Goal: Browse casually

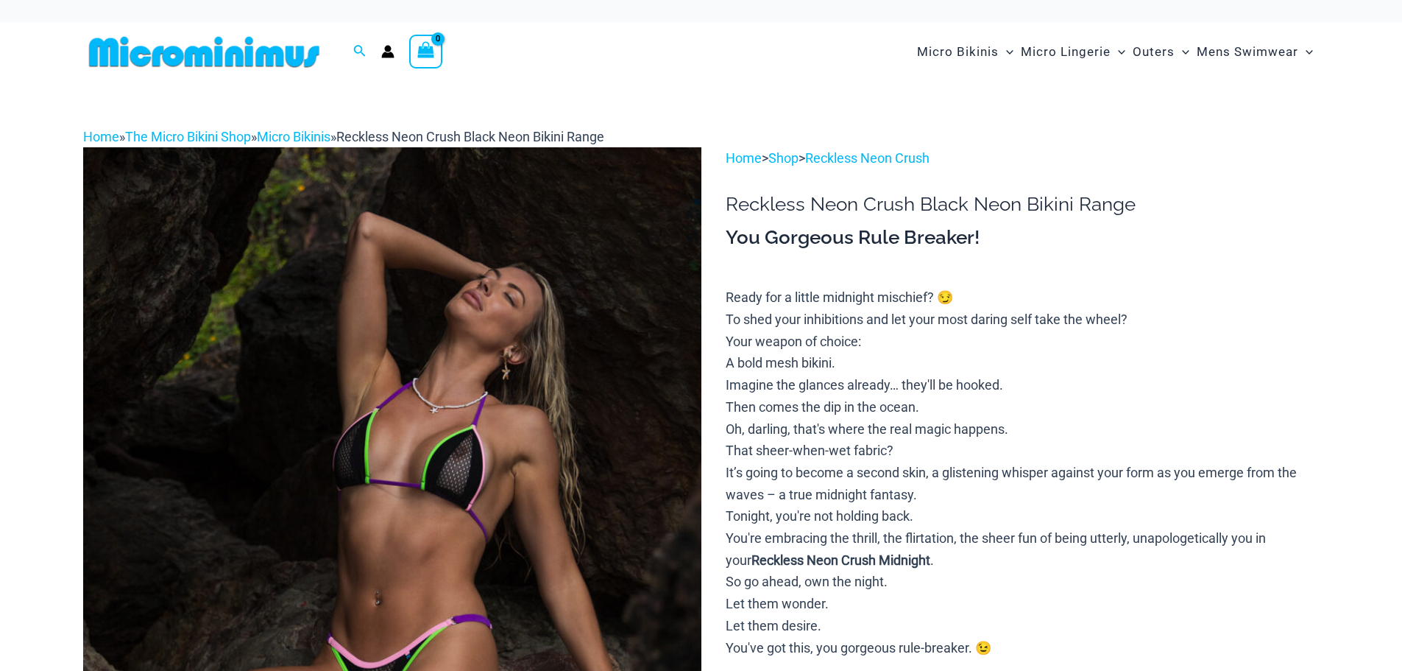
click at [231, 424] on img at bounding box center [392, 610] width 618 height 927
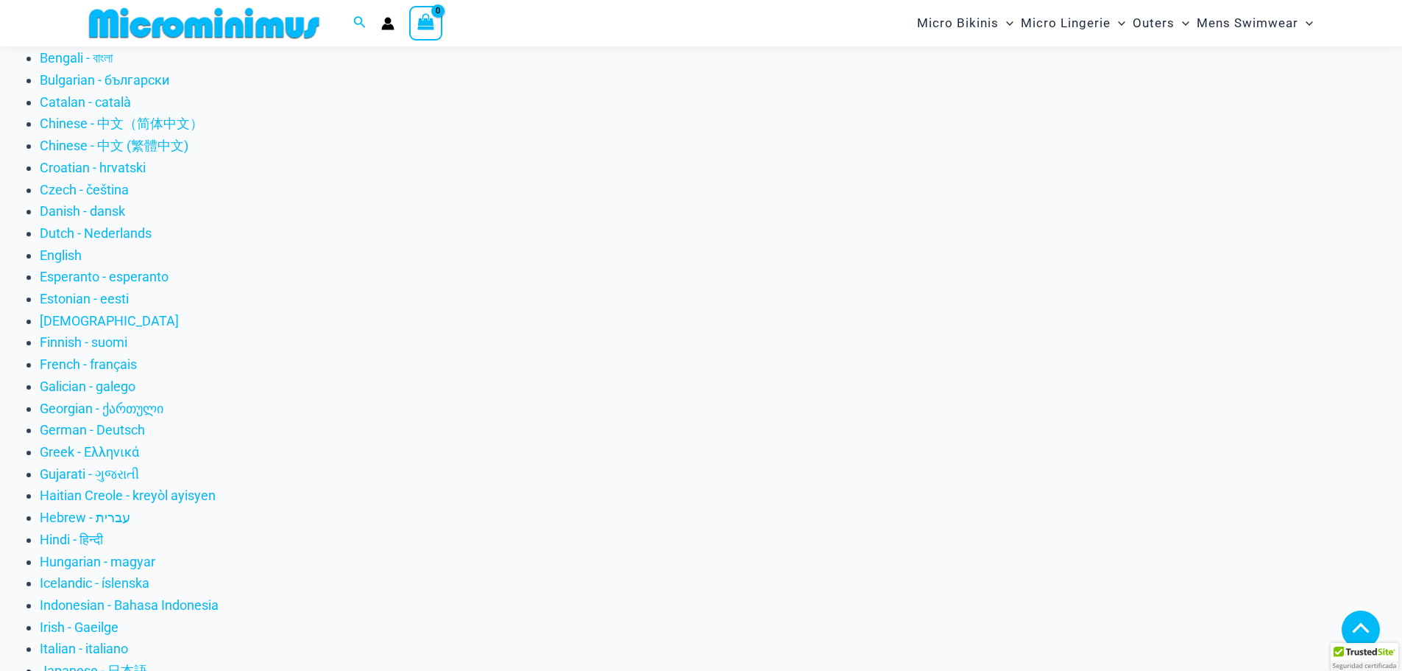
scroll to position [428, 0]
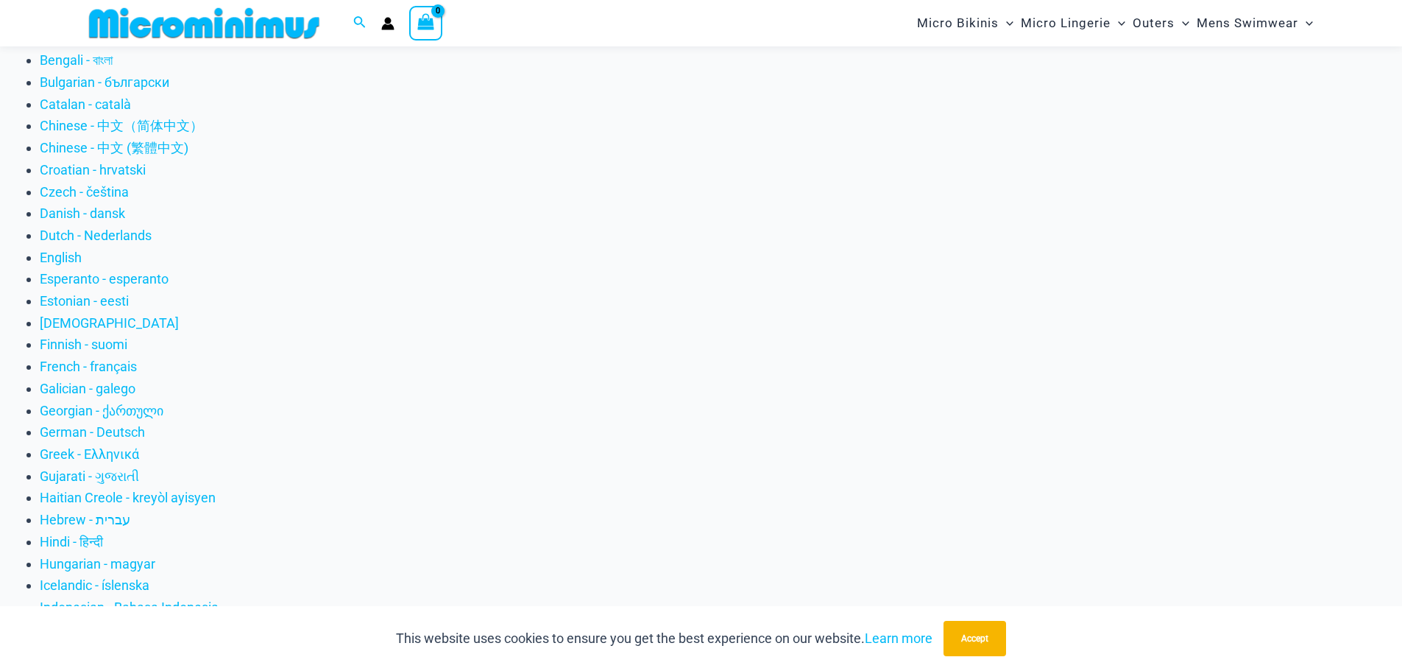
click at [685, 619] on div "This website uses cookies to ensure you get the best experience on our website.…" at bounding box center [701, 638] width 1402 height 65
click at [968, 643] on button "Accept" at bounding box center [975, 638] width 63 height 35
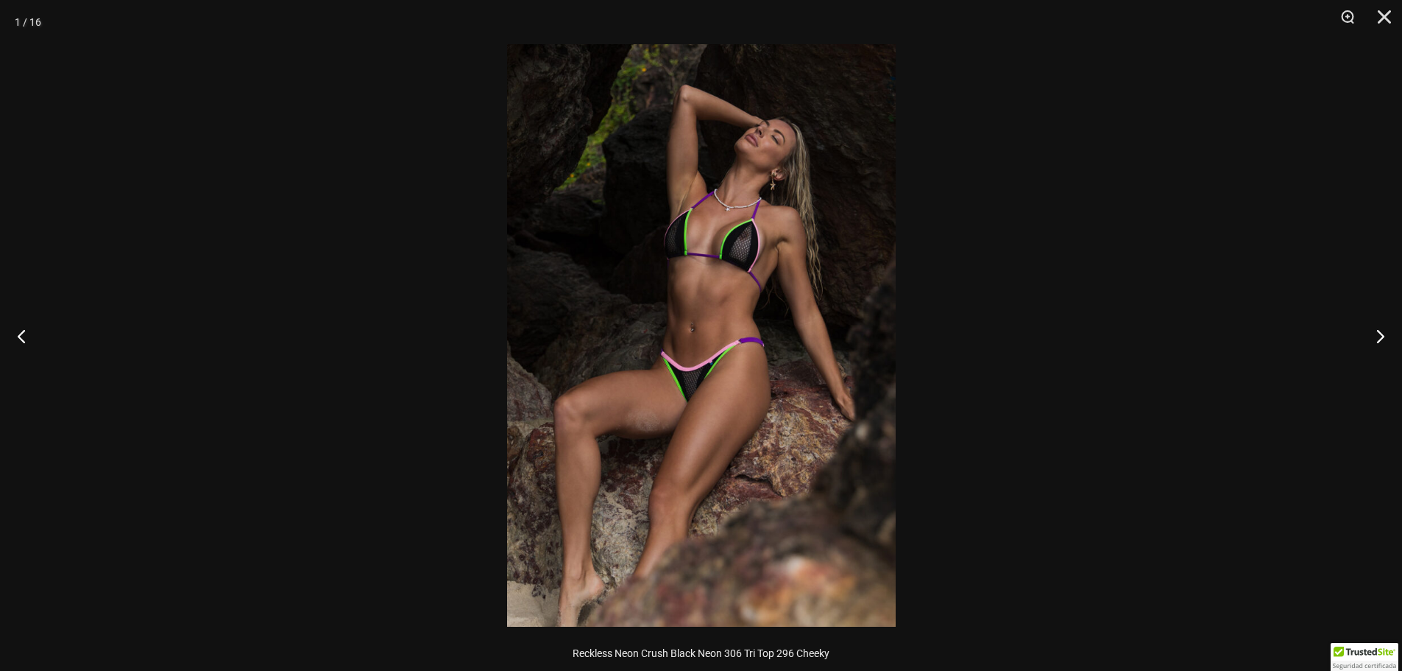
click at [668, 306] on img at bounding box center [701, 335] width 389 height 582
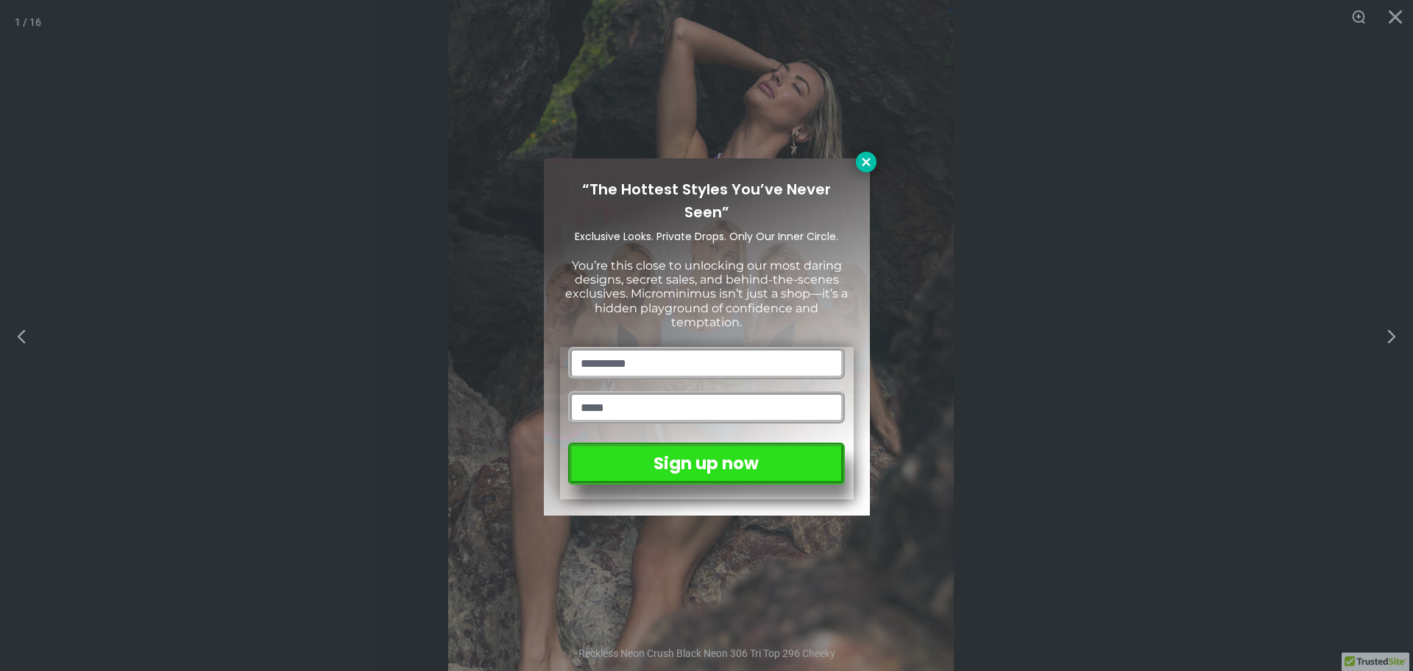
click at [872, 158] on icon at bounding box center [866, 161] width 13 height 13
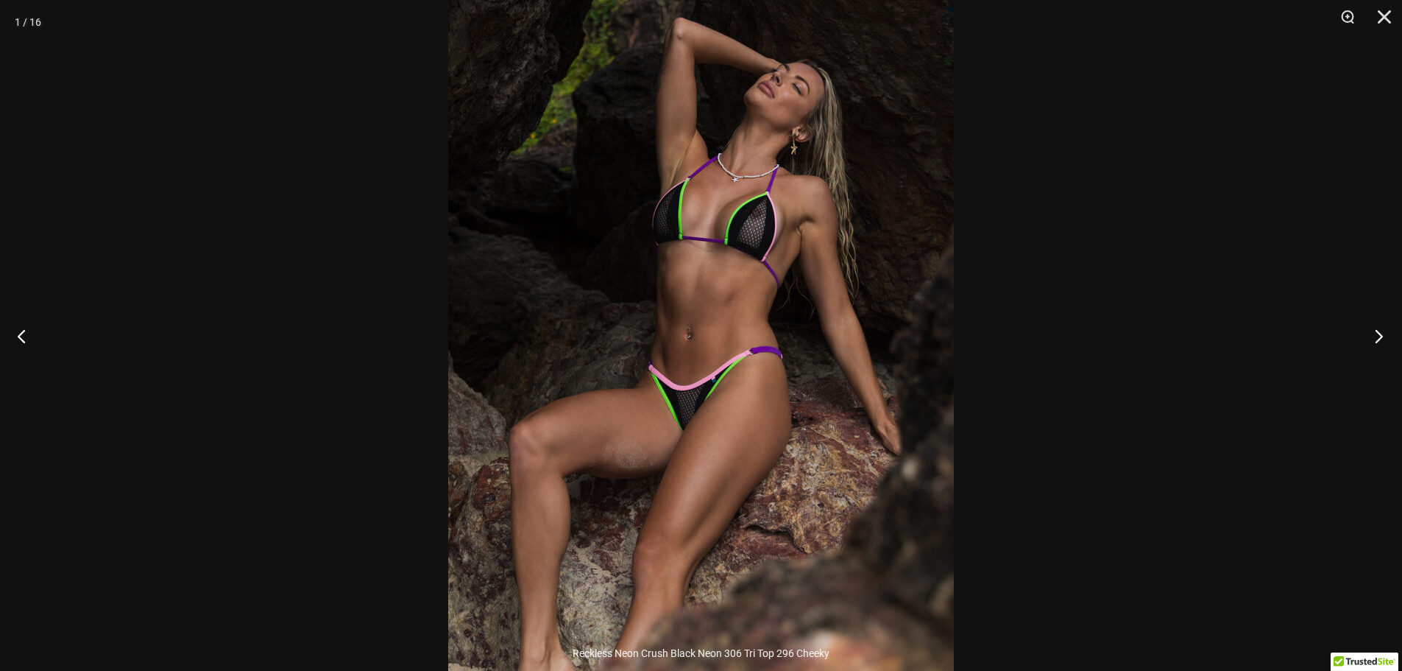
click at [1381, 336] on button "Next" at bounding box center [1374, 336] width 55 height 74
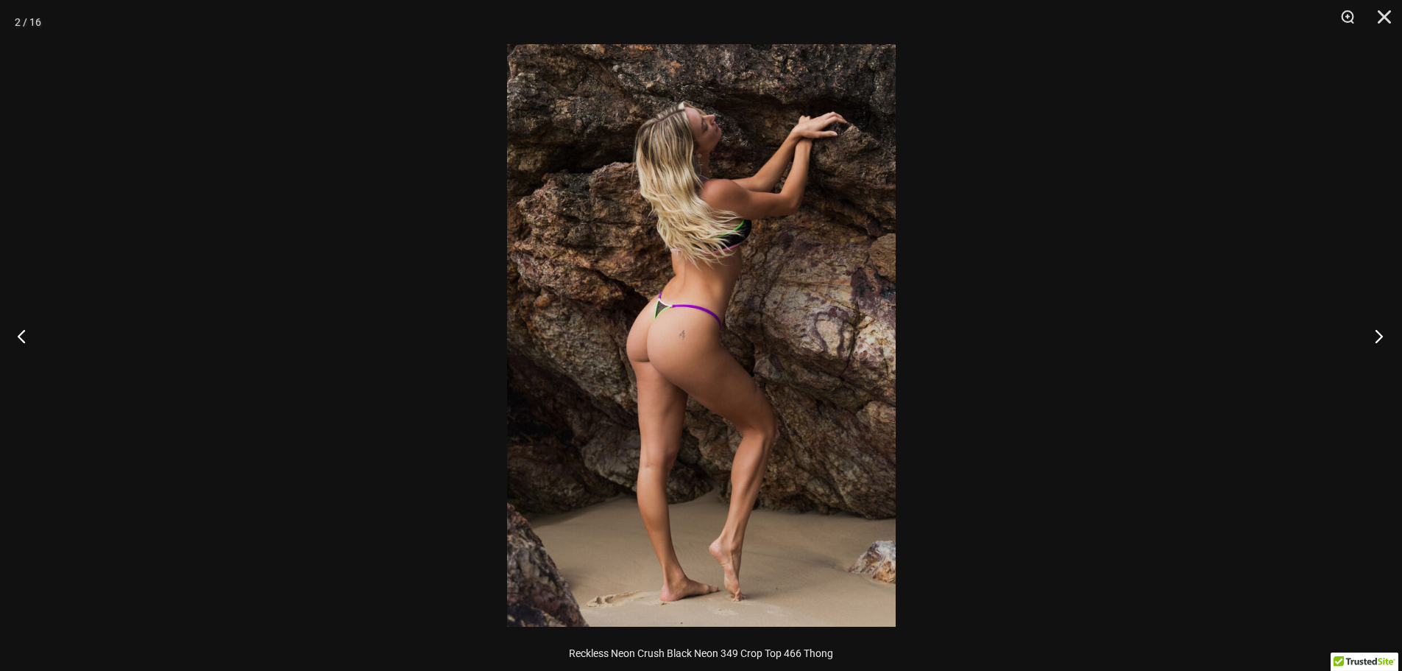
click at [1378, 336] on button "Next" at bounding box center [1374, 336] width 55 height 74
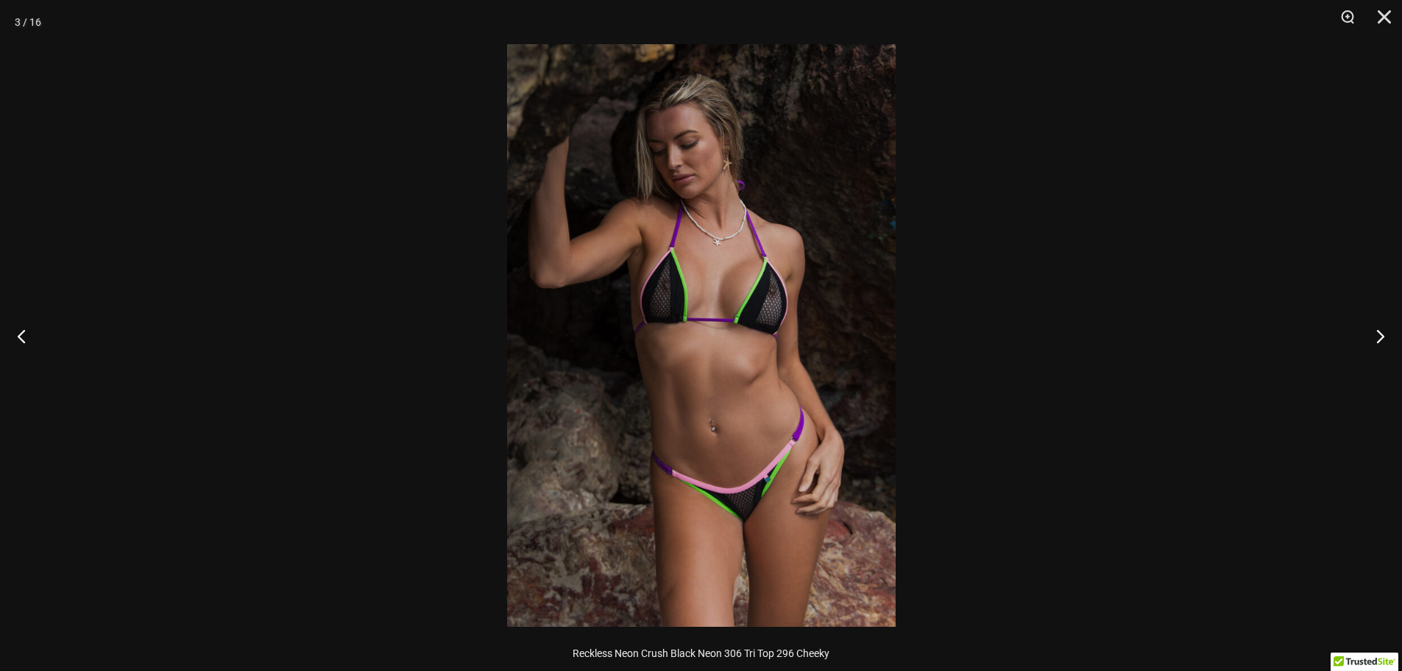
click at [784, 326] on img at bounding box center [701, 335] width 389 height 582
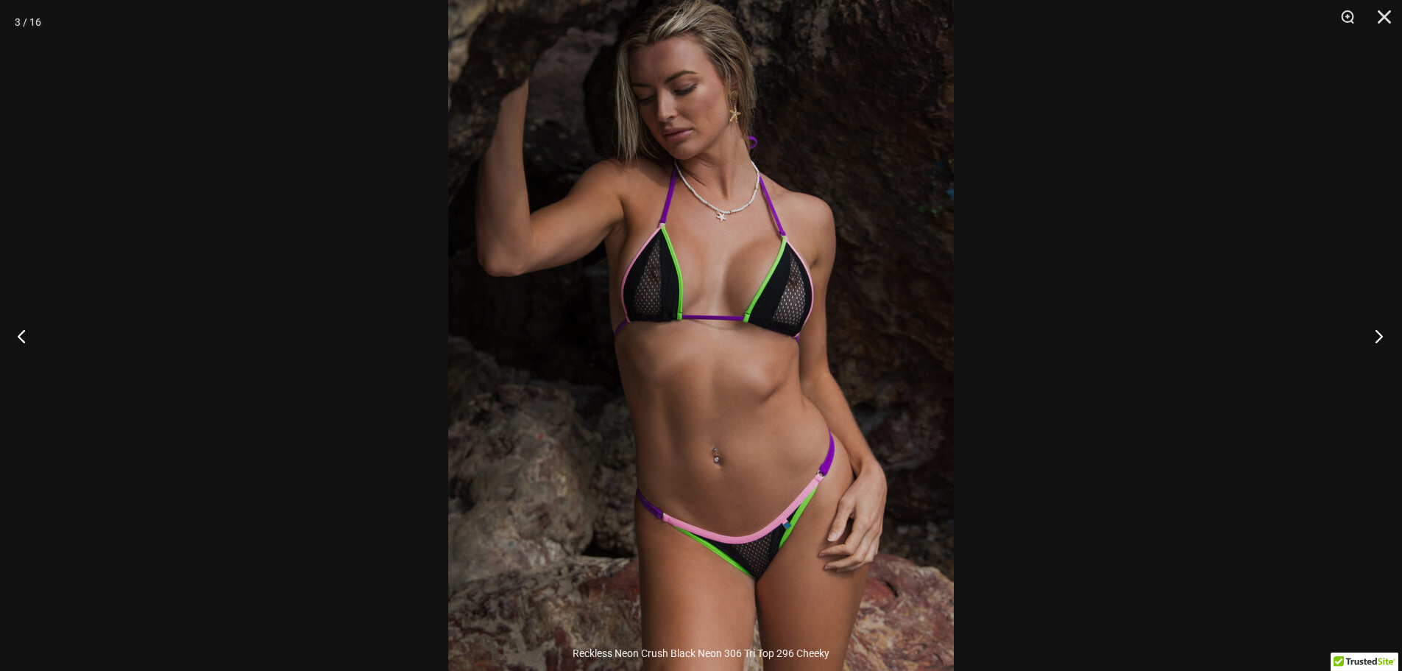
click at [1382, 337] on button "Next" at bounding box center [1374, 336] width 55 height 74
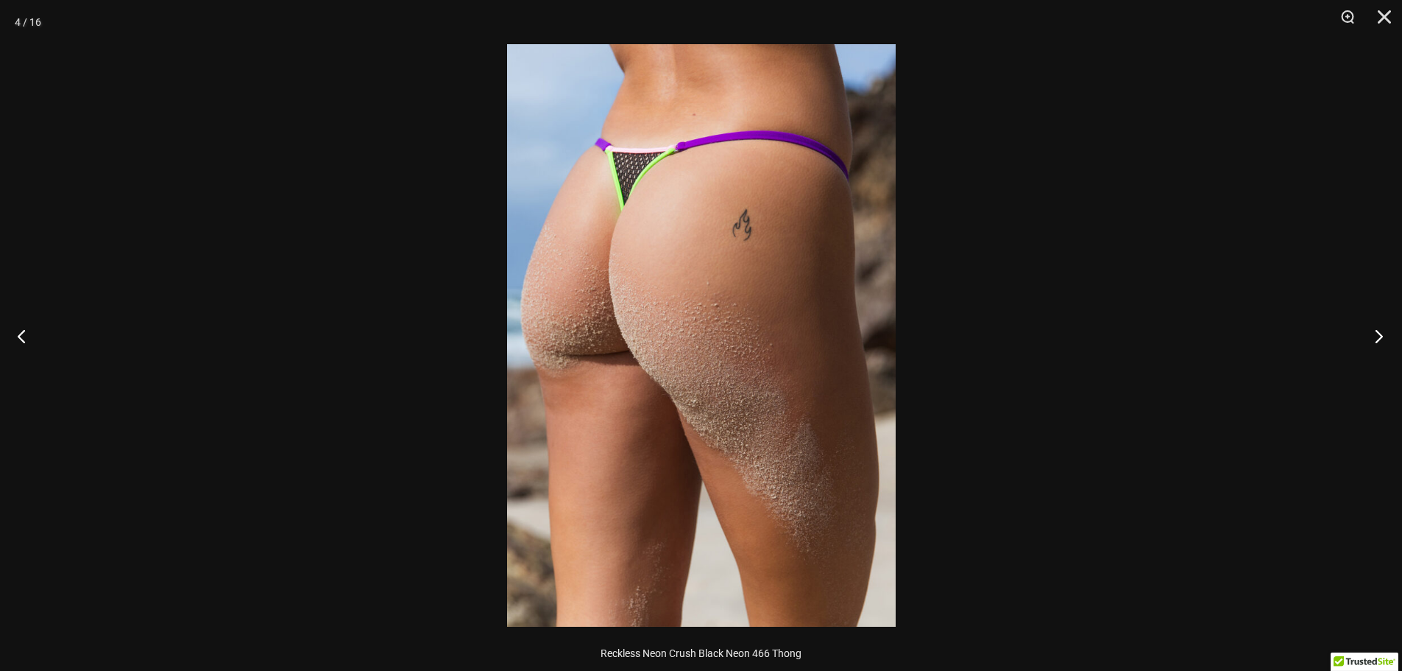
click at [1378, 337] on button "Next" at bounding box center [1374, 336] width 55 height 74
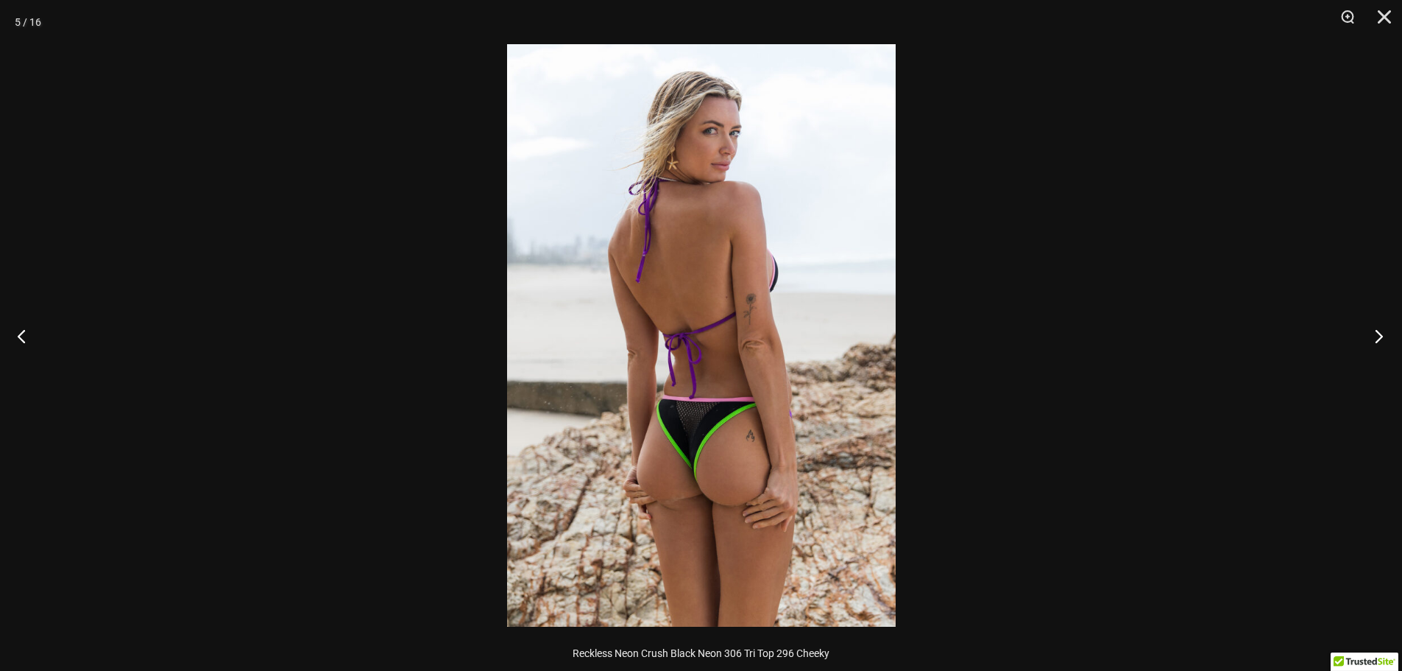
click at [1378, 337] on button "Next" at bounding box center [1374, 336] width 55 height 74
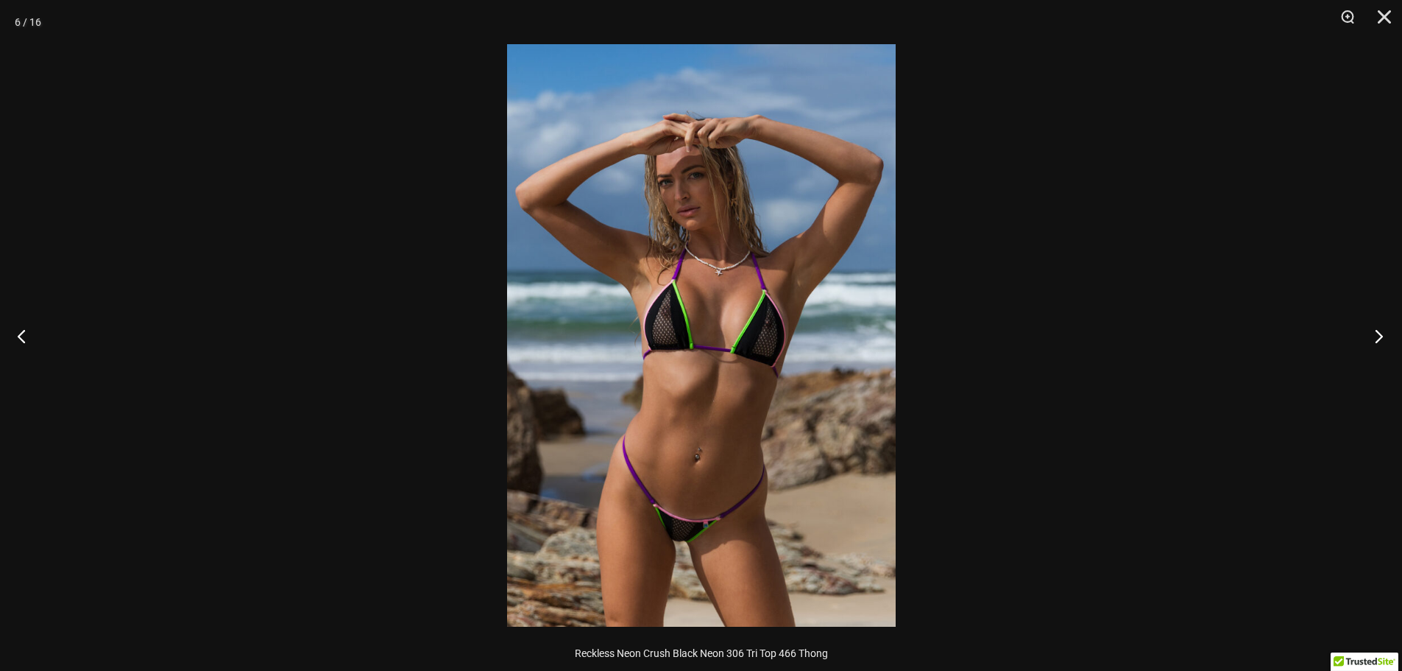
click at [1378, 337] on button "Next" at bounding box center [1374, 336] width 55 height 74
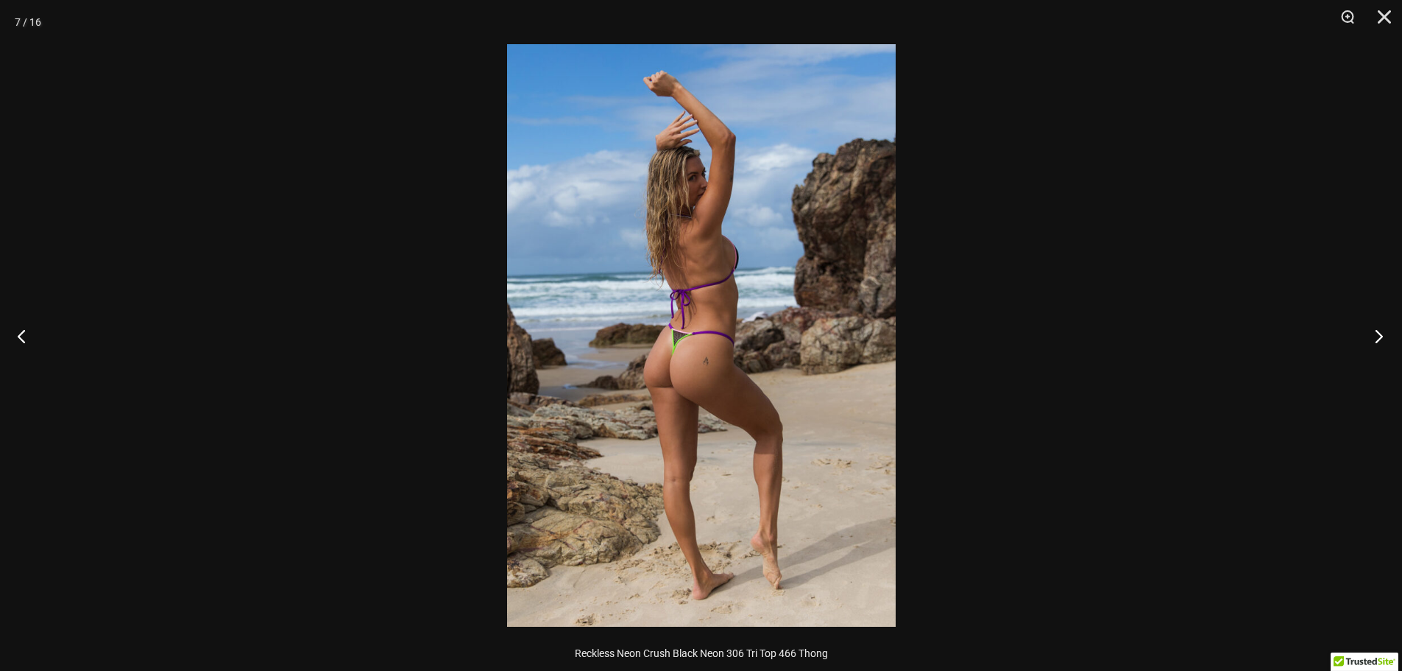
click at [1378, 337] on button "Next" at bounding box center [1374, 336] width 55 height 74
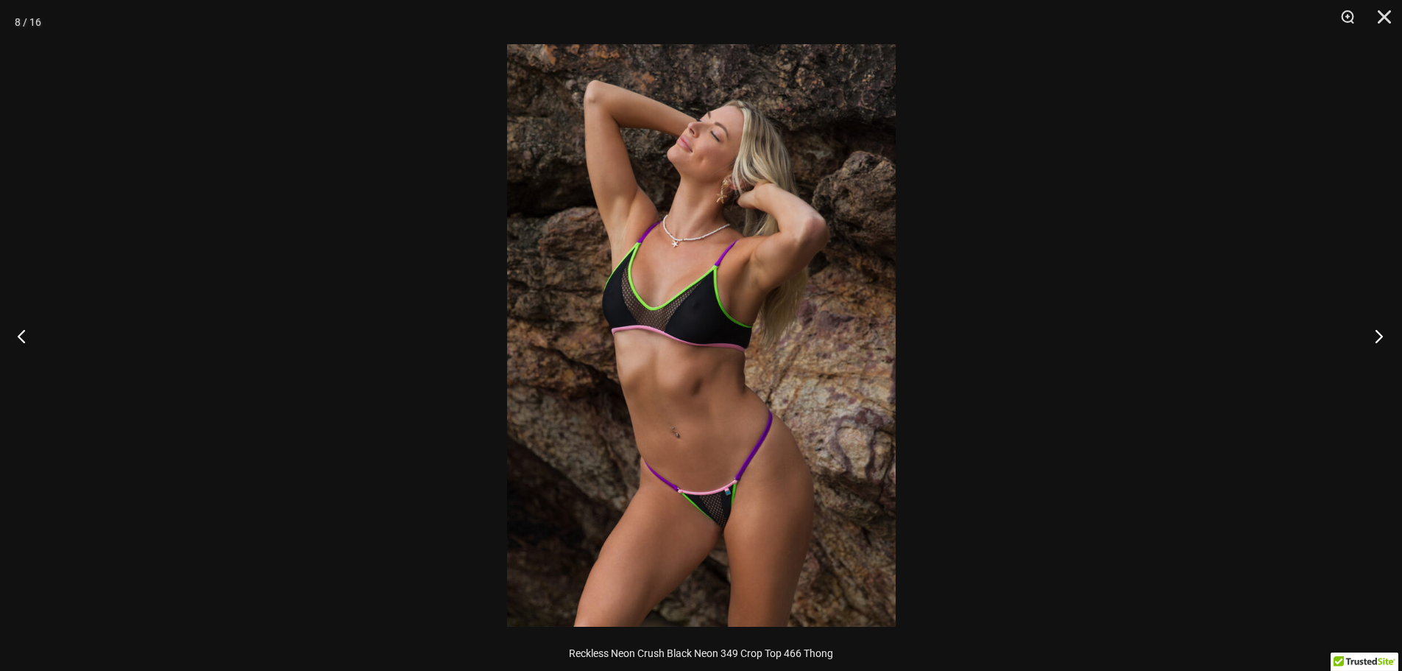
click at [1377, 337] on button "Next" at bounding box center [1374, 336] width 55 height 74
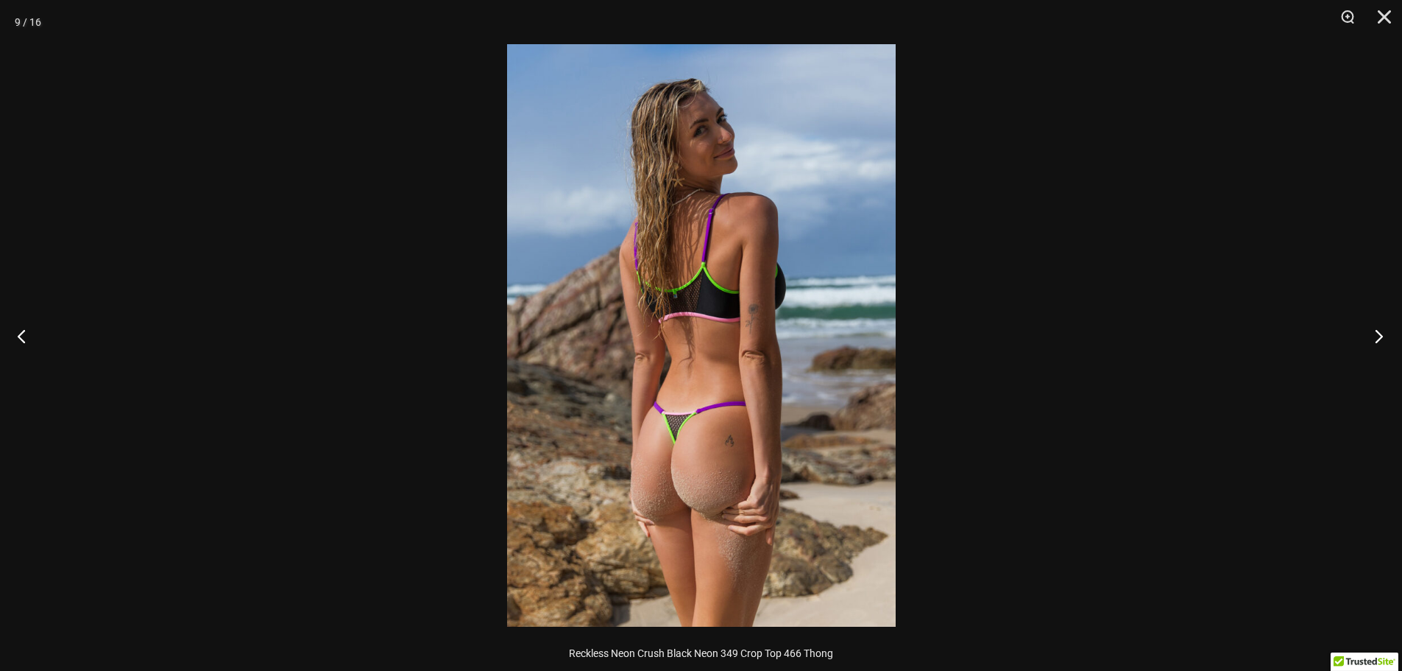
click at [1376, 337] on button "Next" at bounding box center [1374, 336] width 55 height 74
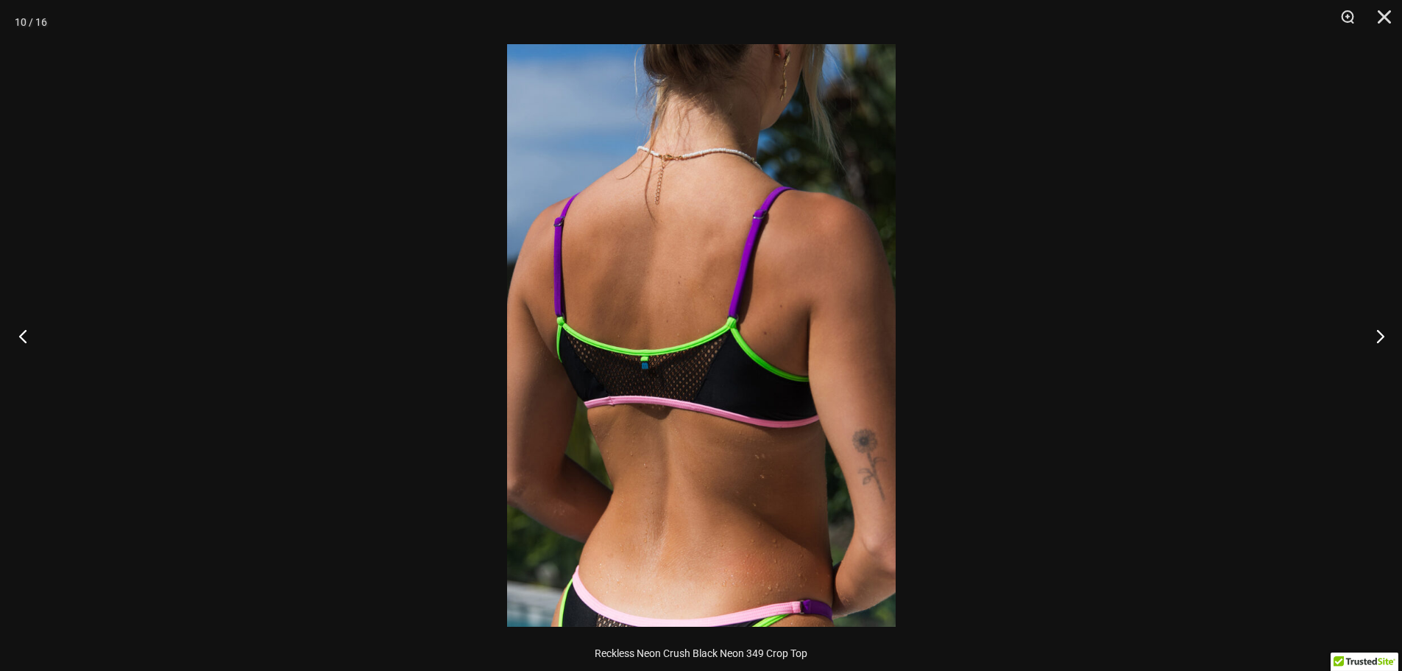
click at [7, 341] on button "Previous" at bounding box center [27, 336] width 55 height 74
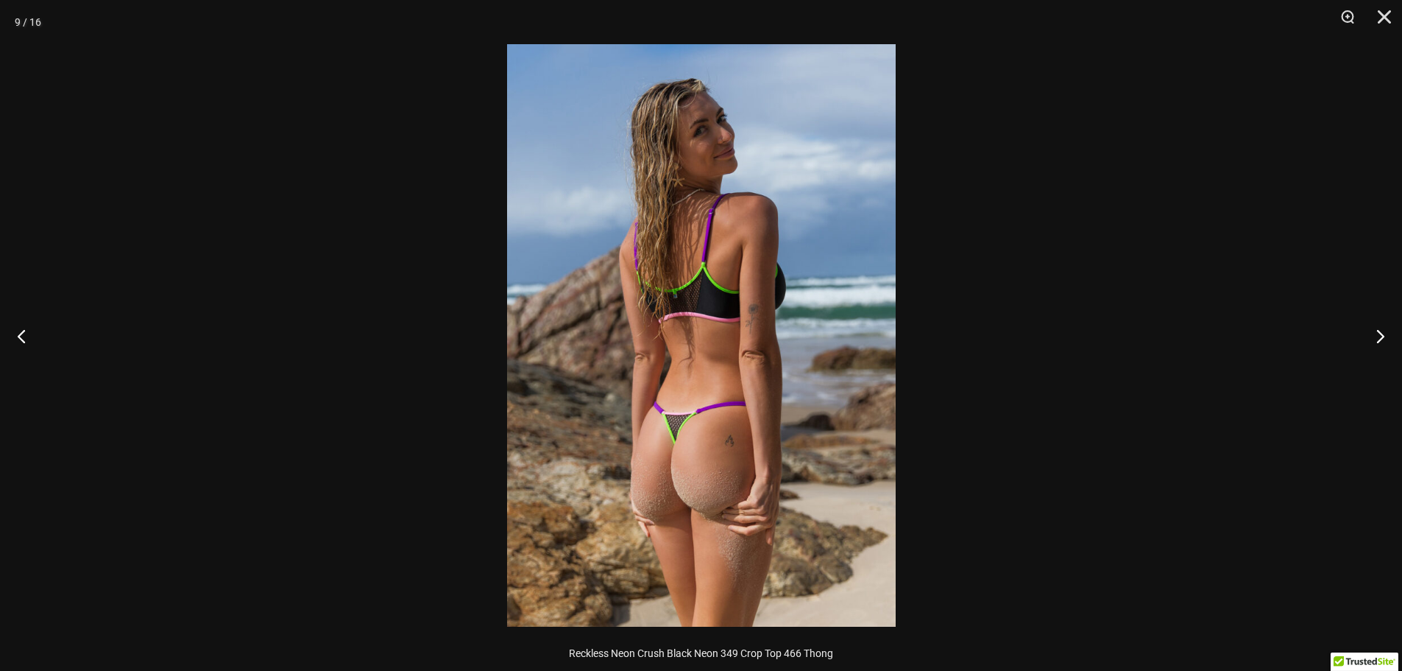
click at [645, 348] on img at bounding box center [701, 335] width 389 height 582
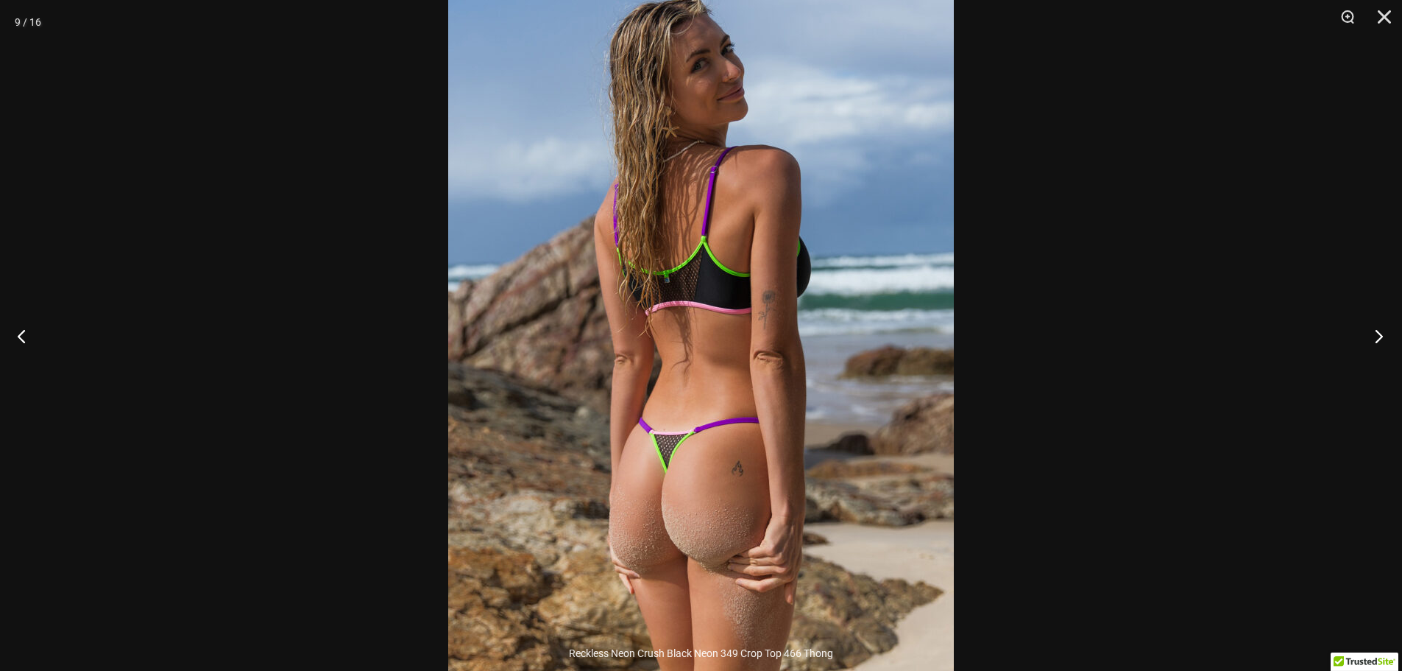
click at [1372, 333] on button "Next" at bounding box center [1374, 336] width 55 height 74
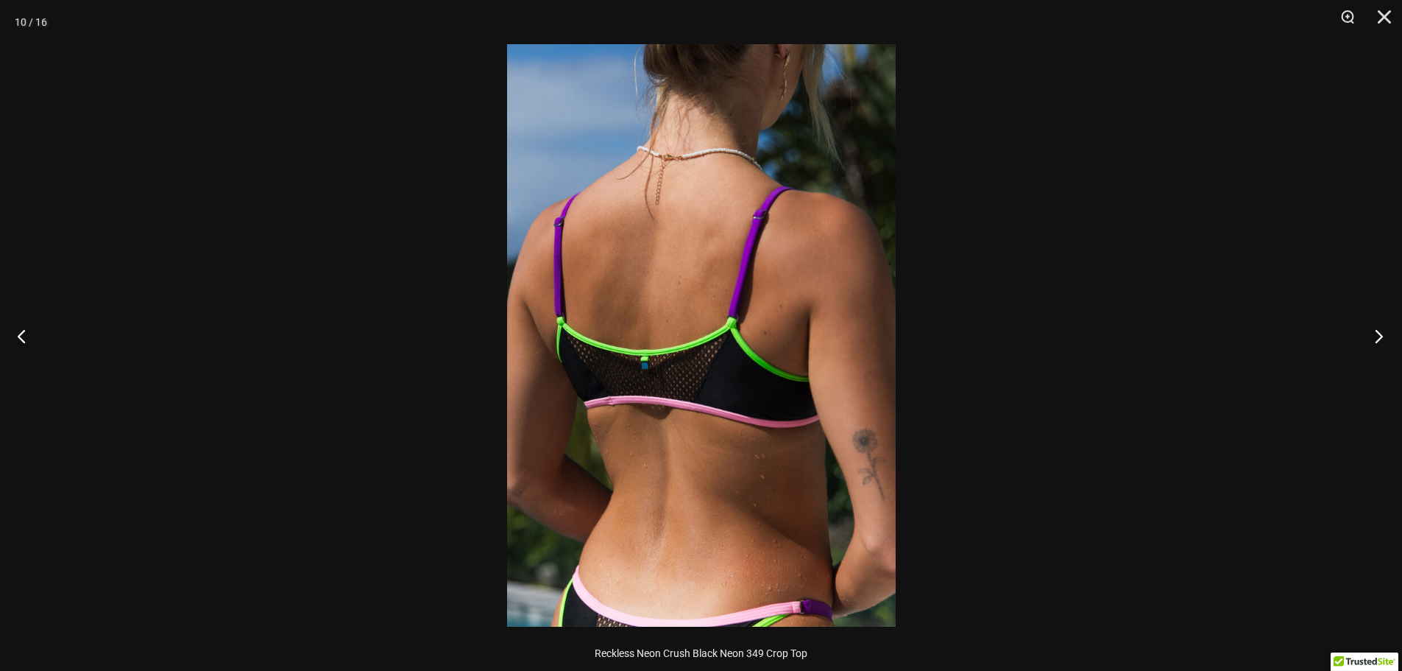
click at [1371, 333] on button "Next" at bounding box center [1374, 336] width 55 height 74
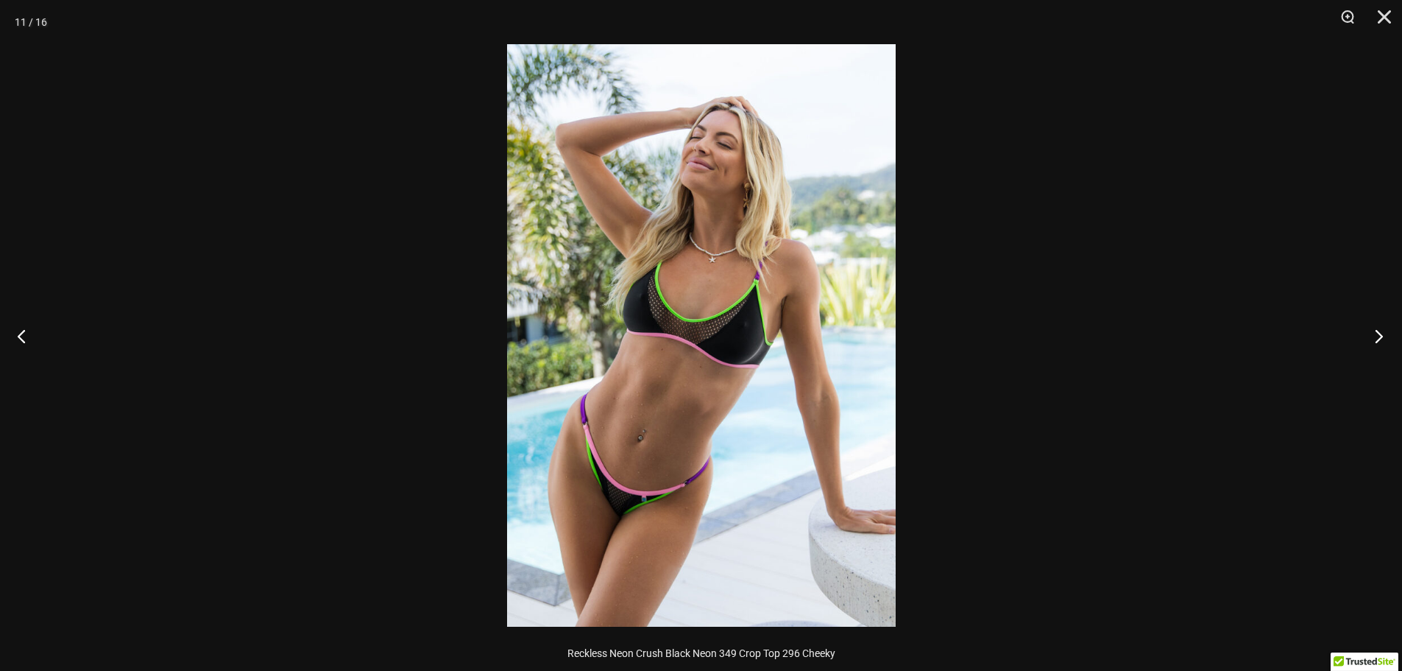
click at [1368, 333] on button "Next" at bounding box center [1374, 336] width 55 height 74
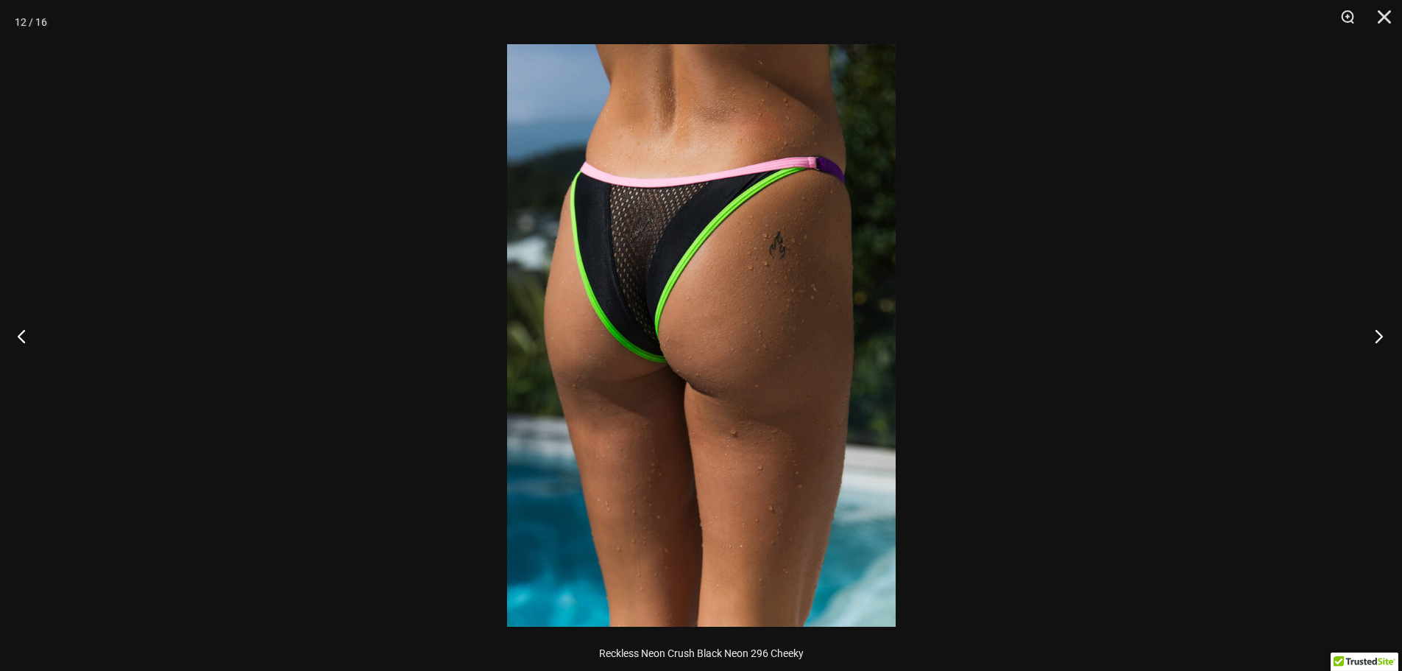
click at [1365, 333] on button "Next" at bounding box center [1374, 336] width 55 height 74
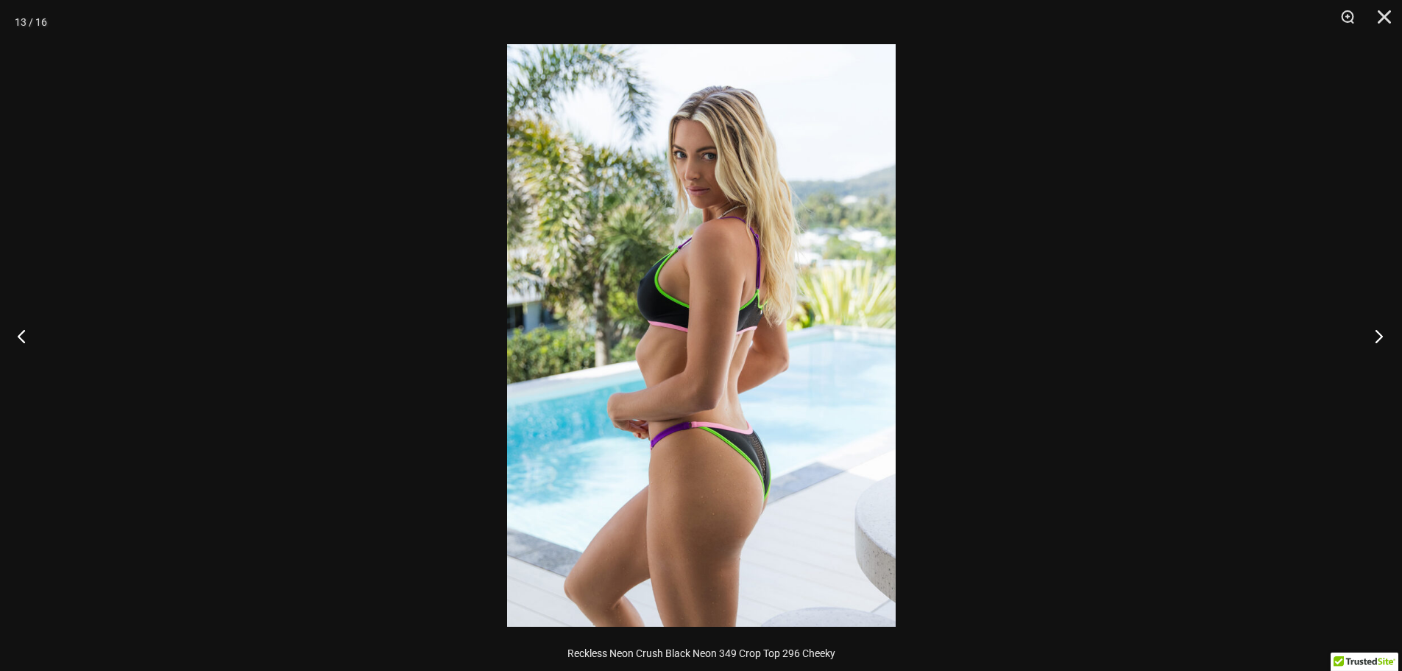
click at [1364, 333] on button "Next" at bounding box center [1374, 336] width 55 height 74
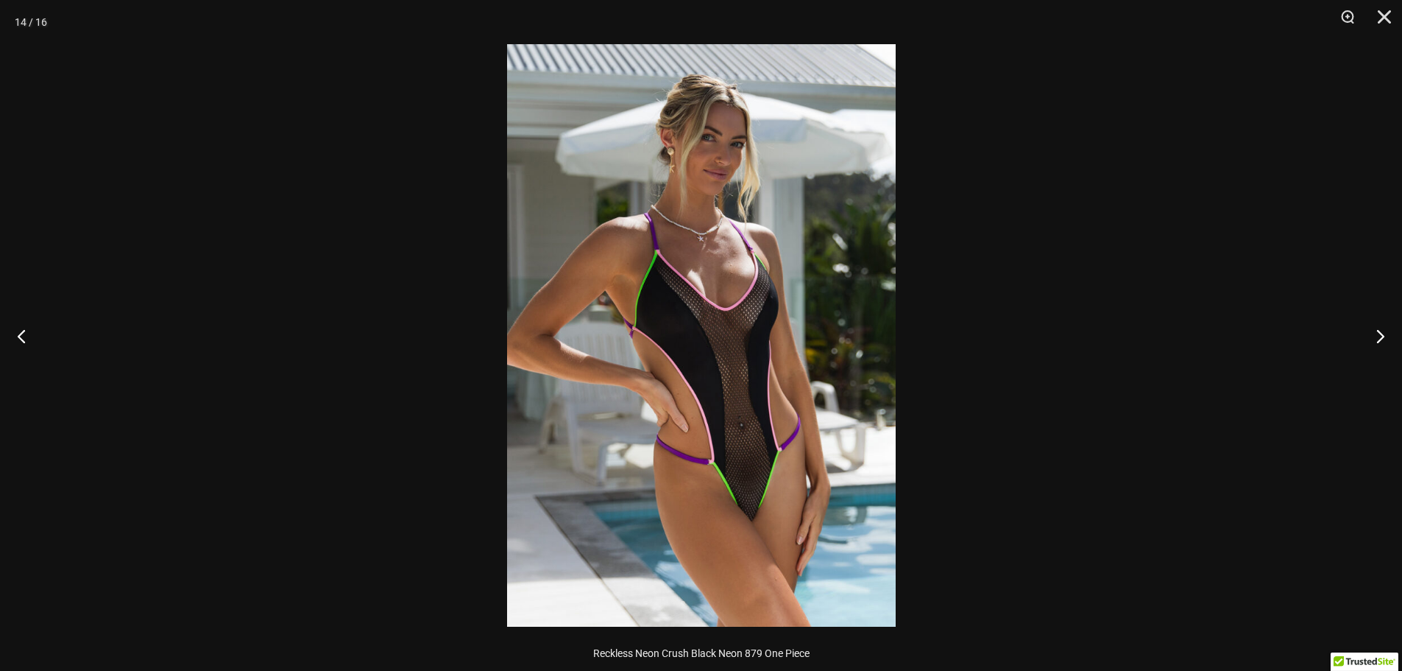
click at [859, 334] on img at bounding box center [701, 335] width 389 height 582
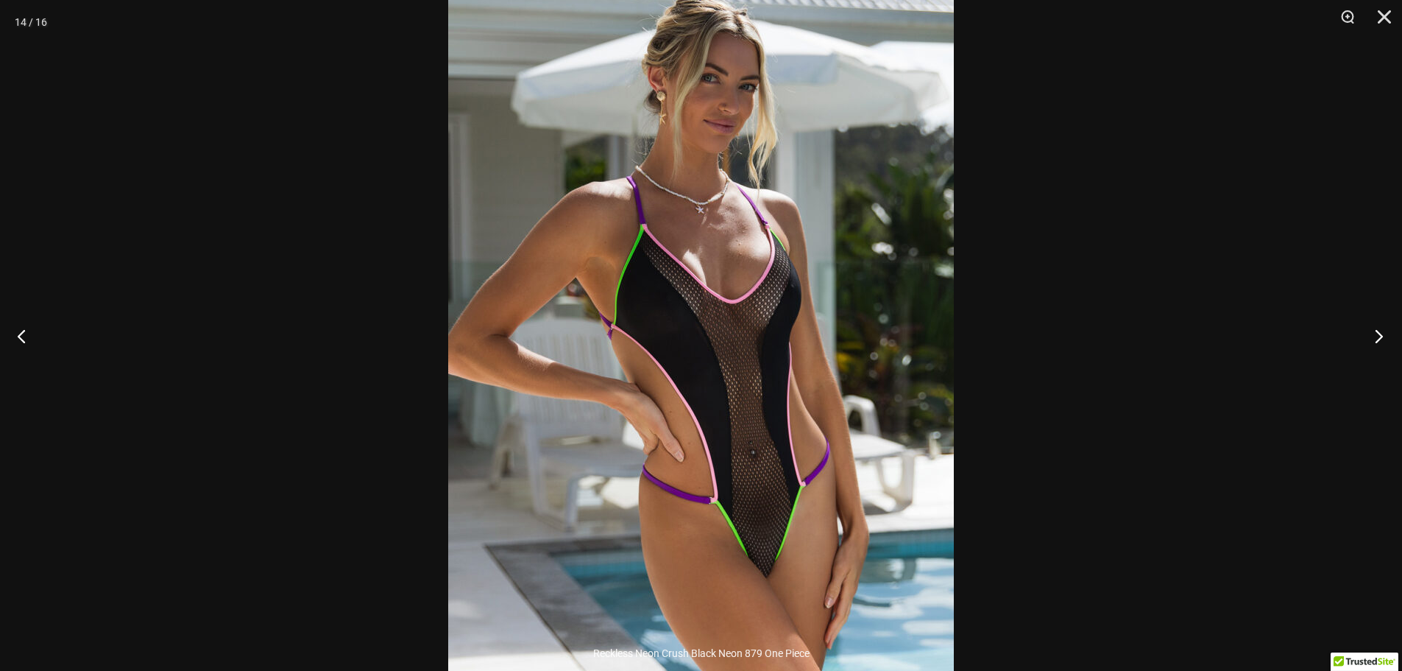
click at [1373, 332] on button "Next" at bounding box center [1374, 336] width 55 height 74
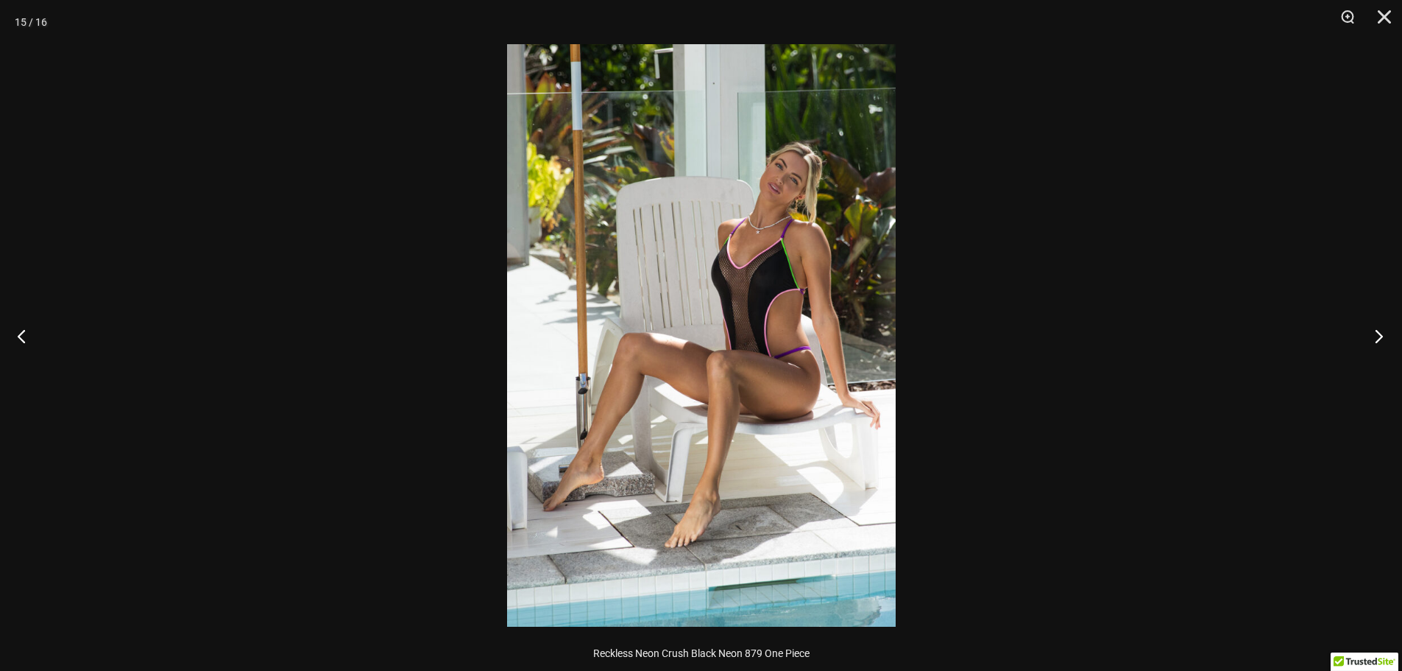
click at [1371, 332] on button "Next" at bounding box center [1374, 336] width 55 height 74
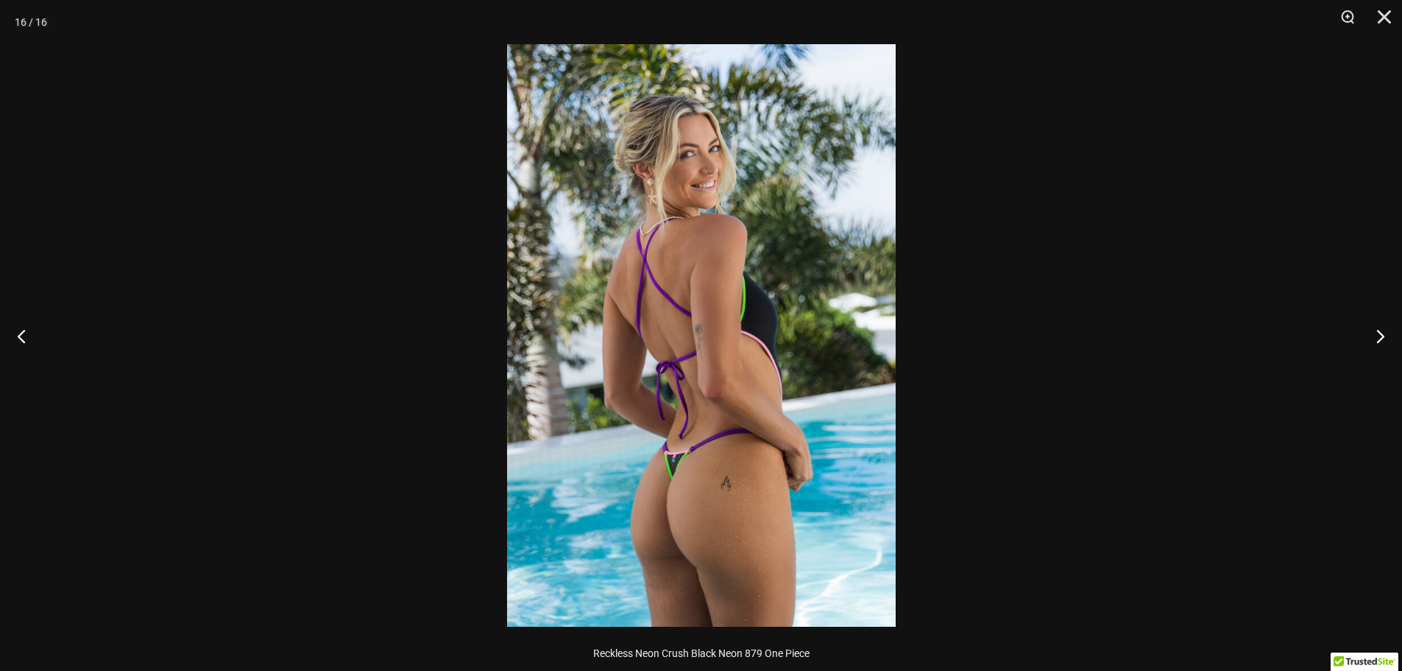
click at [202, 158] on div at bounding box center [701, 335] width 1402 height 671
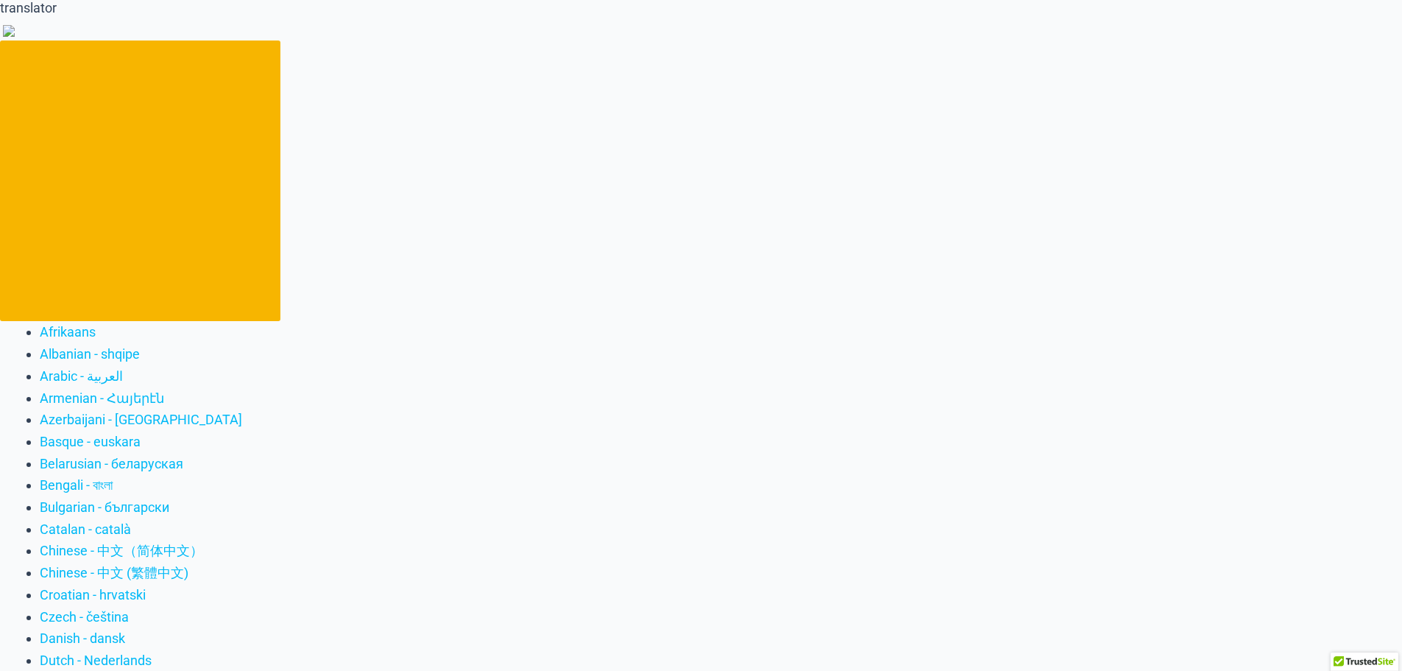
scroll to position [0, 0]
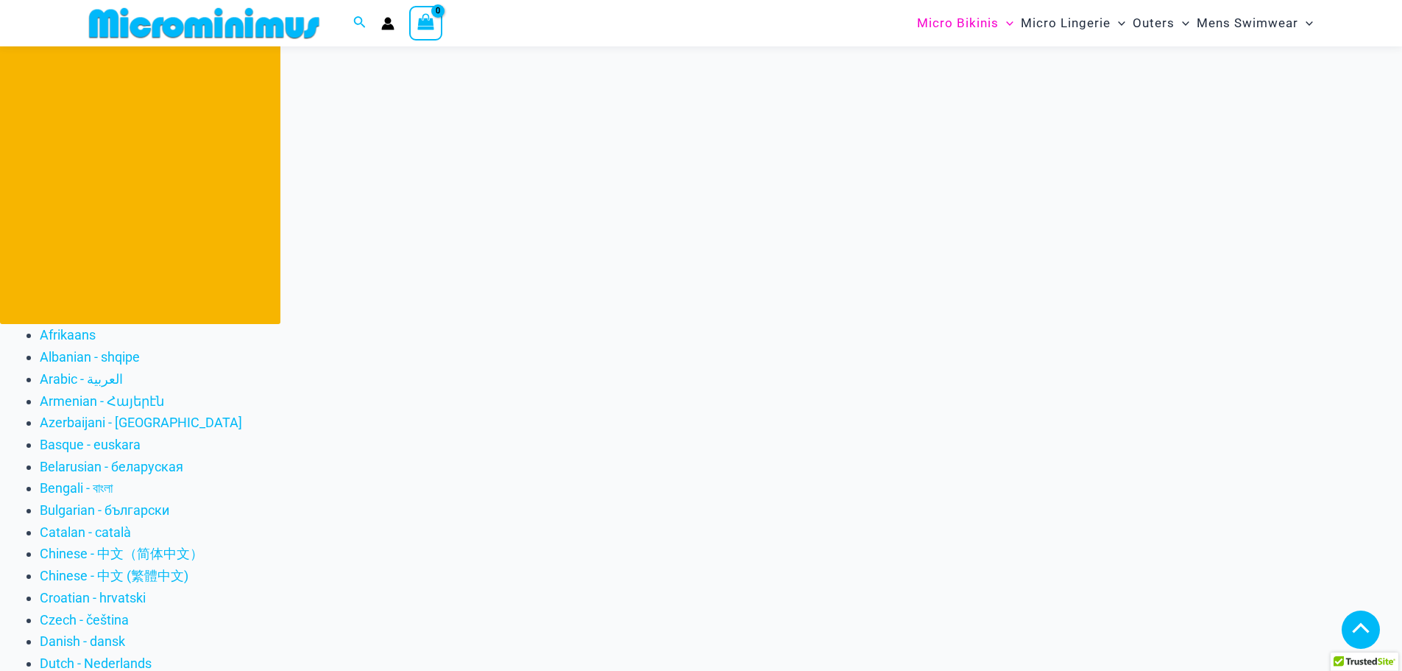
scroll to position [366, 0]
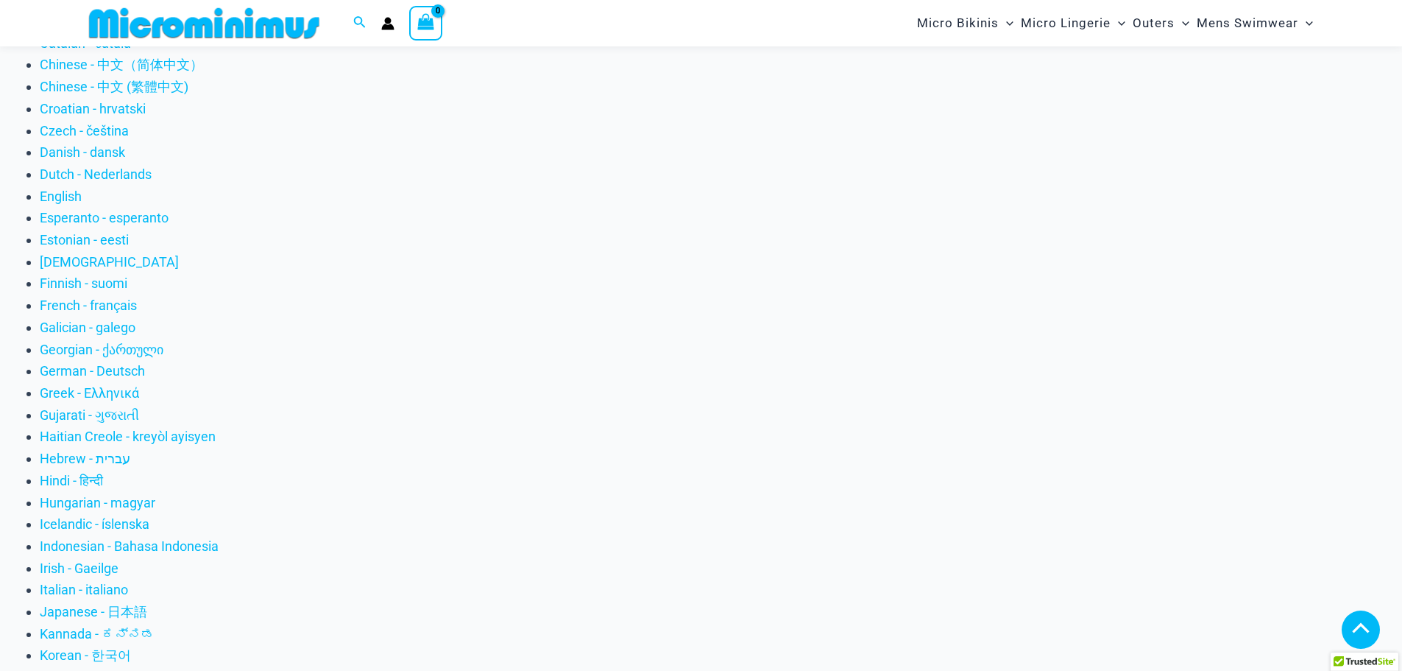
scroll to position [503, 0]
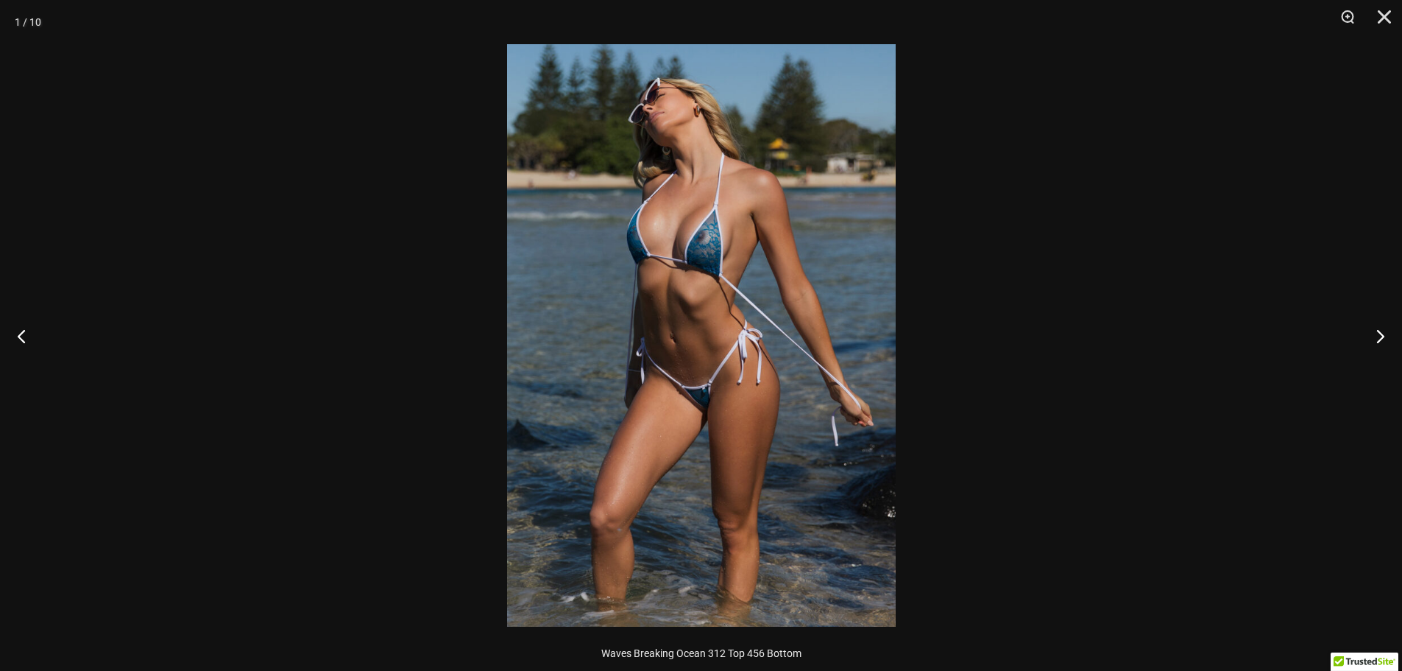
click at [745, 280] on img at bounding box center [701, 335] width 389 height 582
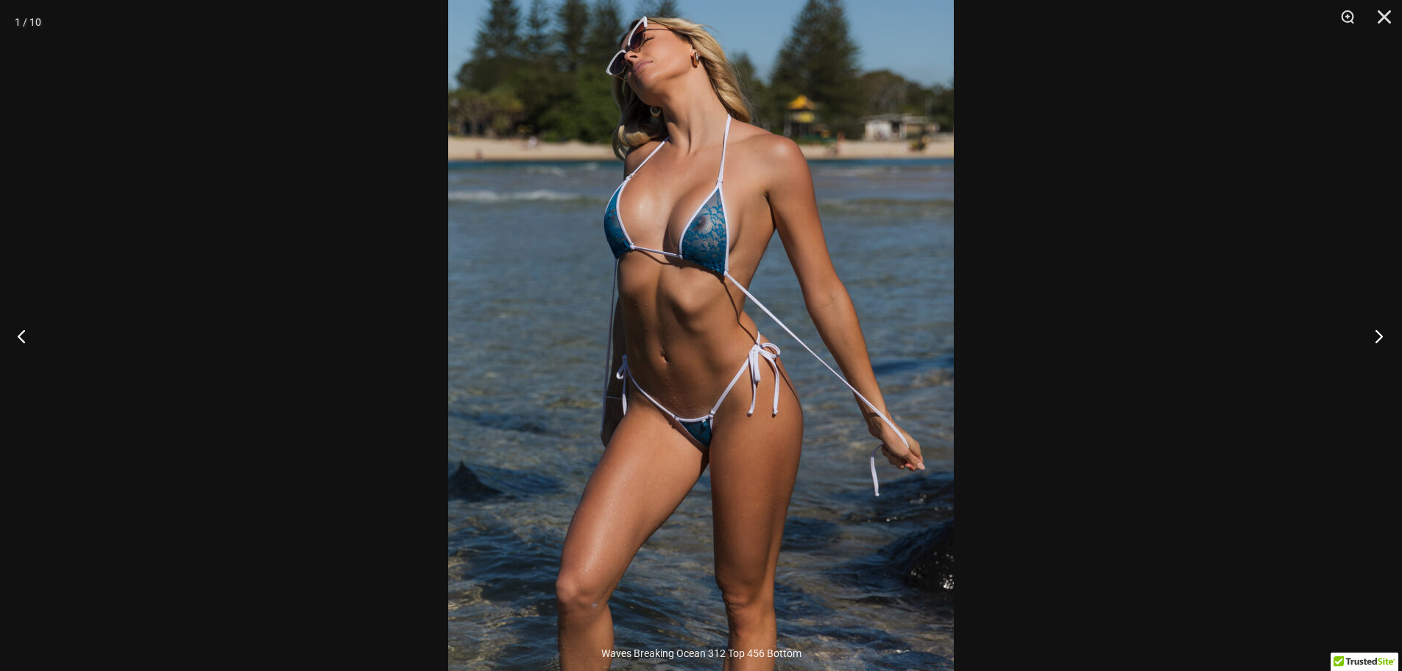
click at [1379, 333] on button "Next" at bounding box center [1374, 336] width 55 height 74
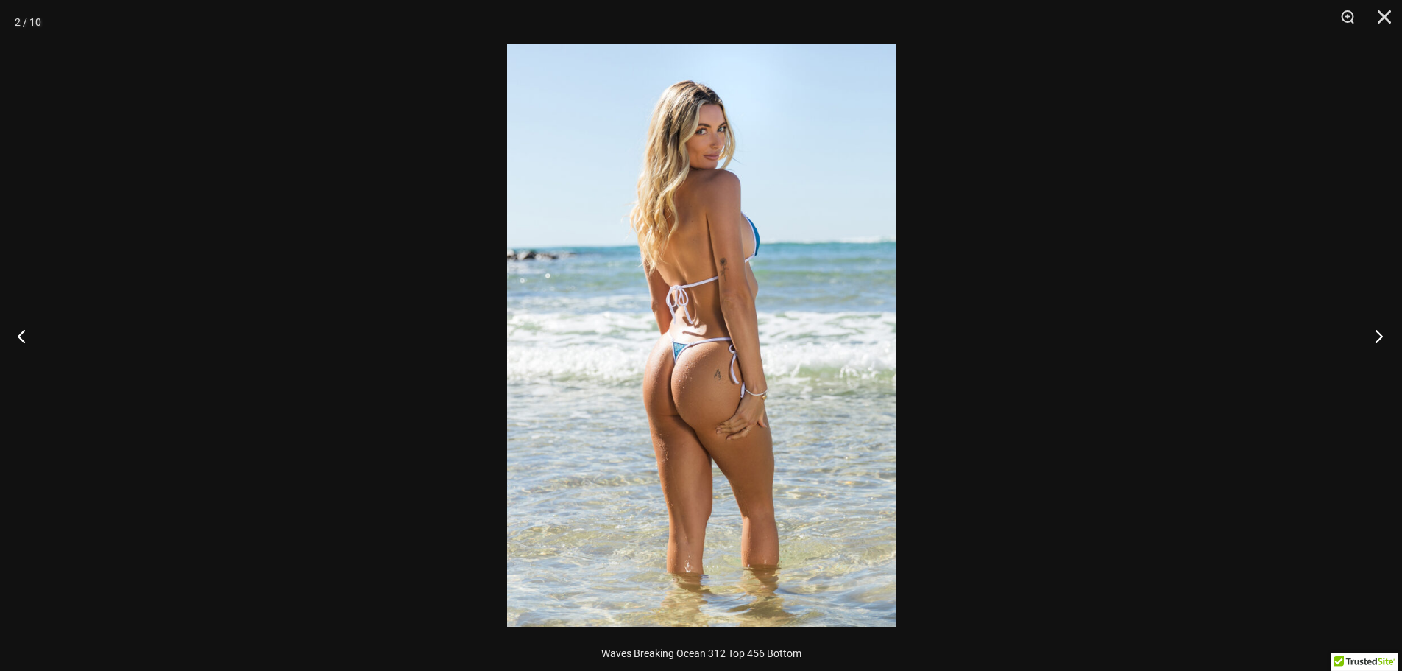
click at [1379, 333] on button "Next" at bounding box center [1374, 336] width 55 height 74
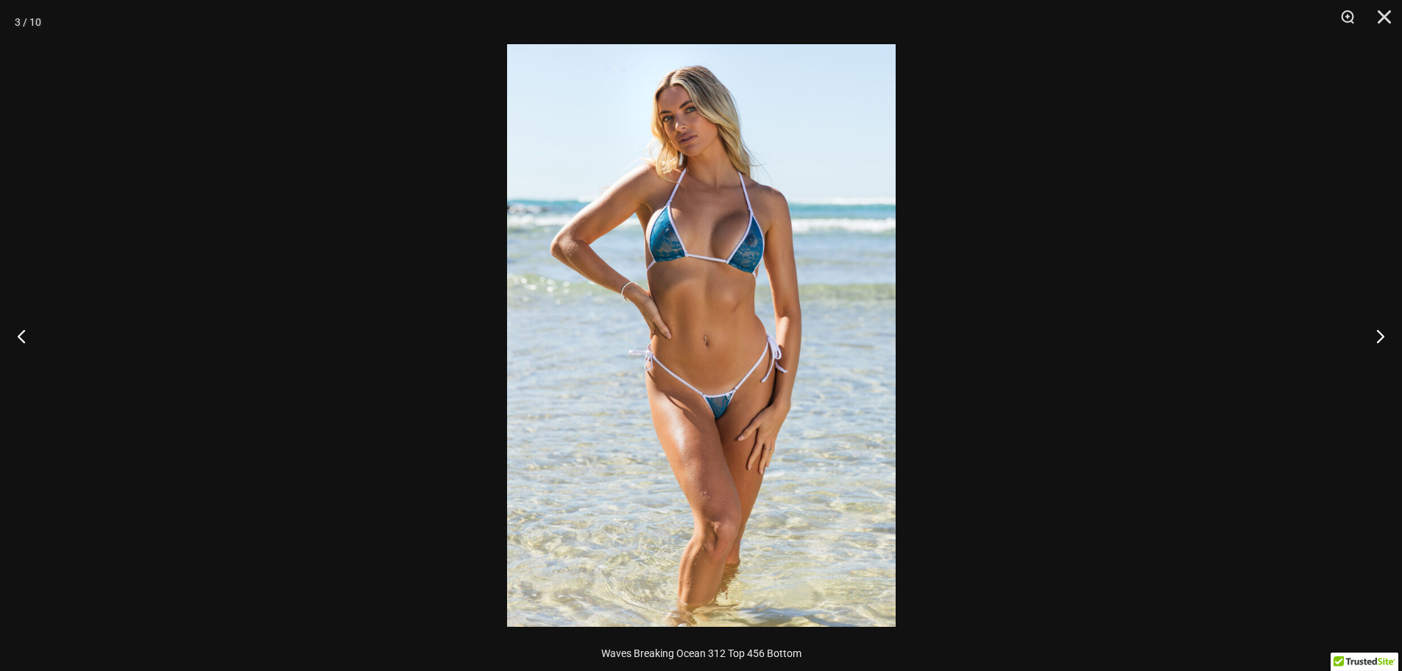
click at [821, 282] on img at bounding box center [701, 335] width 389 height 582
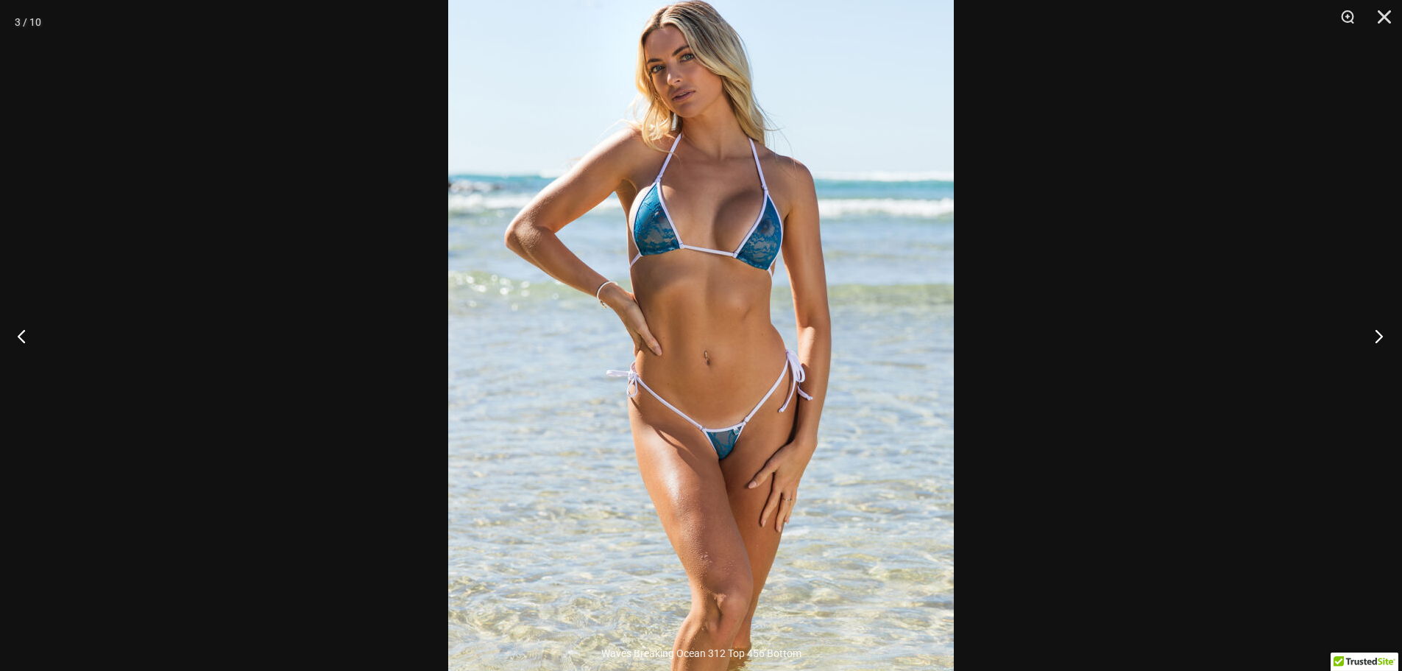
click at [1379, 333] on button "Next" at bounding box center [1374, 336] width 55 height 74
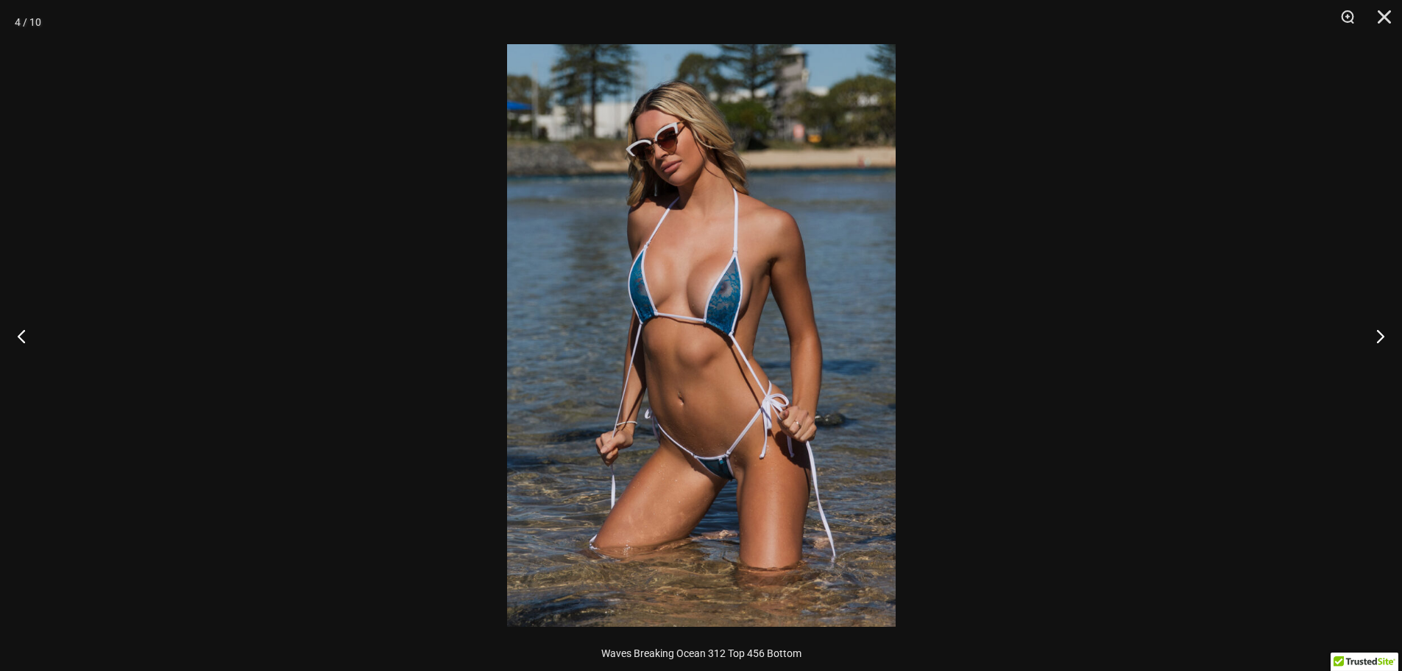
click at [627, 226] on img at bounding box center [701, 335] width 389 height 582
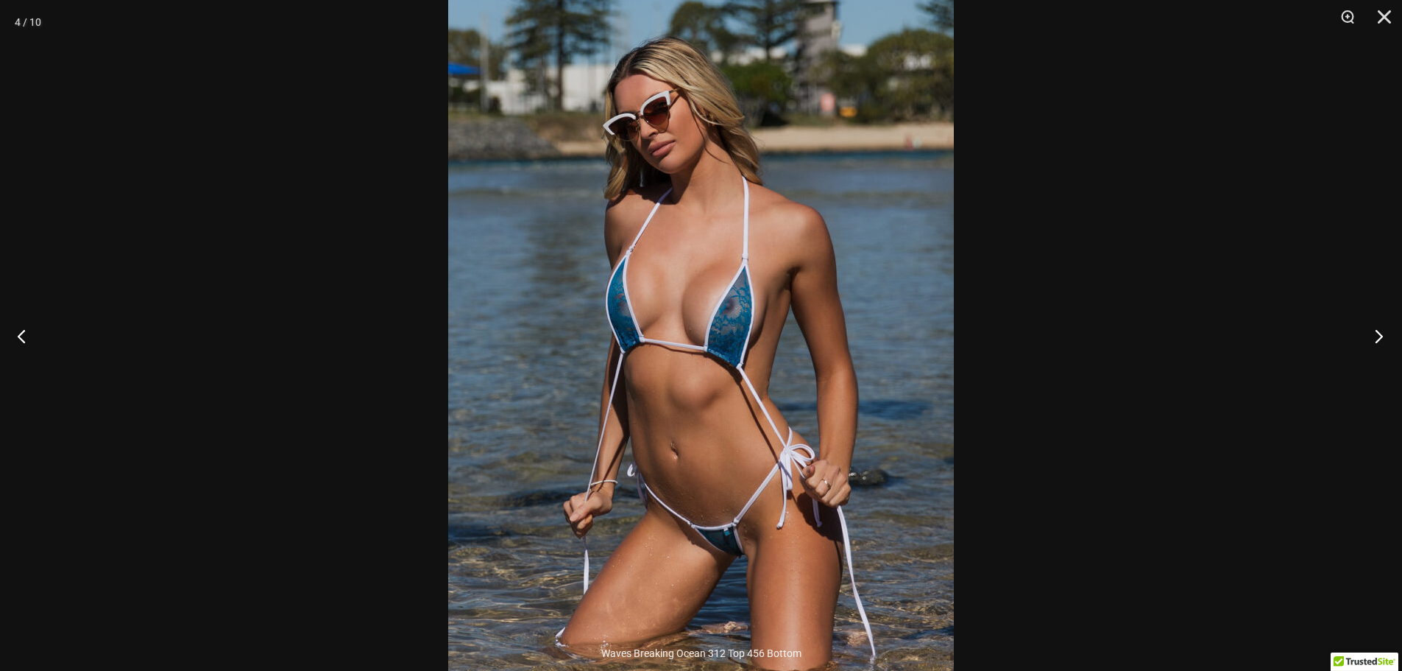
click at [1381, 334] on button "Next" at bounding box center [1374, 336] width 55 height 74
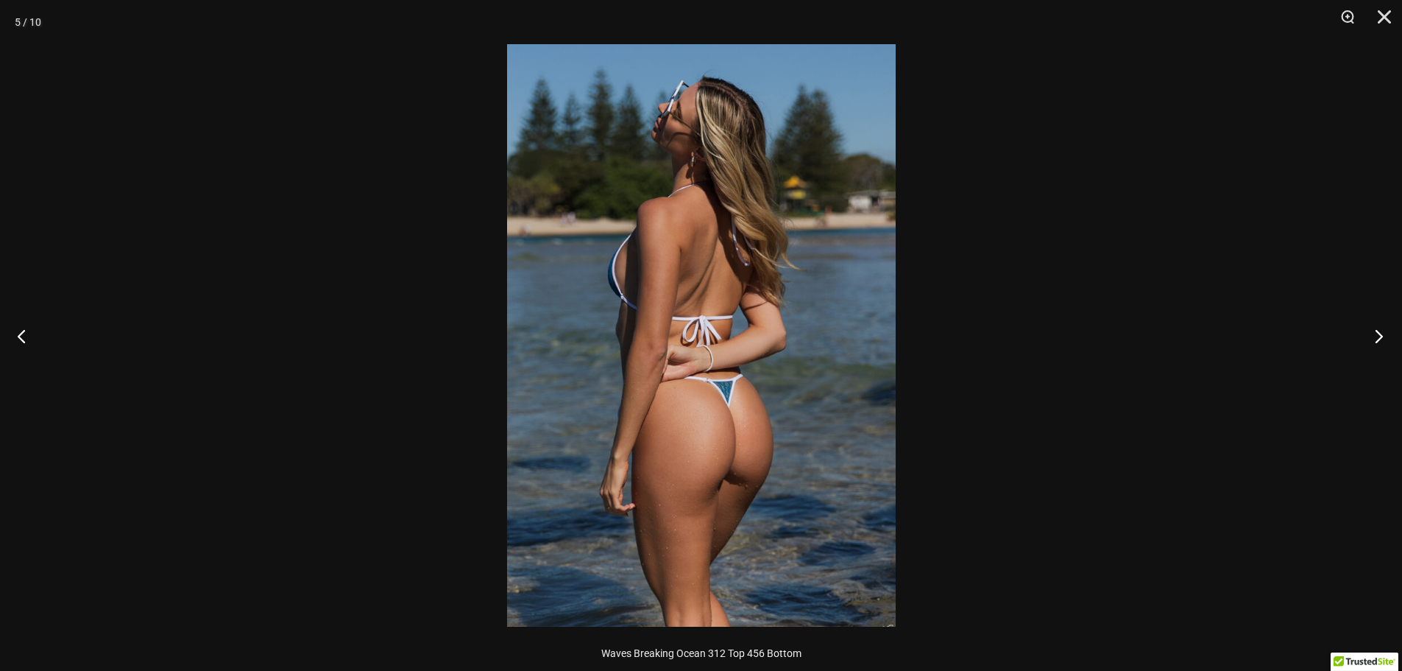
click at [1381, 334] on button "Next" at bounding box center [1374, 336] width 55 height 74
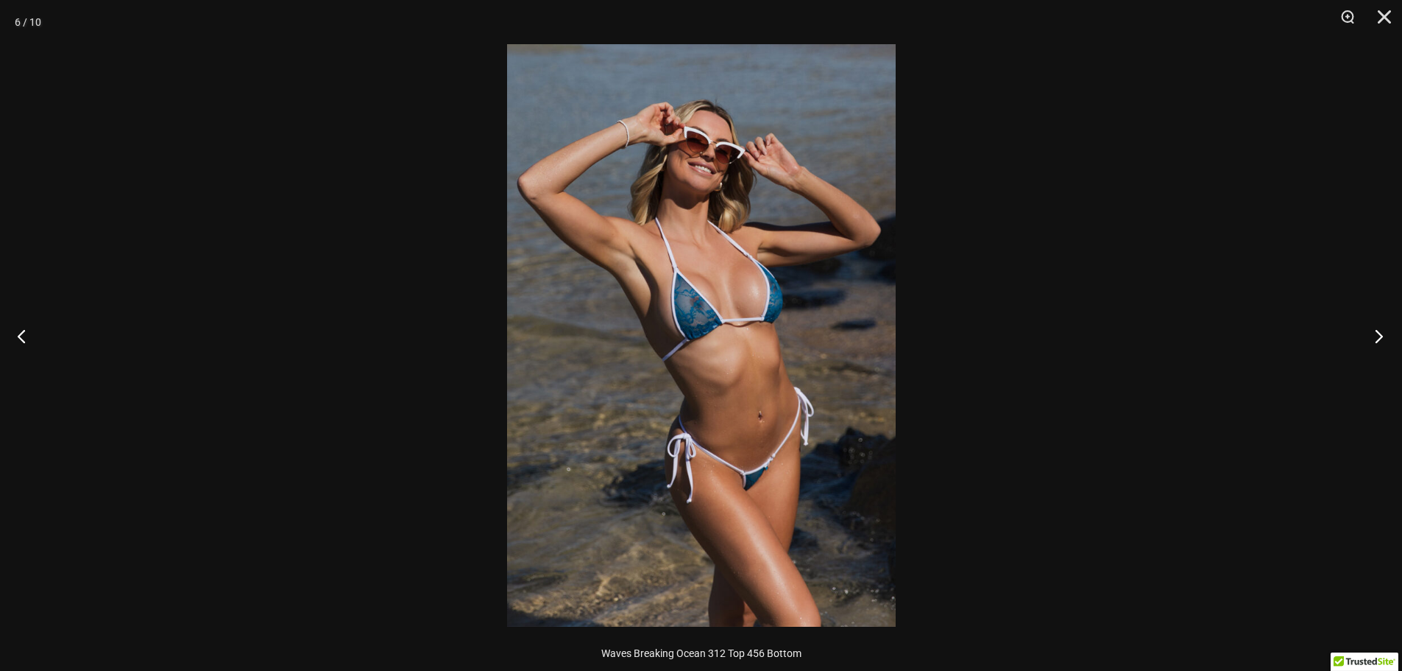
click at [1380, 334] on button "Next" at bounding box center [1374, 336] width 55 height 74
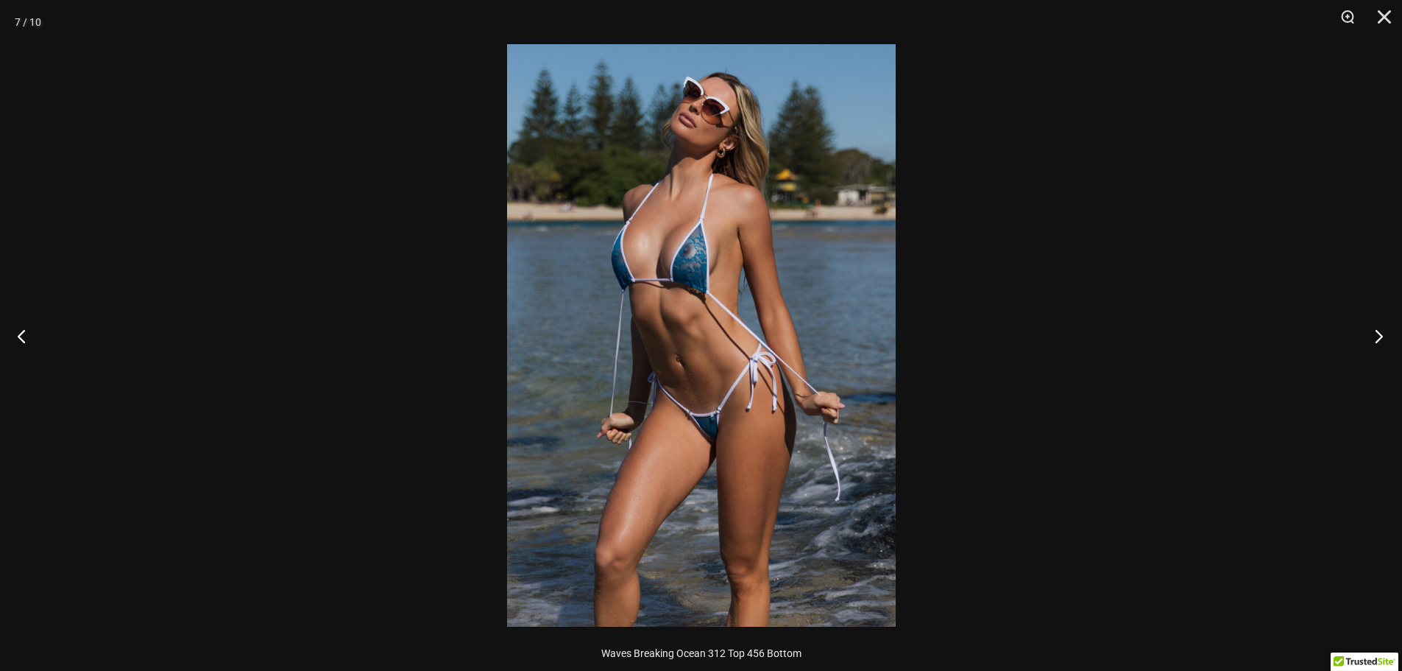
click at [1378, 334] on button "Next" at bounding box center [1374, 336] width 55 height 74
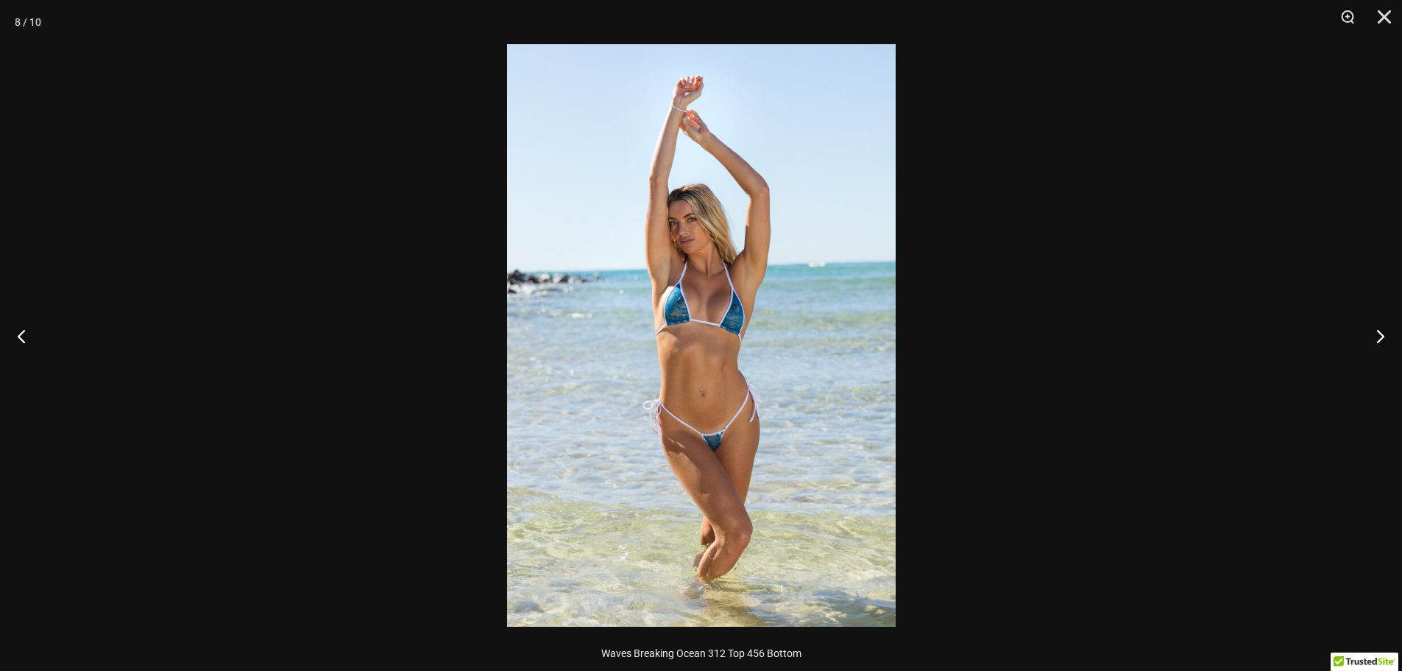
click at [754, 339] on img at bounding box center [701, 335] width 389 height 582
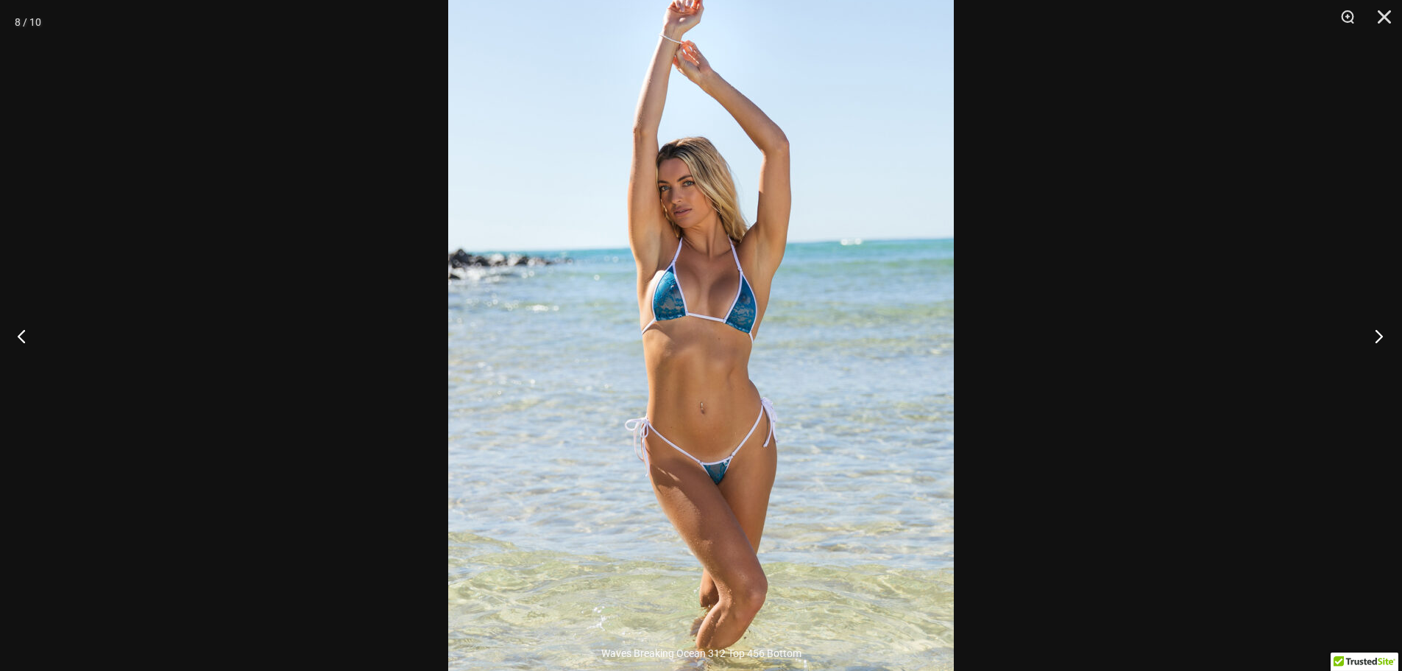
click at [1379, 336] on button "Next" at bounding box center [1374, 336] width 55 height 74
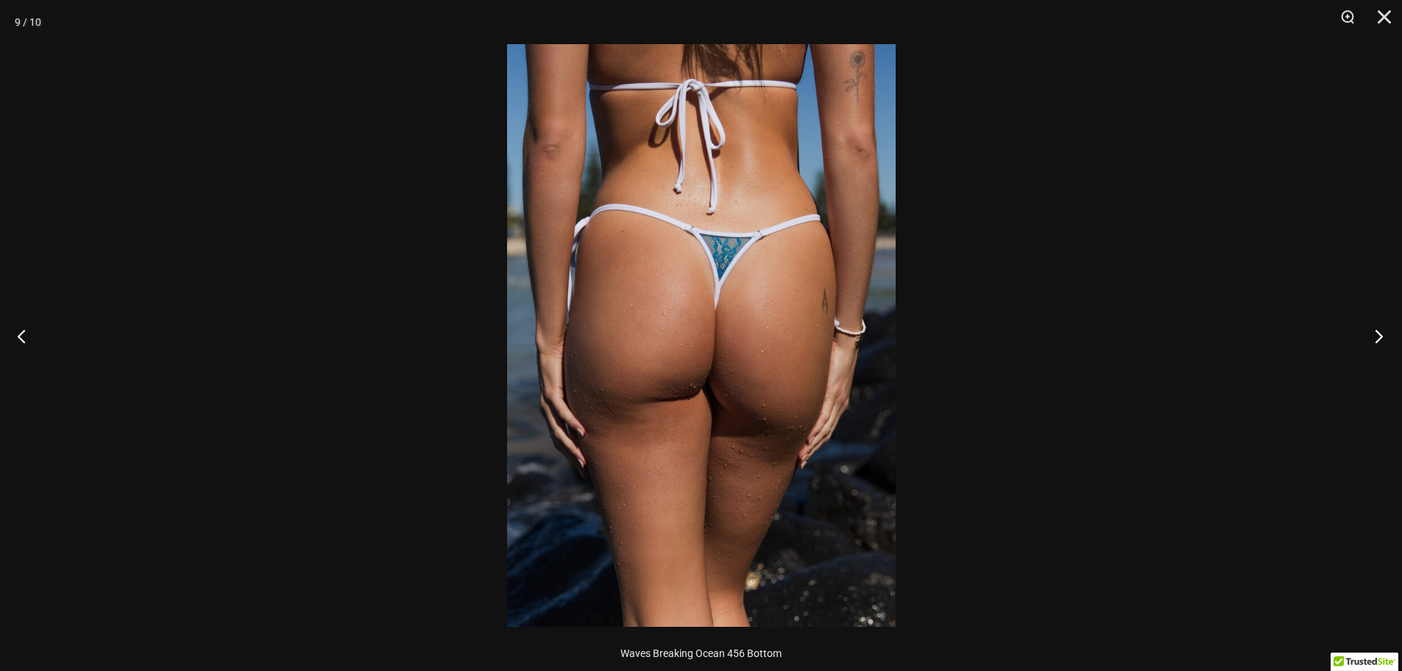
click at [1379, 336] on button "Next" at bounding box center [1374, 336] width 55 height 74
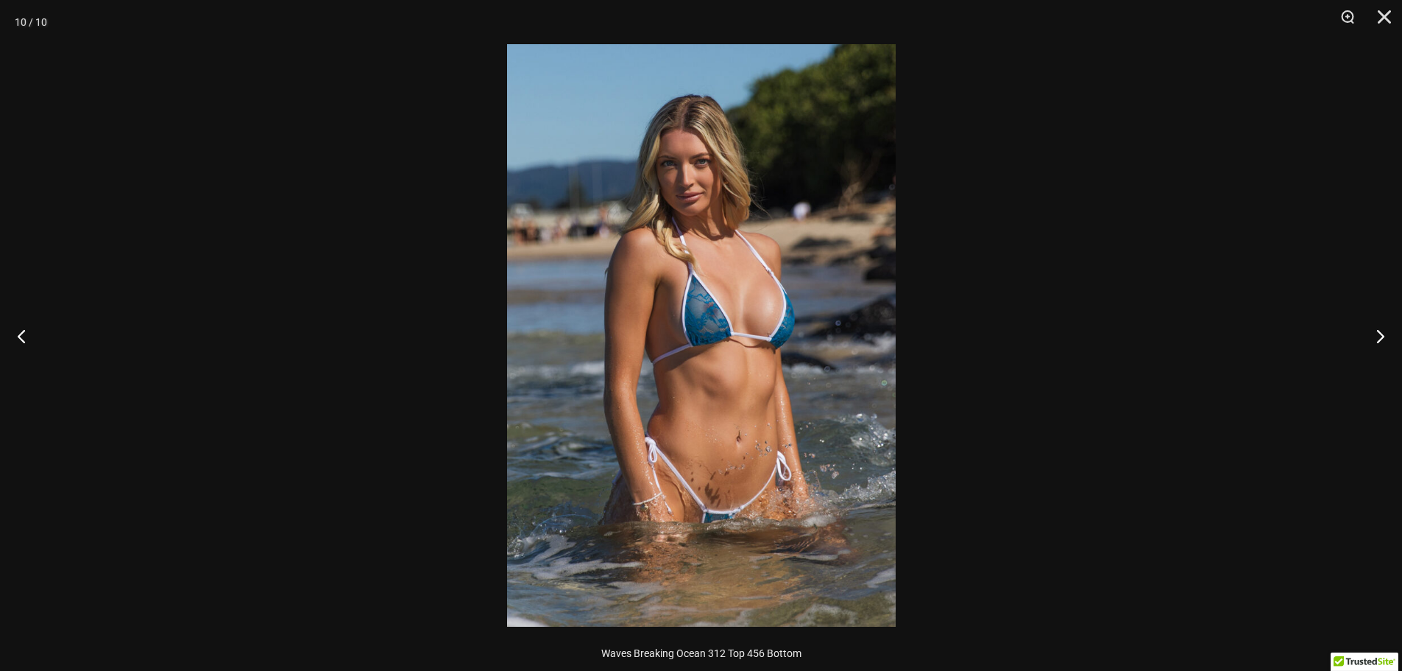
click at [344, 244] on div at bounding box center [701, 335] width 1402 height 671
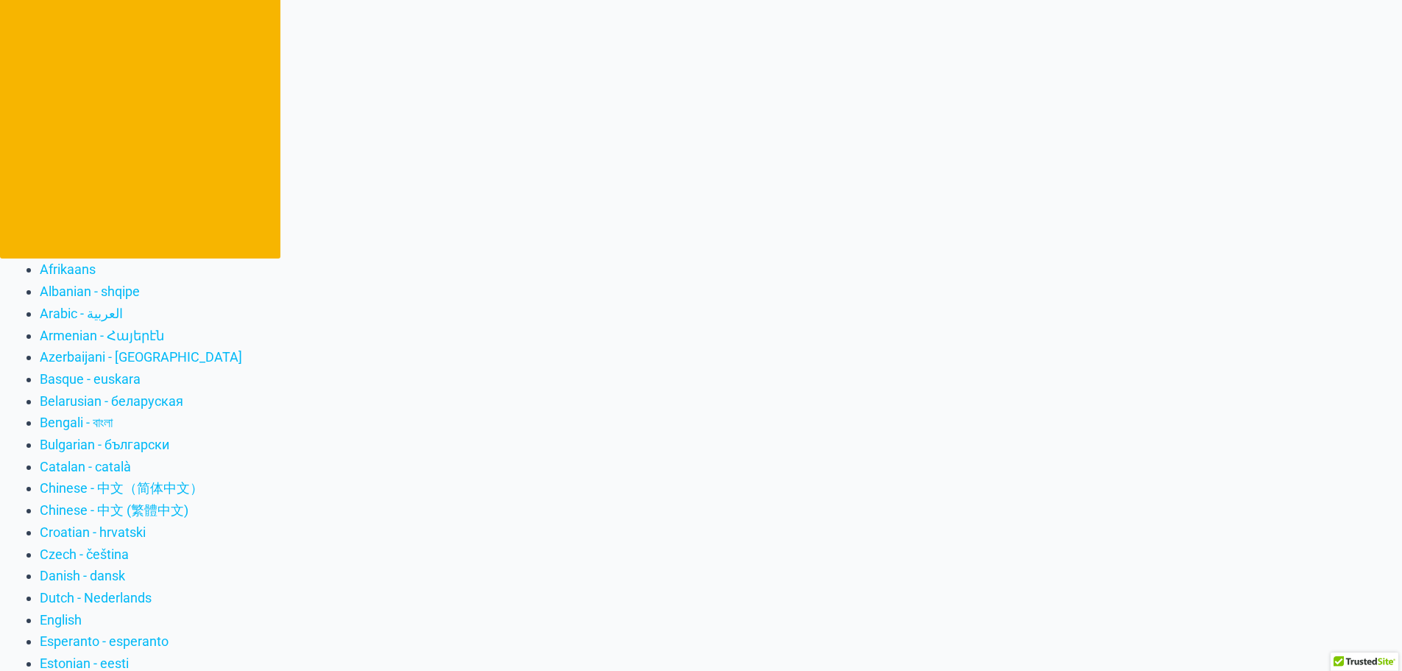
scroll to position [0, 0]
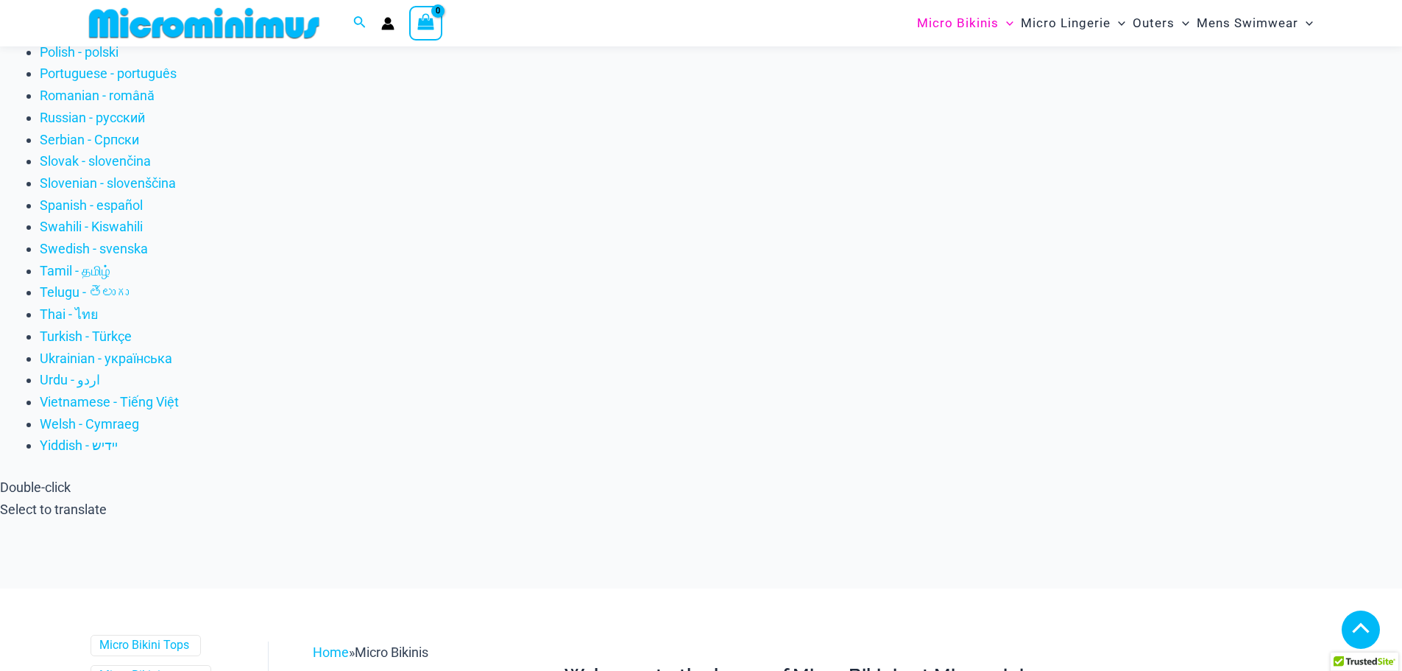
scroll to position [1315, 0]
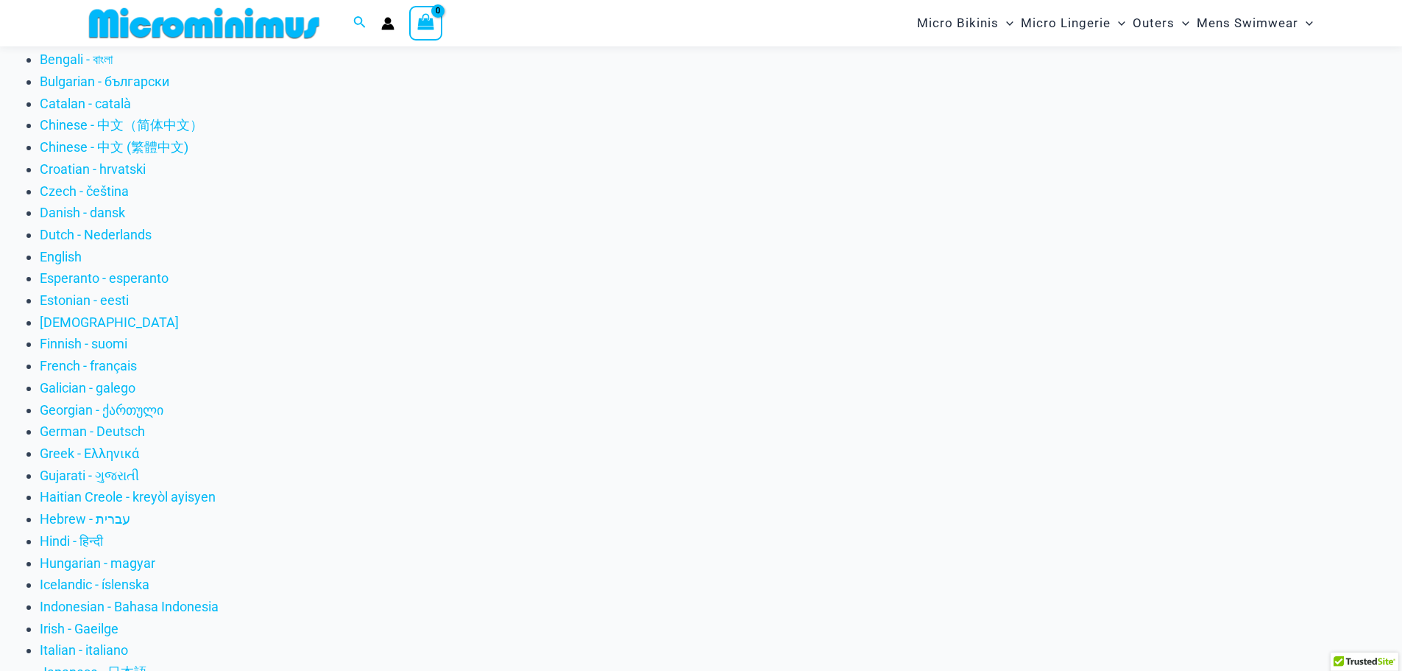
scroll to position [428, 0]
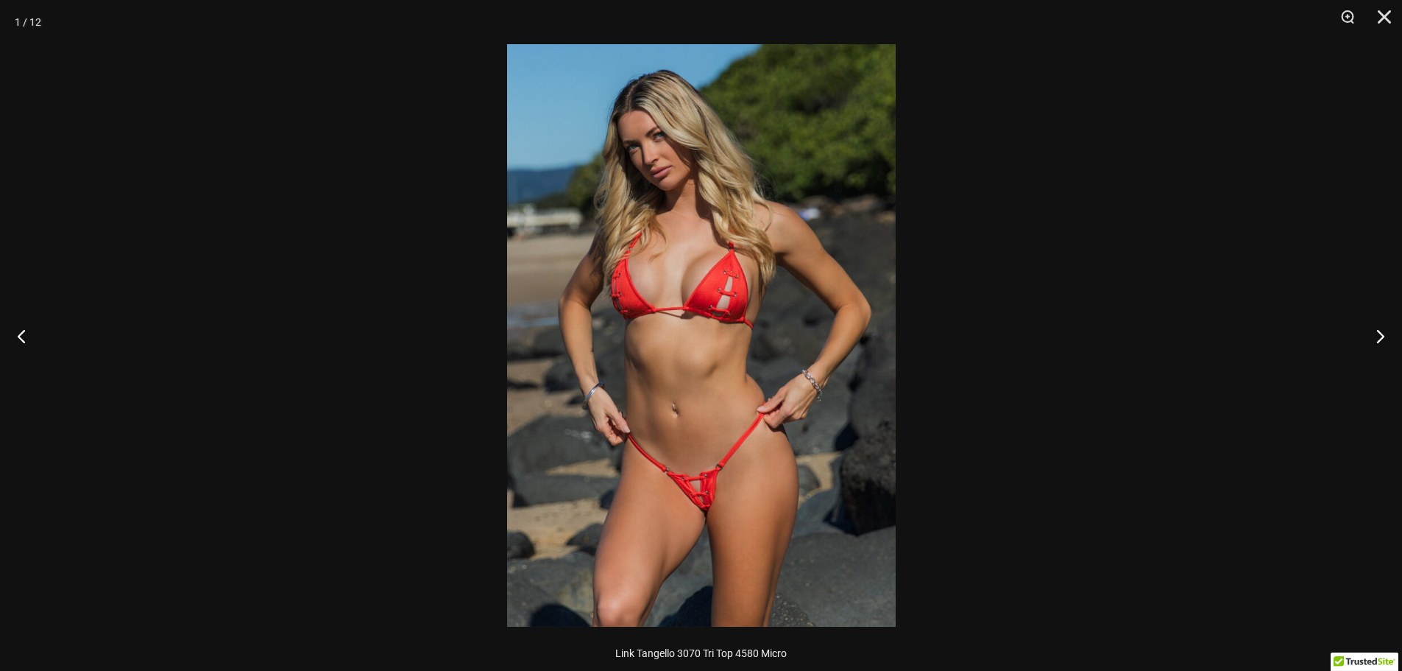
click at [839, 322] on img at bounding box center [701, 335] width 389 height 582
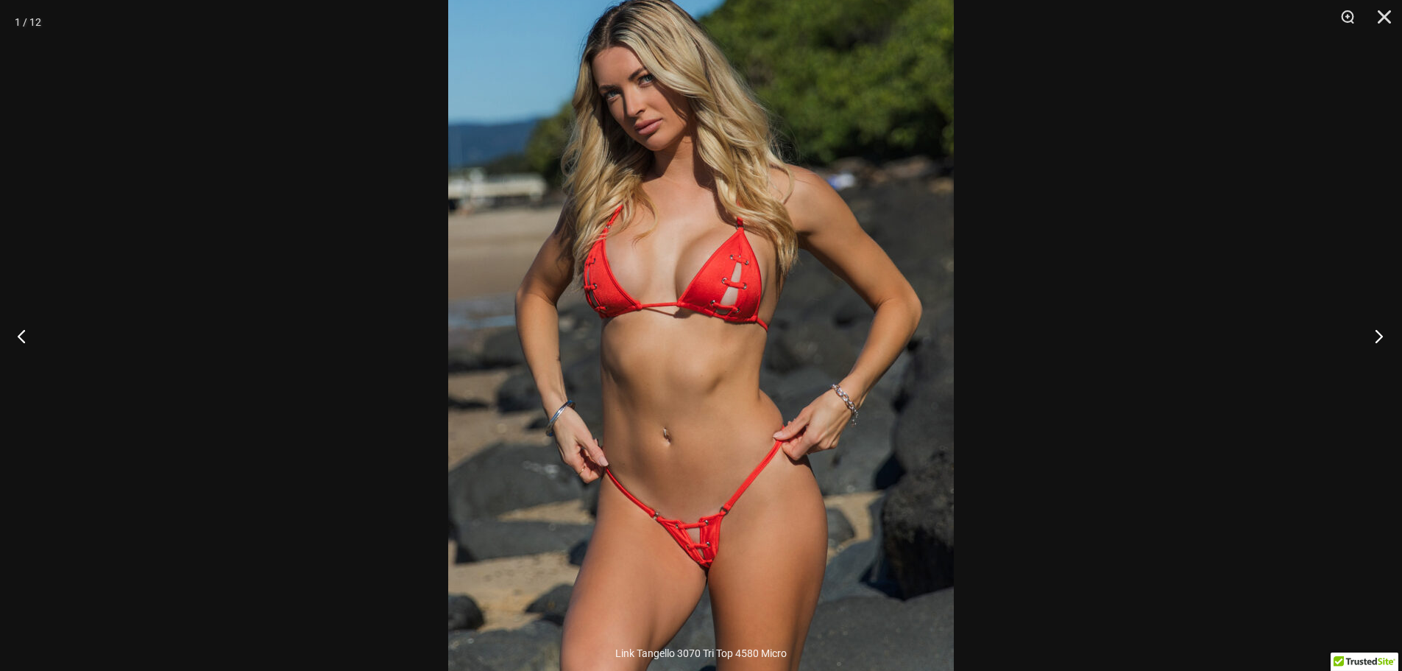
click at [1372, 335] on button "Next" at bounding box center [1374, 336] width 55 height 74
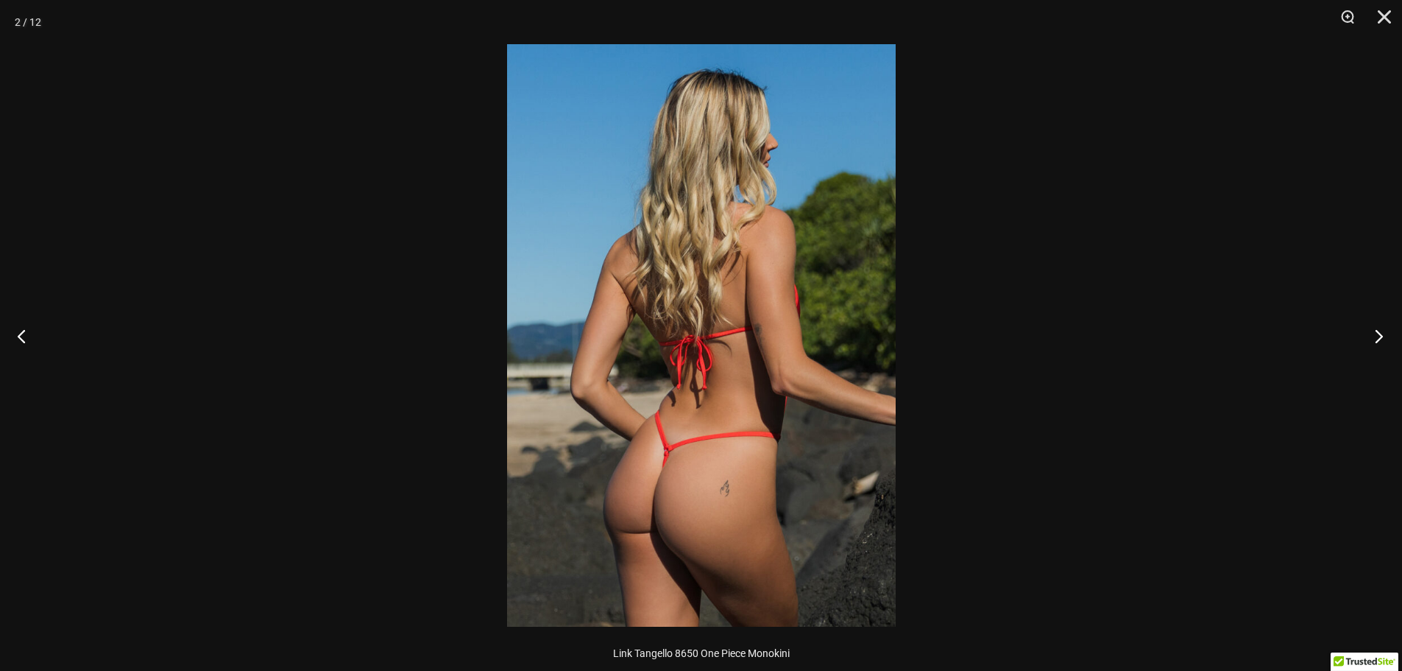
click at [1376, 335] on button "Next" at bounding box center [1374, 336] width 55 height 74
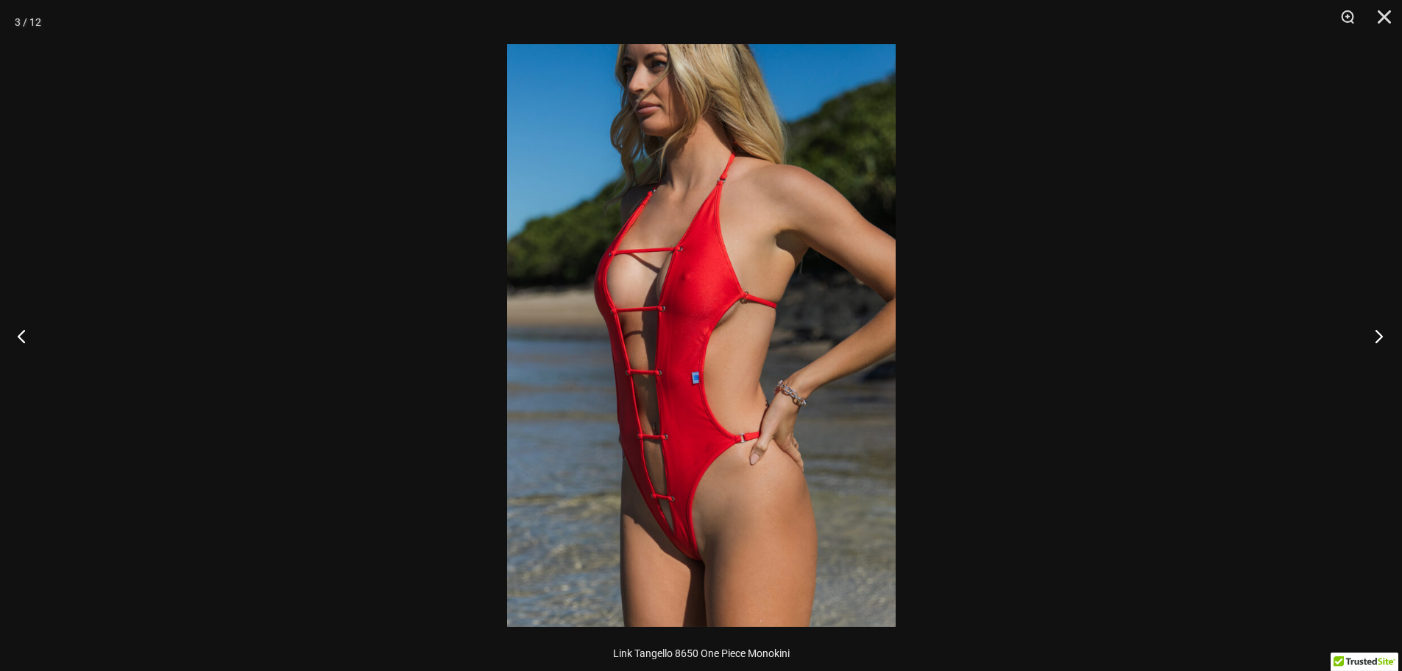
click at [1377, 335] on button "Next" at bounding box center [1374, 336] width 55 height 74
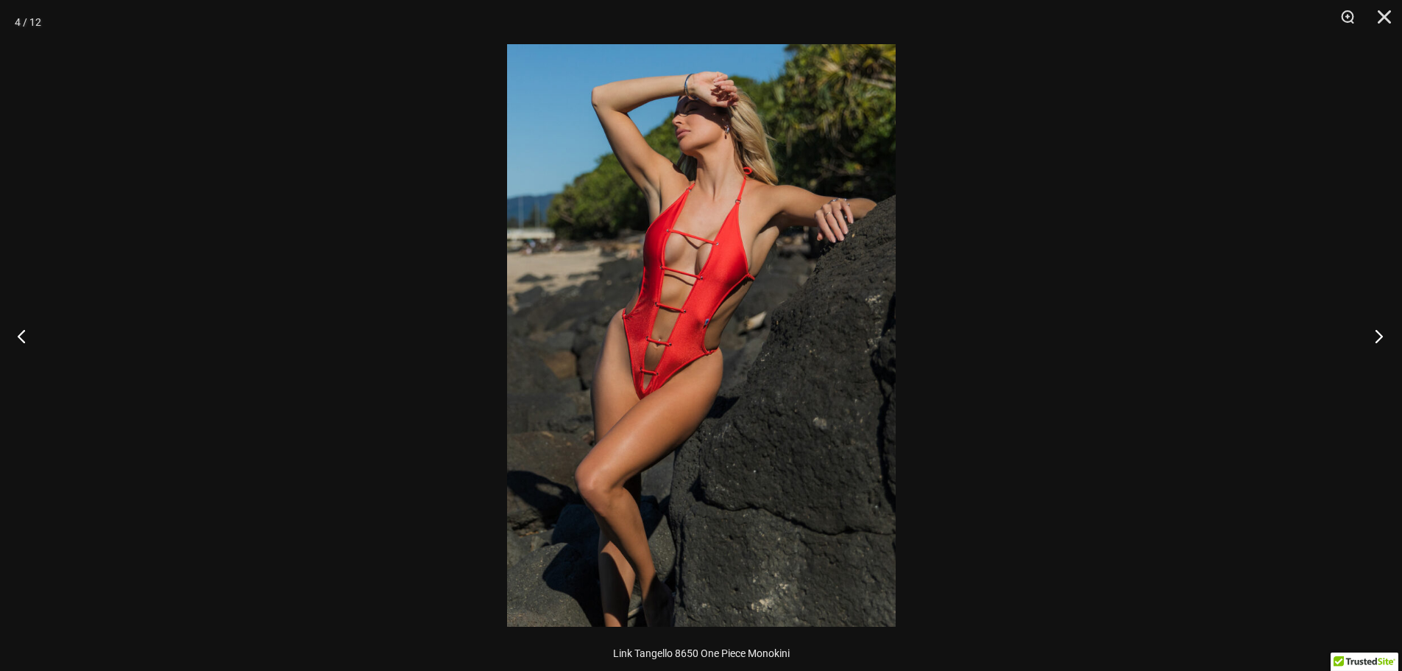
click at [1377, 335] on button "Next" at bounding box center [1374, 336] width 55 height 74
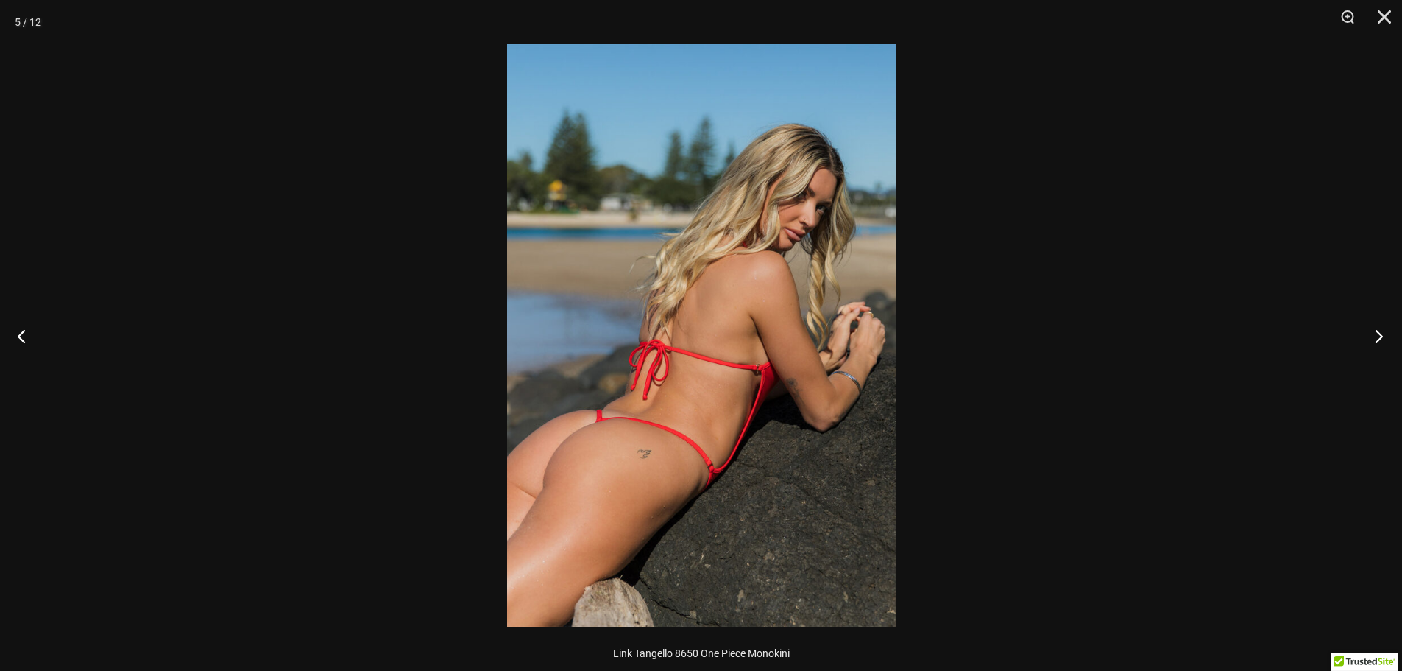
click at [1377, 335] on button "Next" at bounding box center [1374, 336] width 55 height 74
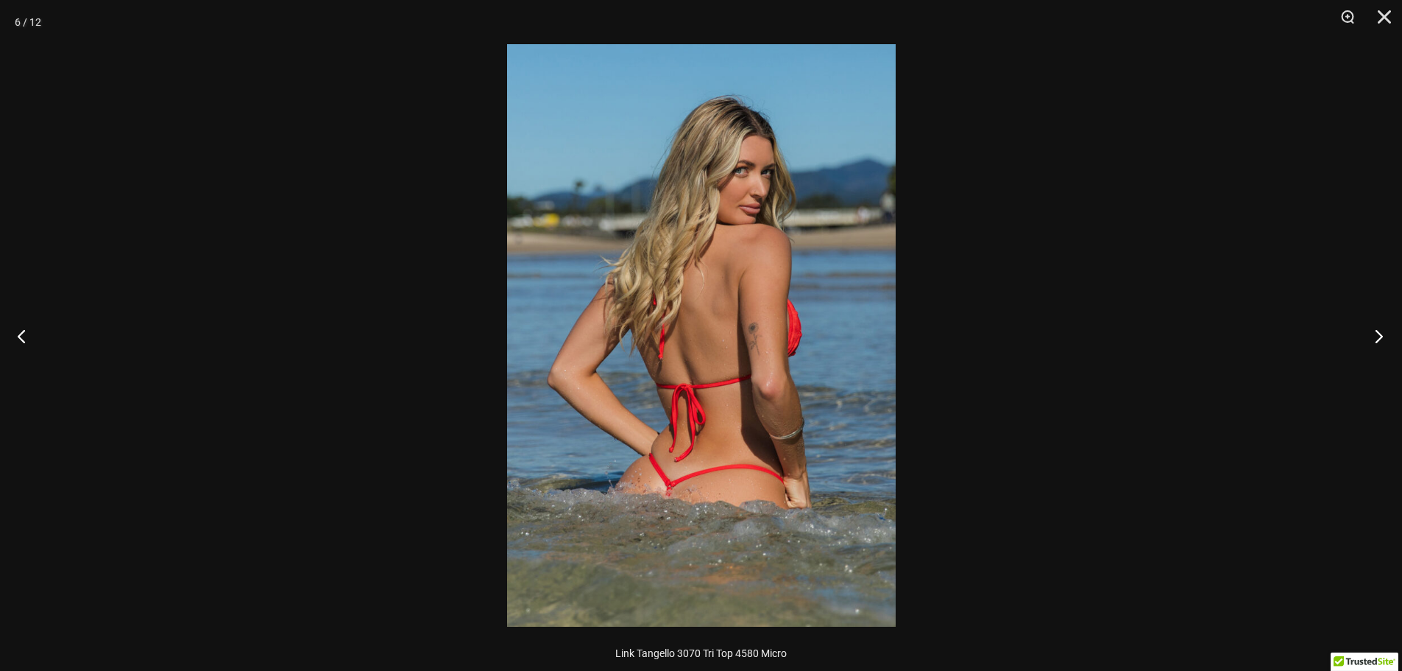
click at [1377, 335] on button "Next" at bounding box center [1374, 336] width 55 height 74
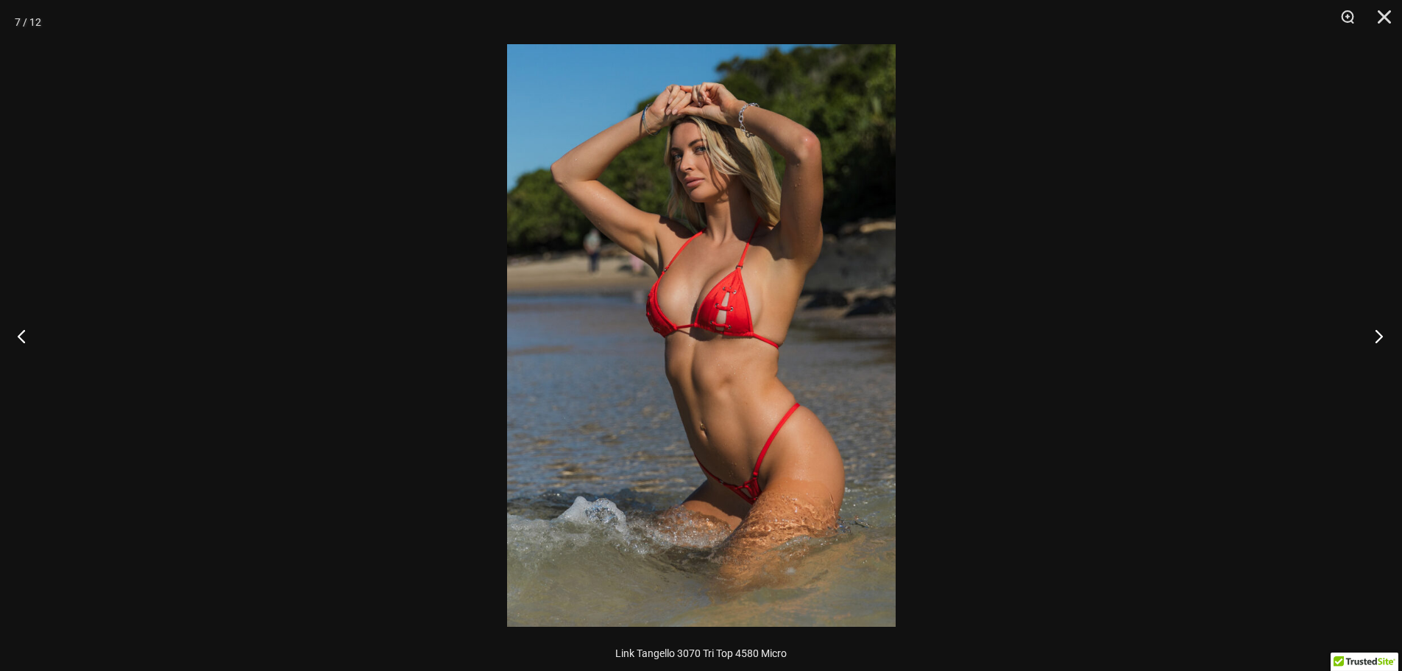
click at [1377, 335] on button "Next" at bounding box center [1374, 336] width 55 height 74
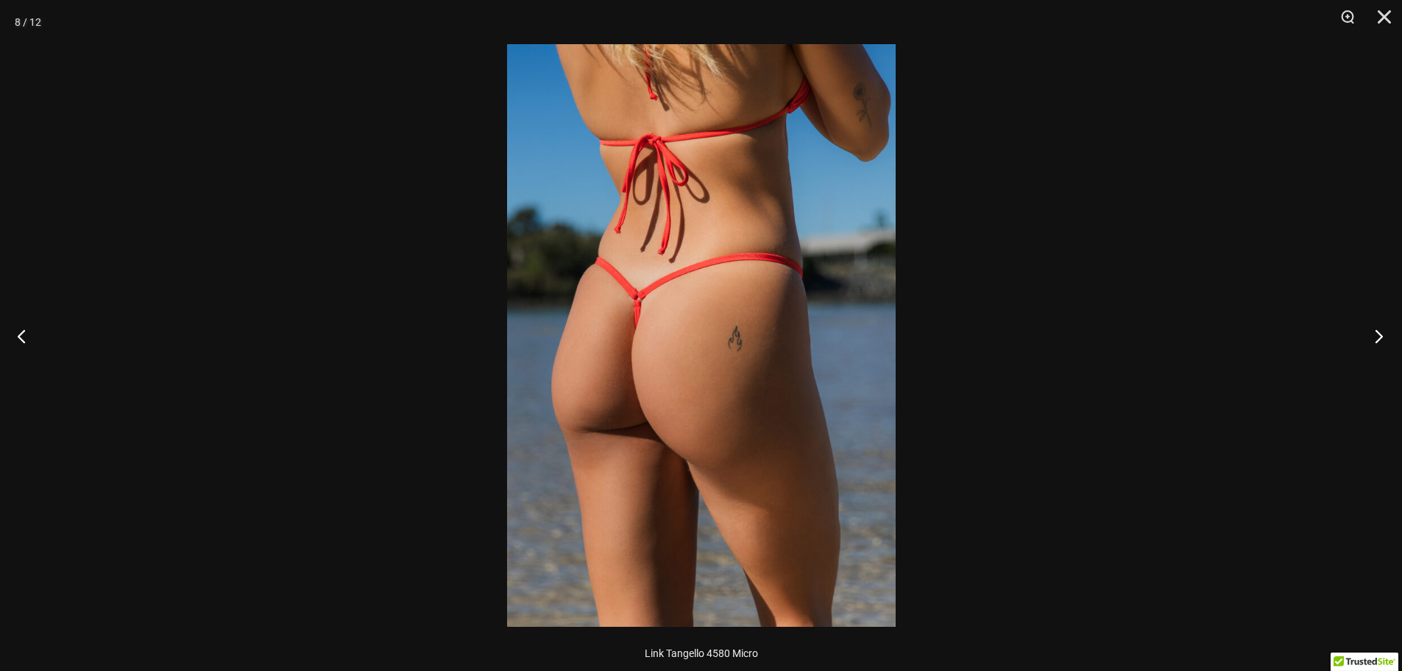
click at [1377, 335] on button "Next" at bounding box center [1374, 336] width 55 height 74
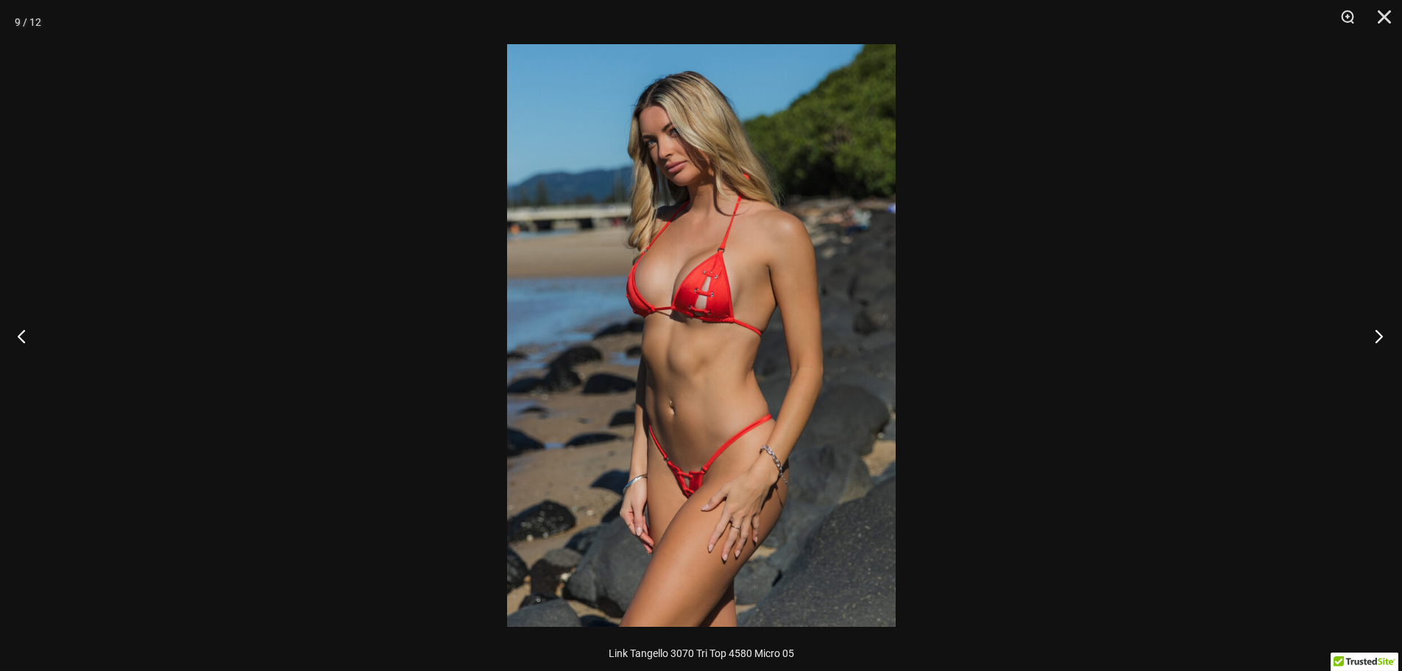
click at [1377, 335] on button "Next" at bounding box center [1374, 336] width 55 height 74
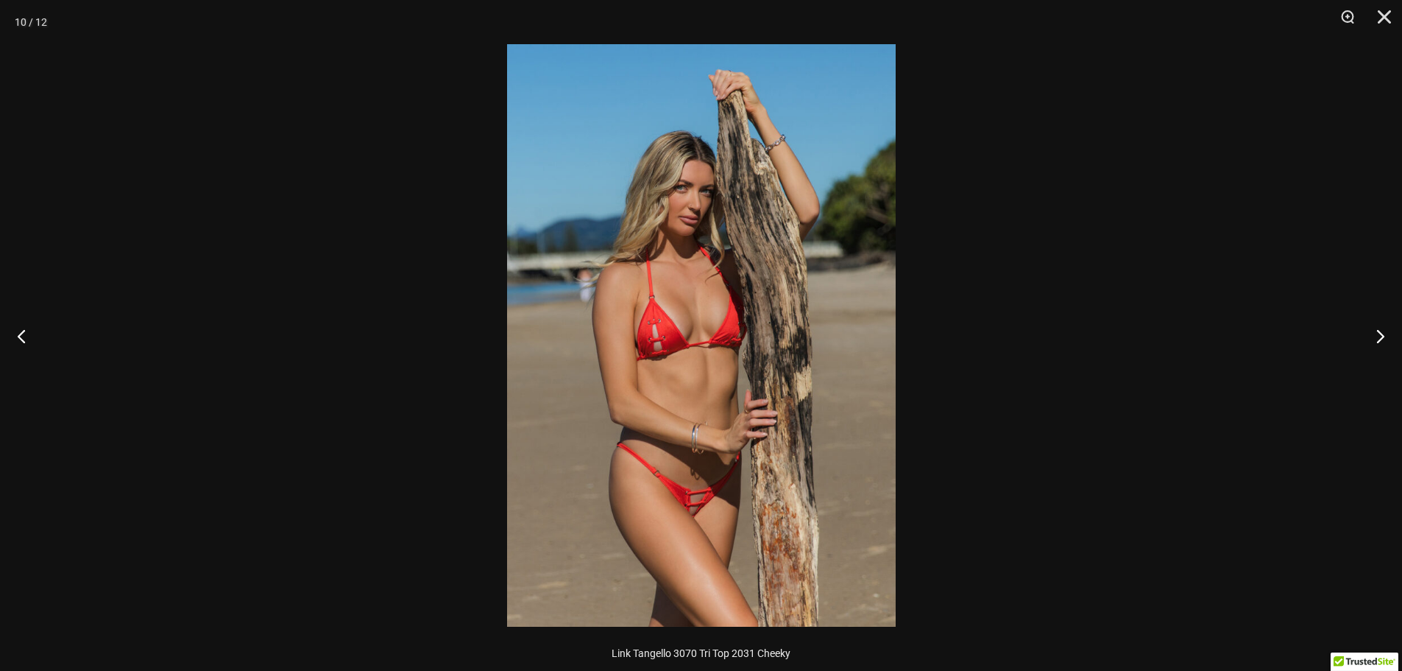
click at [731, 372] on img at bounding box center [701, 335] width 389 height 582
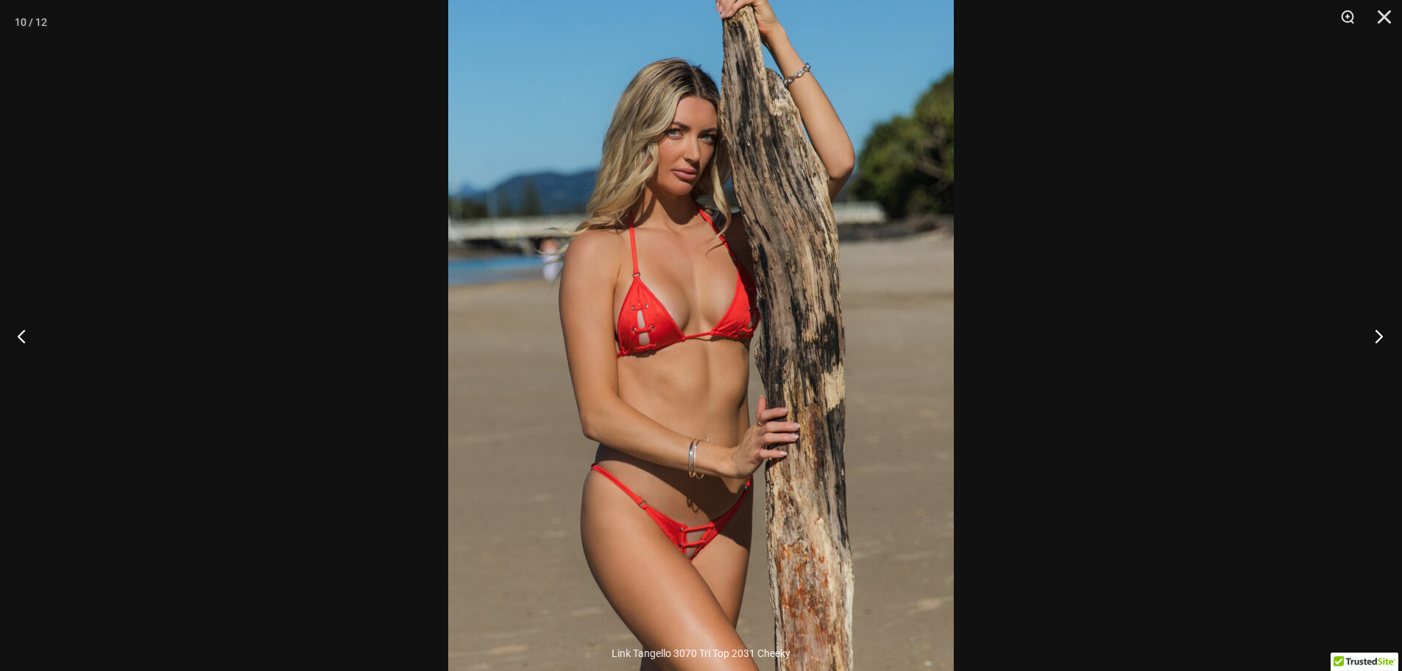
click at [1377, 336] on button "Next" at bounding box center [1374, 336] width 55 height 74
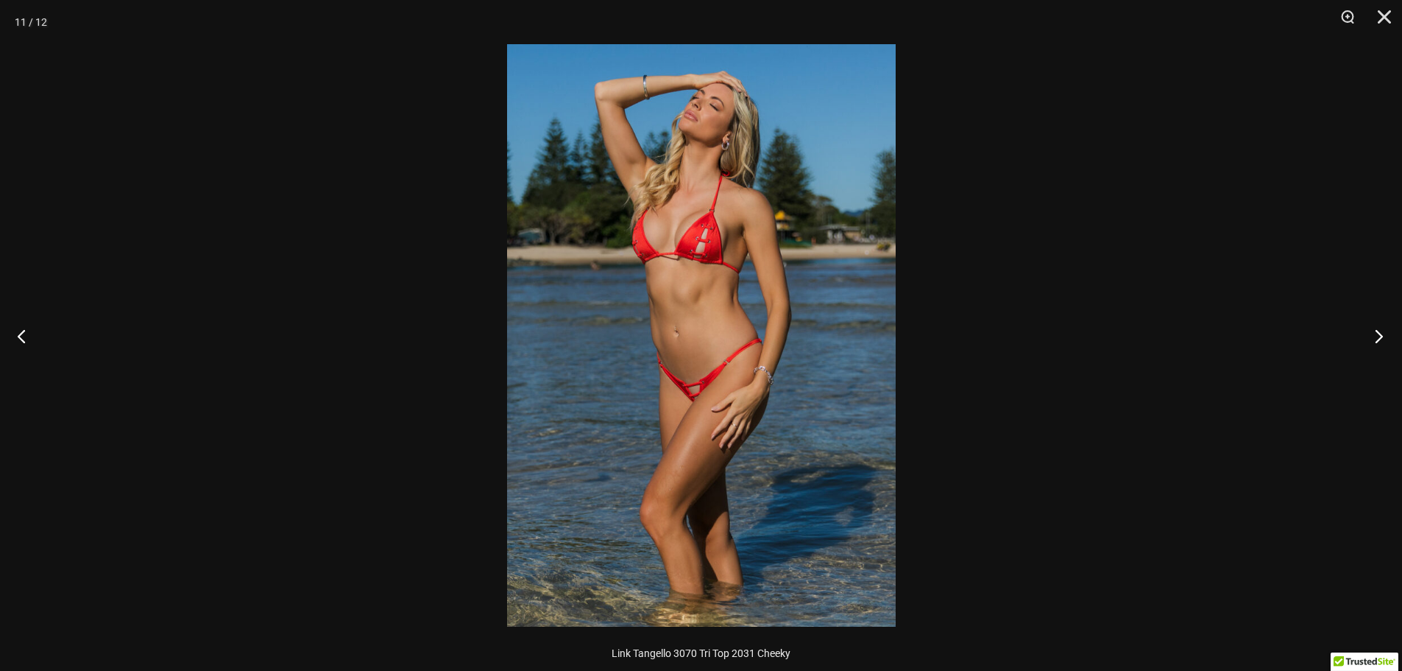
click at [1377, 336] on button "Next" at bounding box center [1374, 336] width 55 height 74
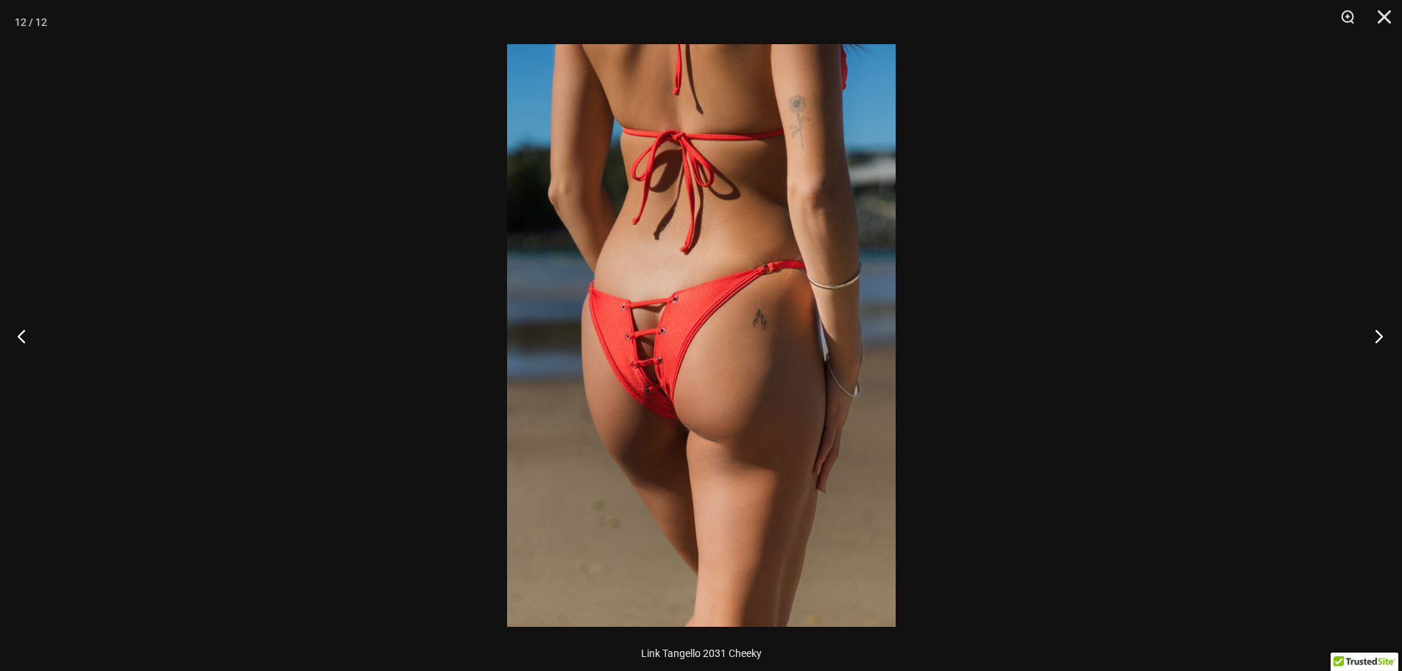
click at [1377, 336] on button "Next" at bounding box center [1374, 336] width 55 height 74
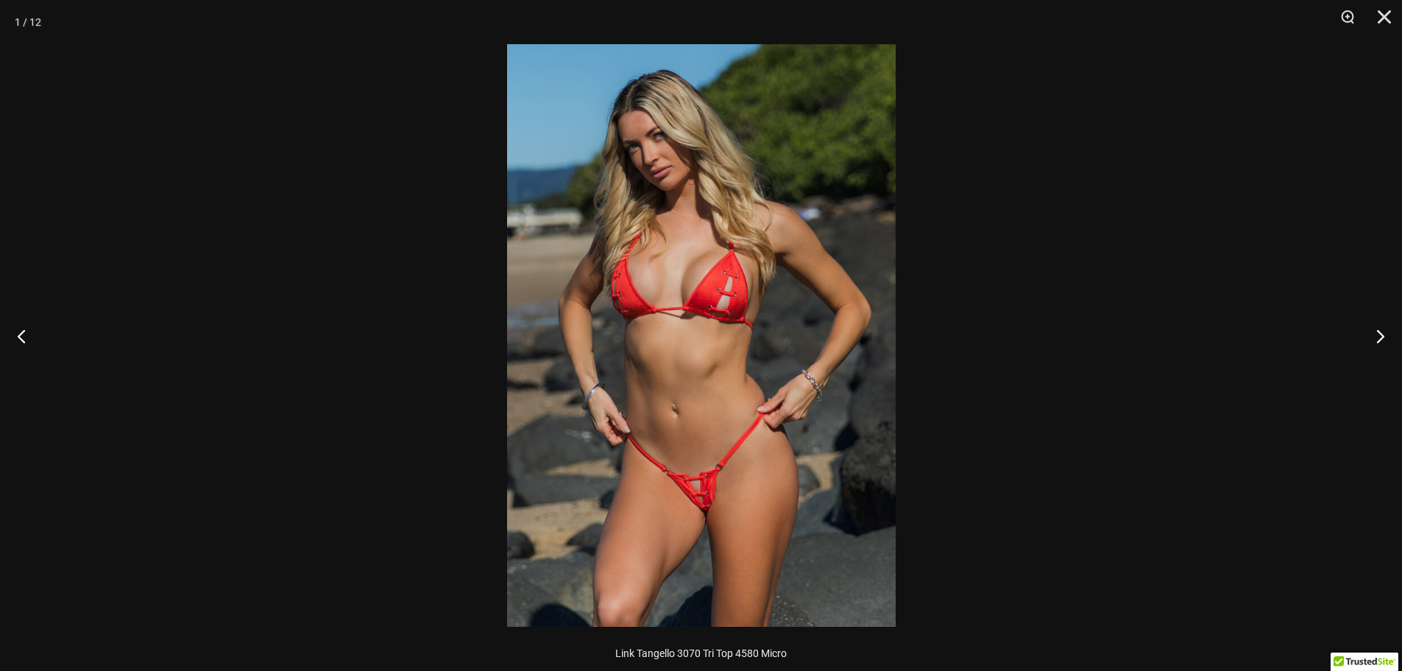
click at [232, 205] on div at bounding box center [701, 335] width 1402 height 671
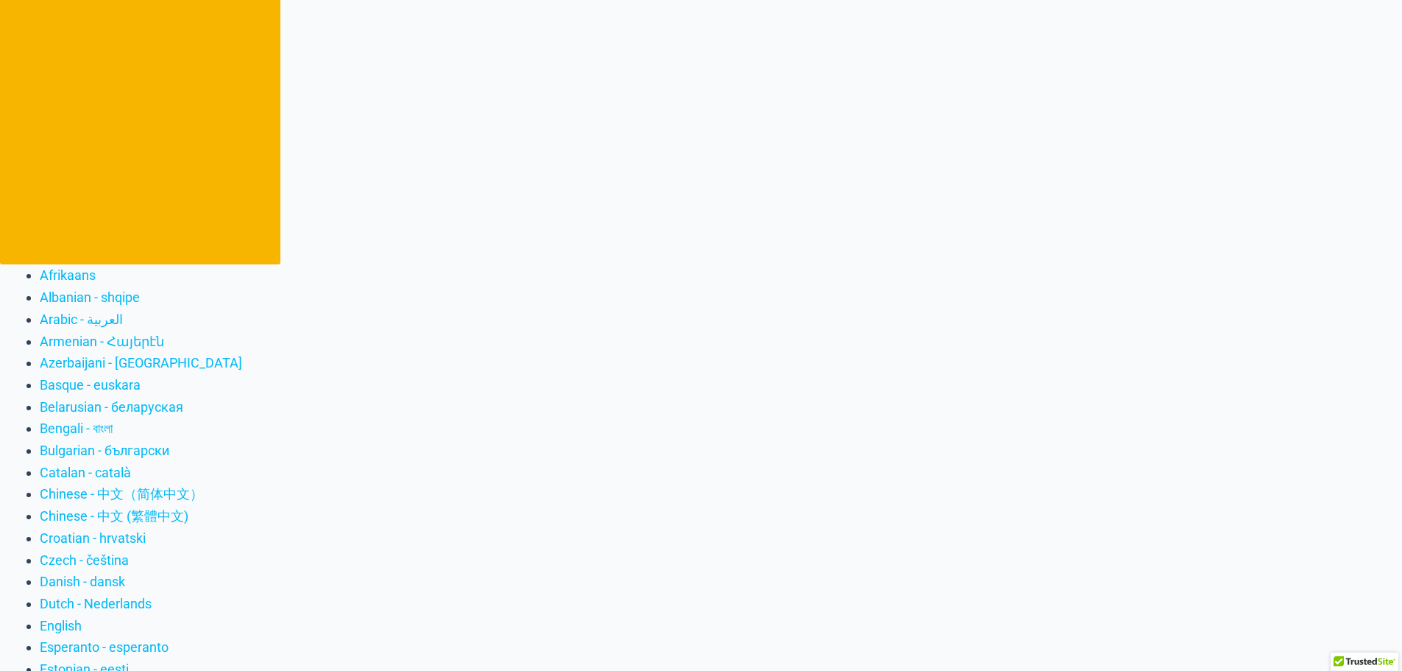
scroll to position [0, 0]
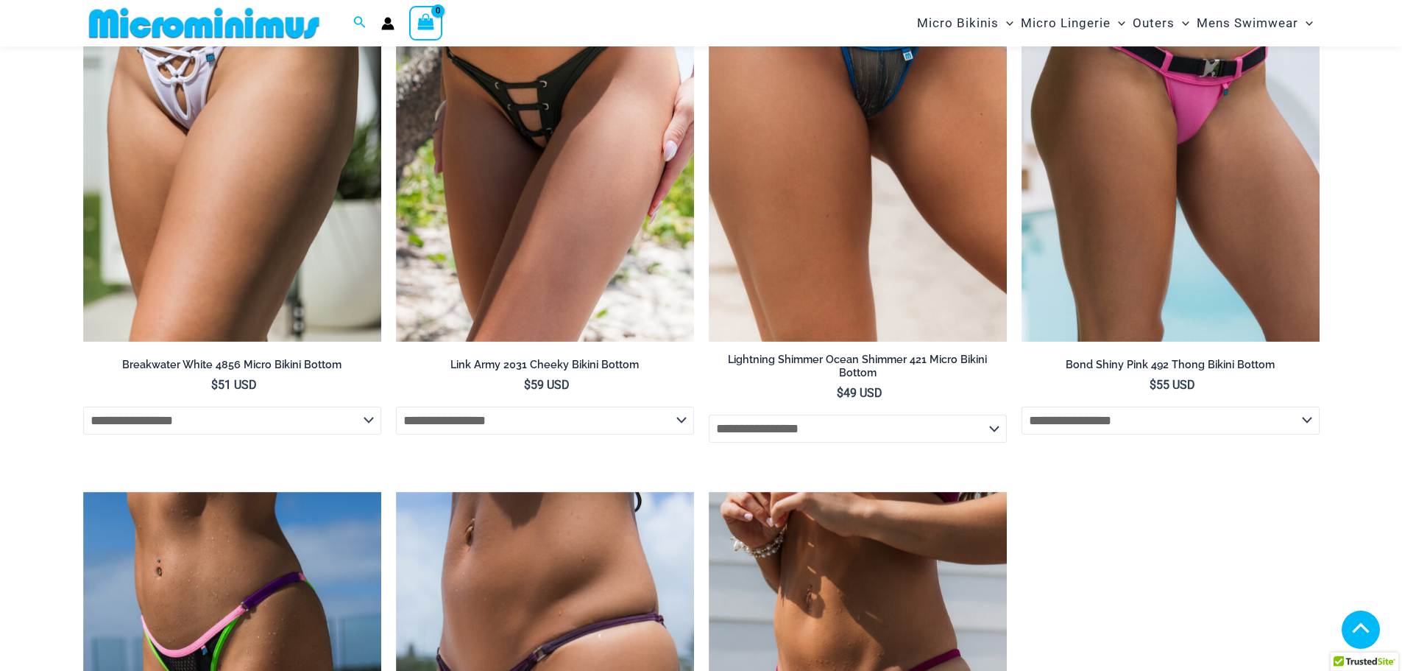
scroll to position [5802, 0]
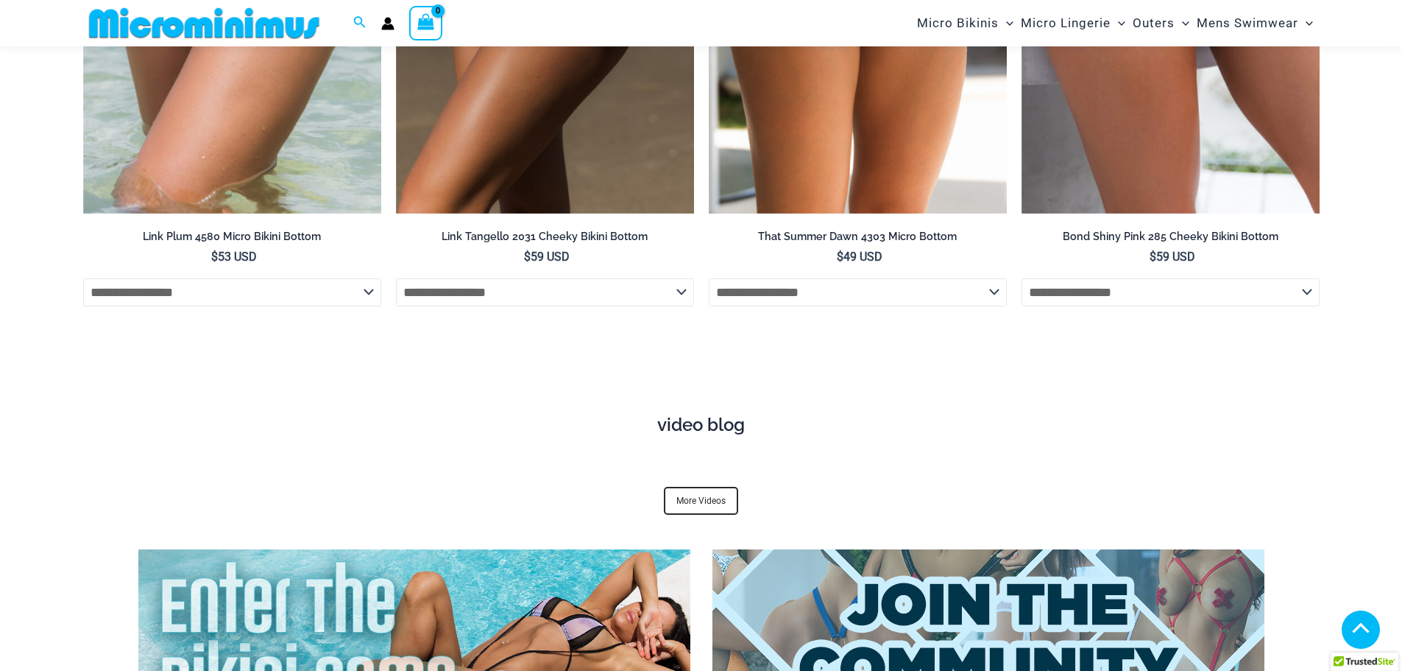
scroll to position [7139, 0]
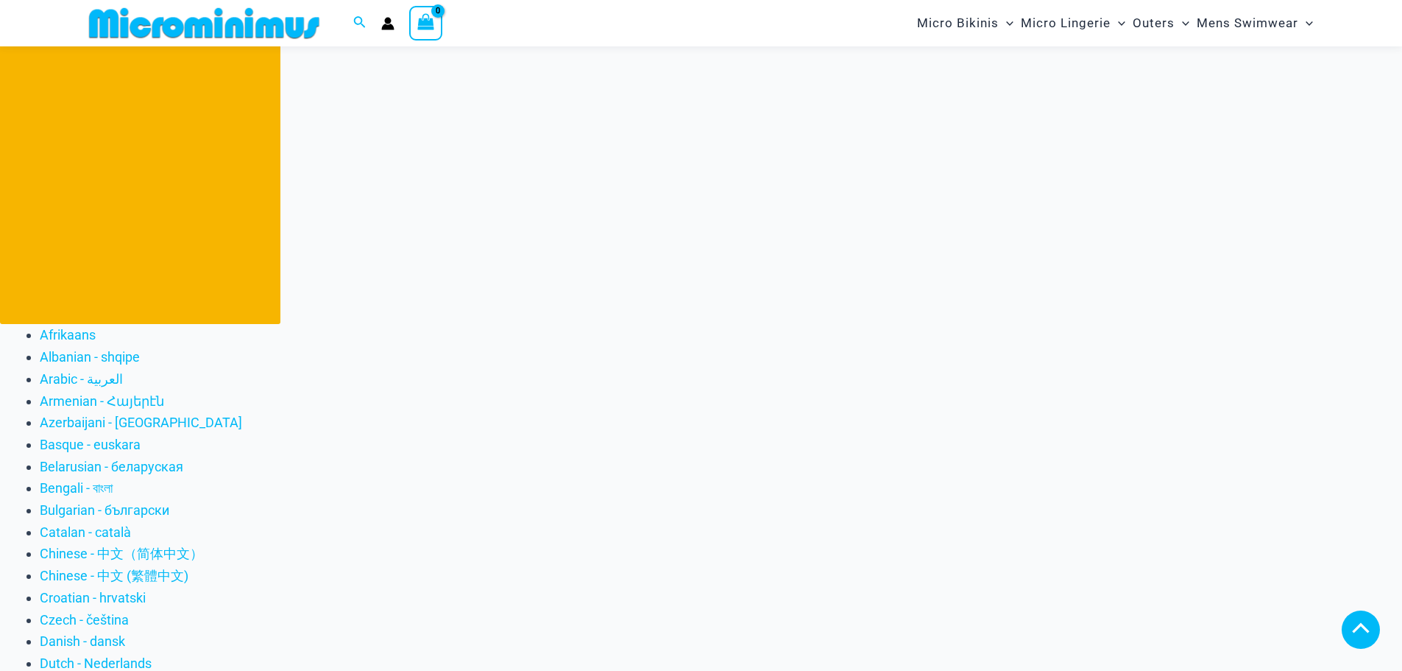
scroll to position [513, 0]
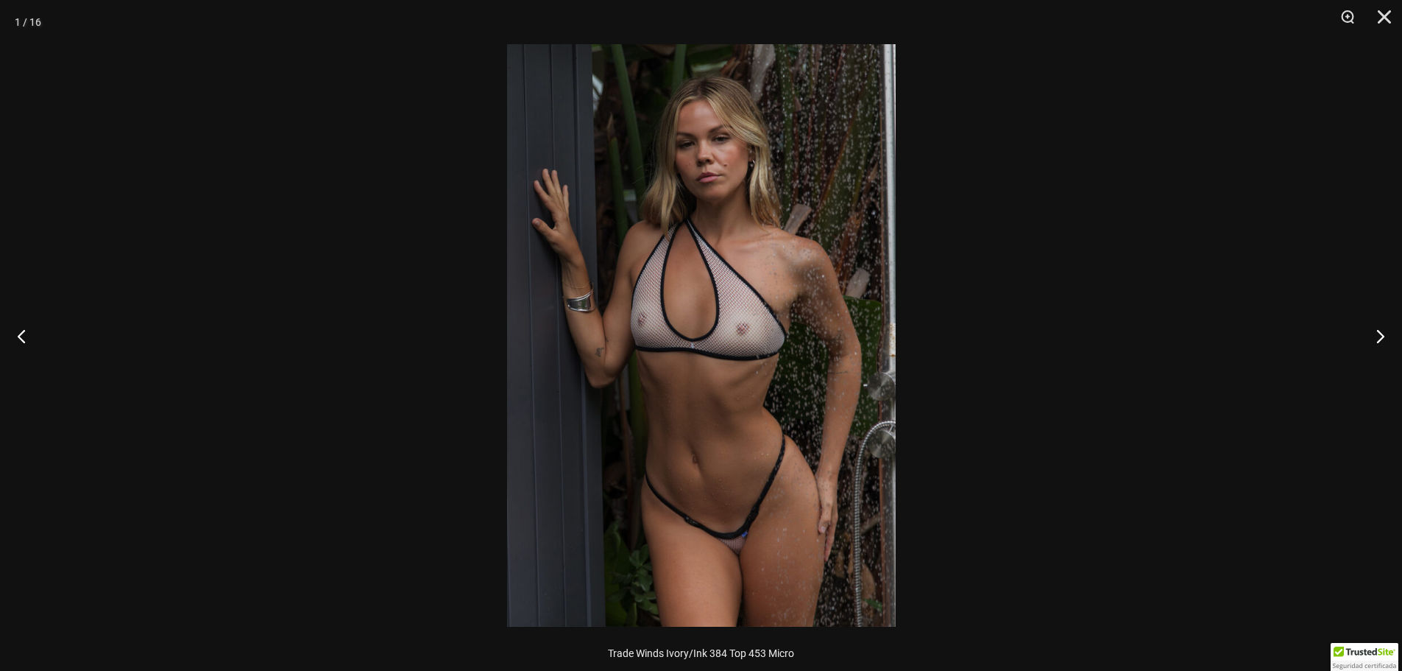
click at [728, 451] on img at bounding box center [701, 335] width 389 height 582
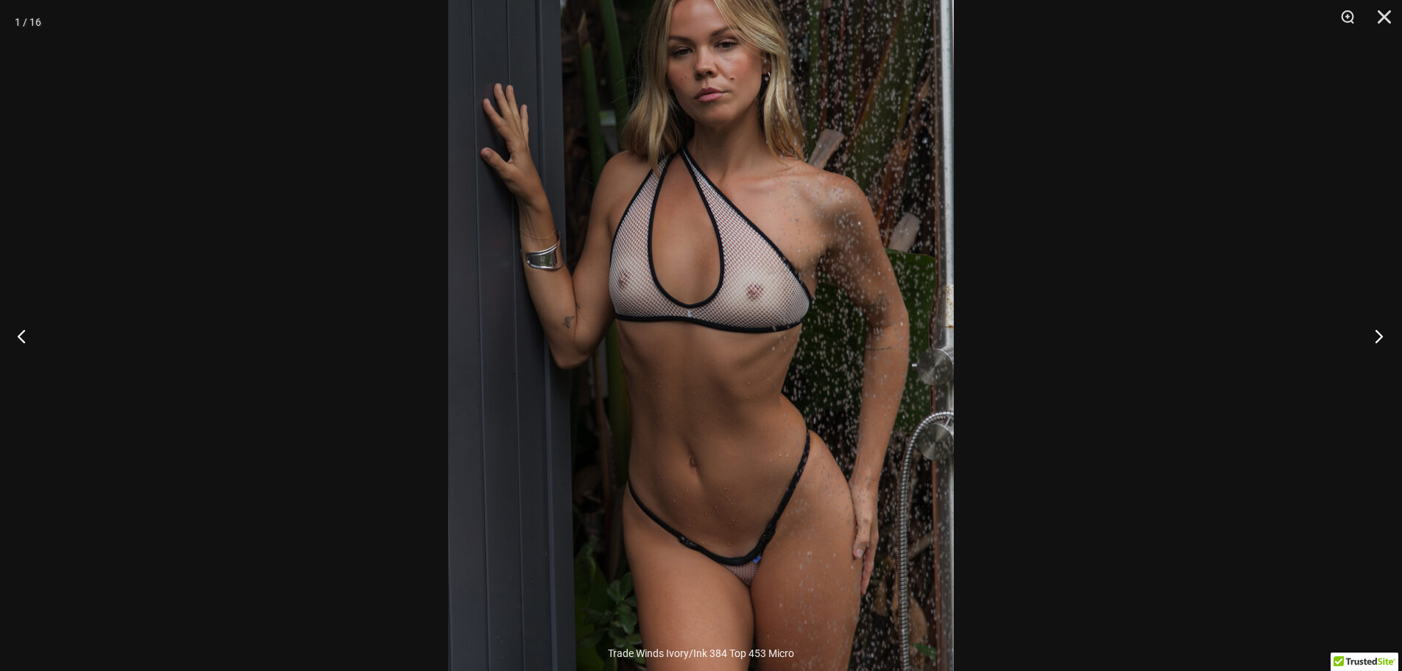
click at [1377, 340] on button "Next" at bounding box center [1374, 336] width 55 height 74
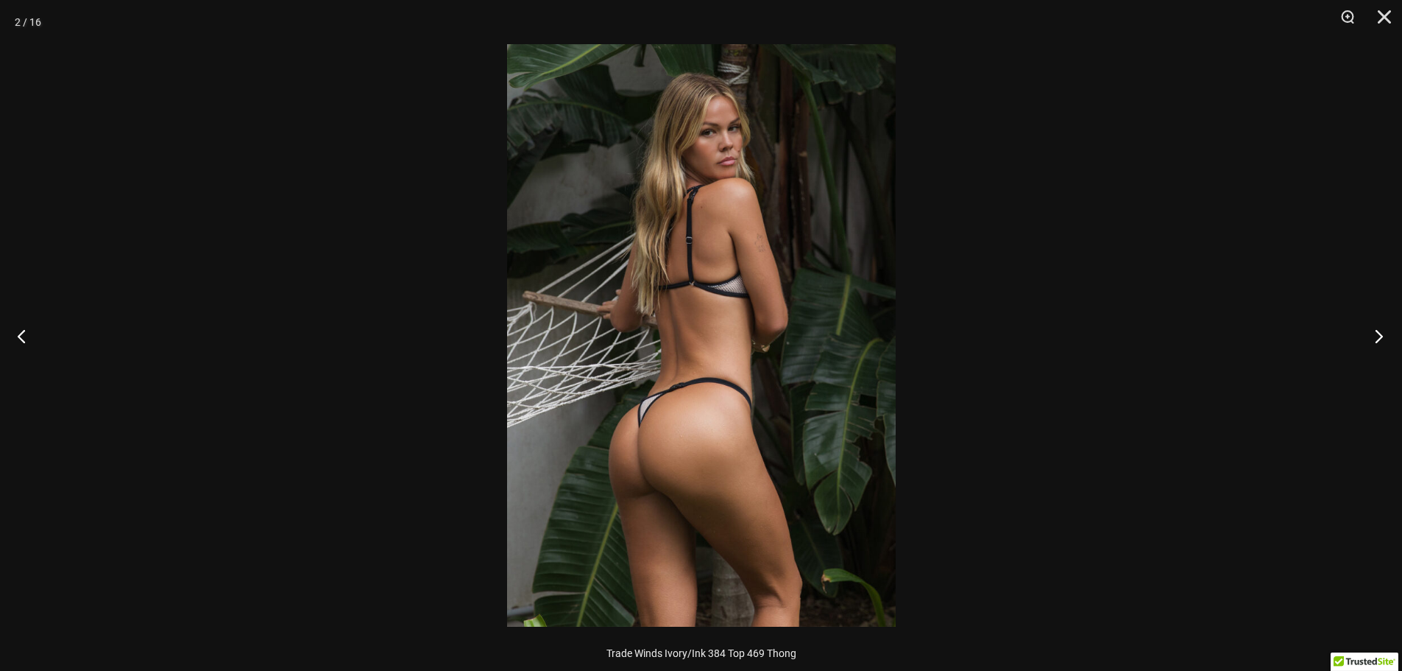
click at [1377, 340] on button "Next" at bounding box center [1374, 336] width 55 height 74
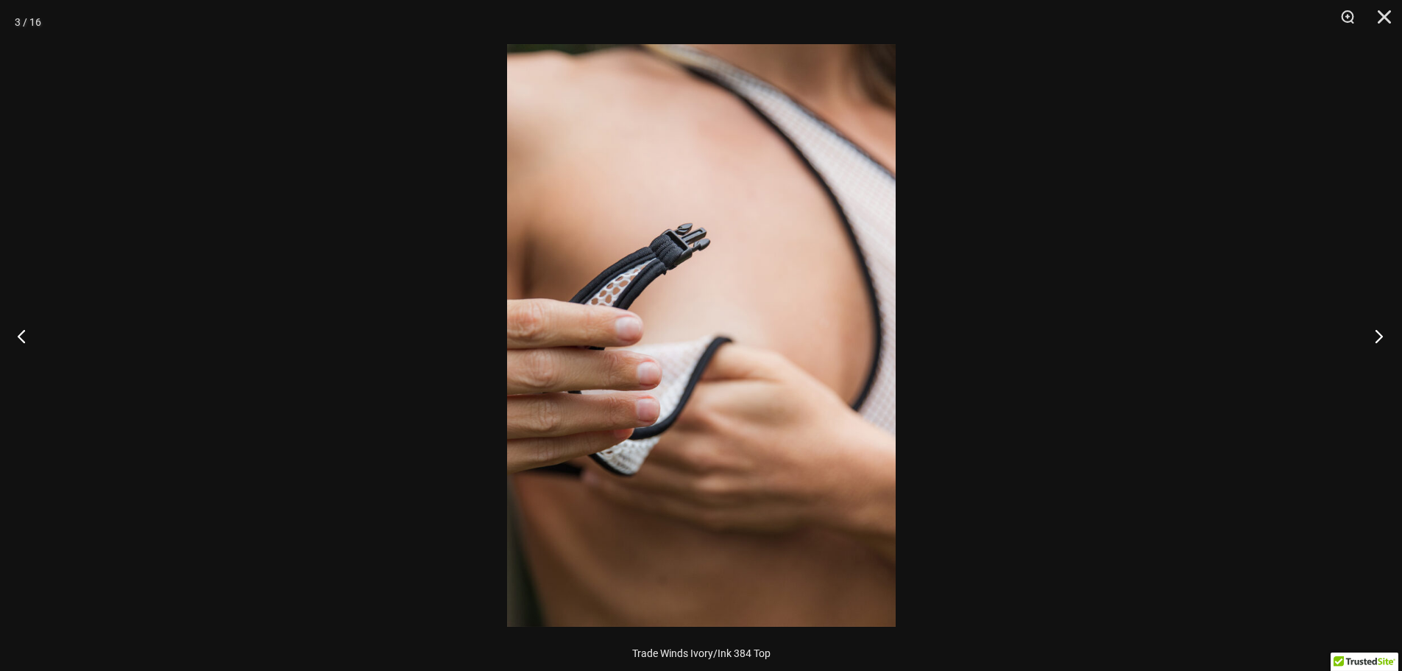
click at [1377, 340] on button "Next" at bounding box center [1374, 336] width 55 height 74
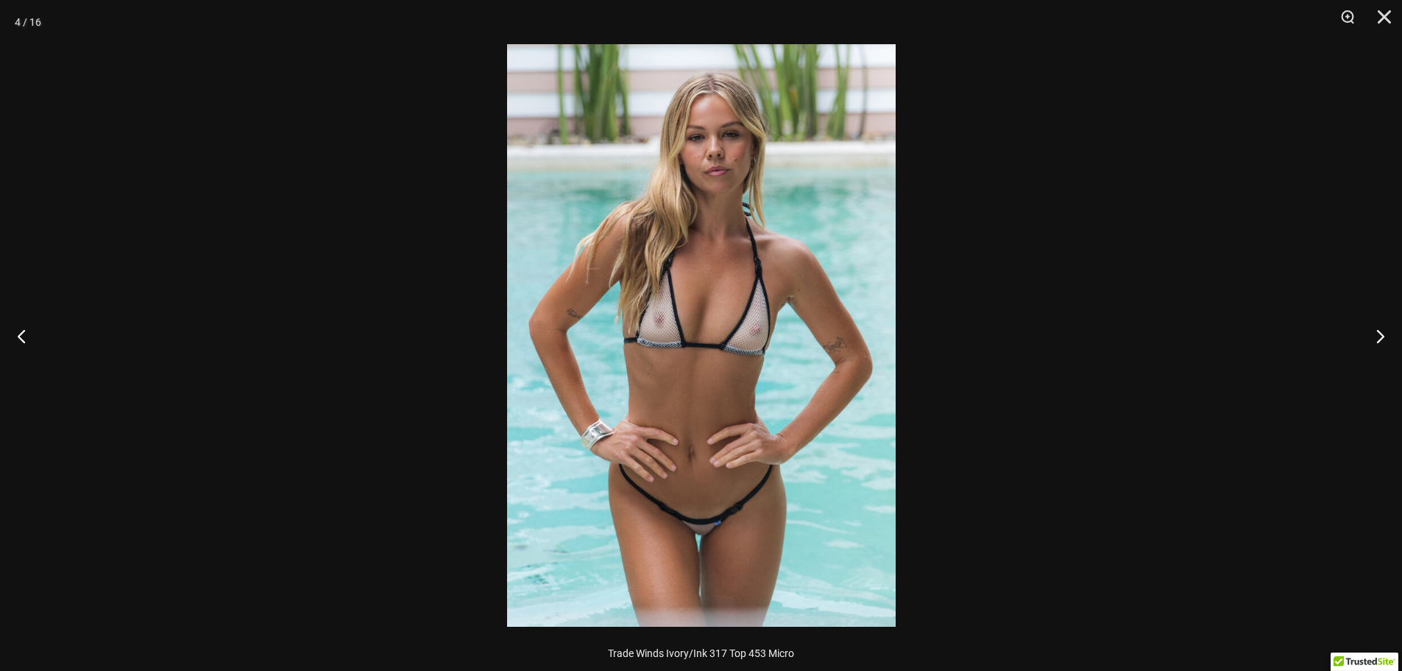
click at [802, 345] on img at bounding box center [701, 335] width 389 height 582
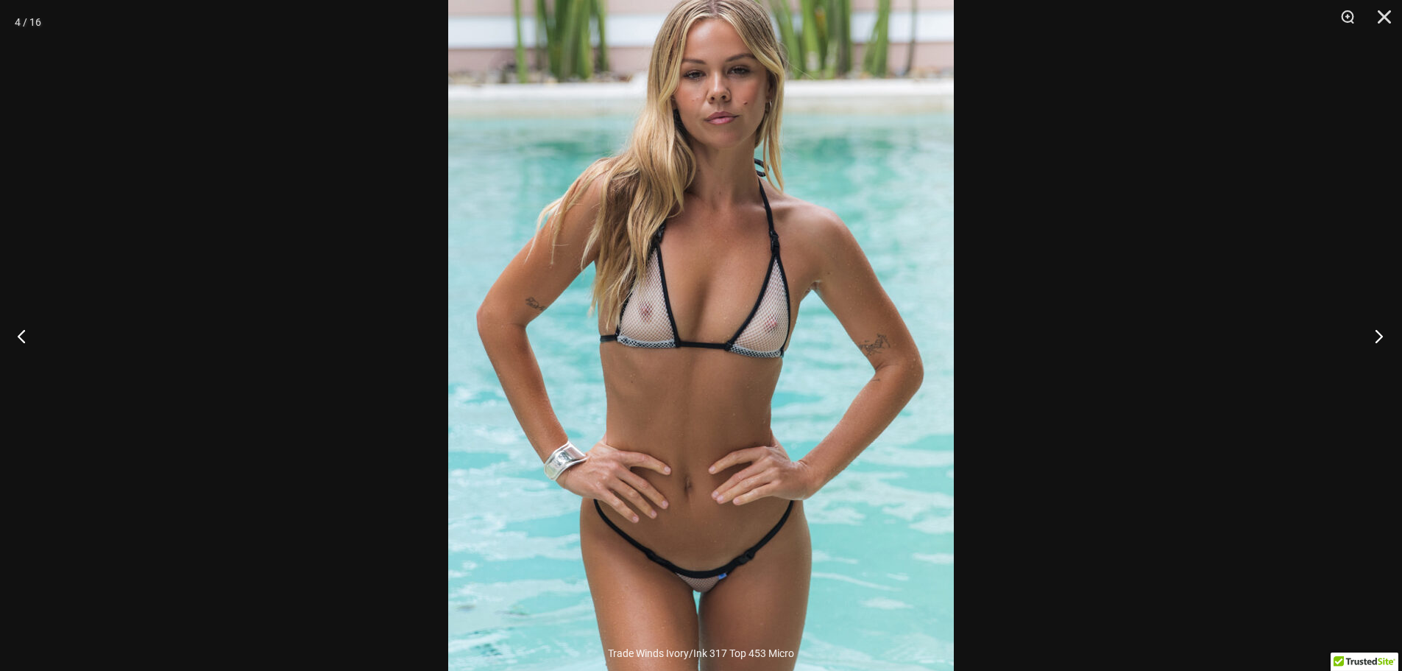
click at [1379, 336] on button "Next" at bounding box center [1374, 336] width 55 height 74
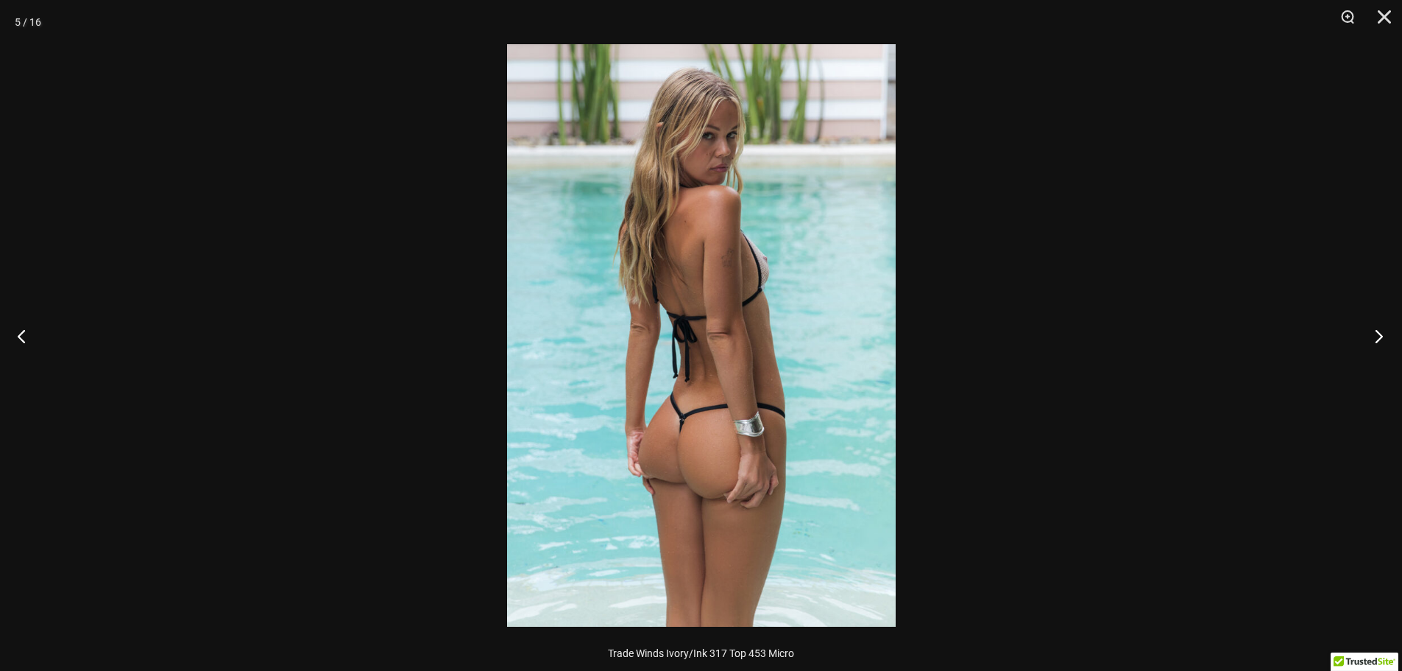
click at [1379, 336] on button "Next" at bounding box center [1374, 336] width 55 height 74
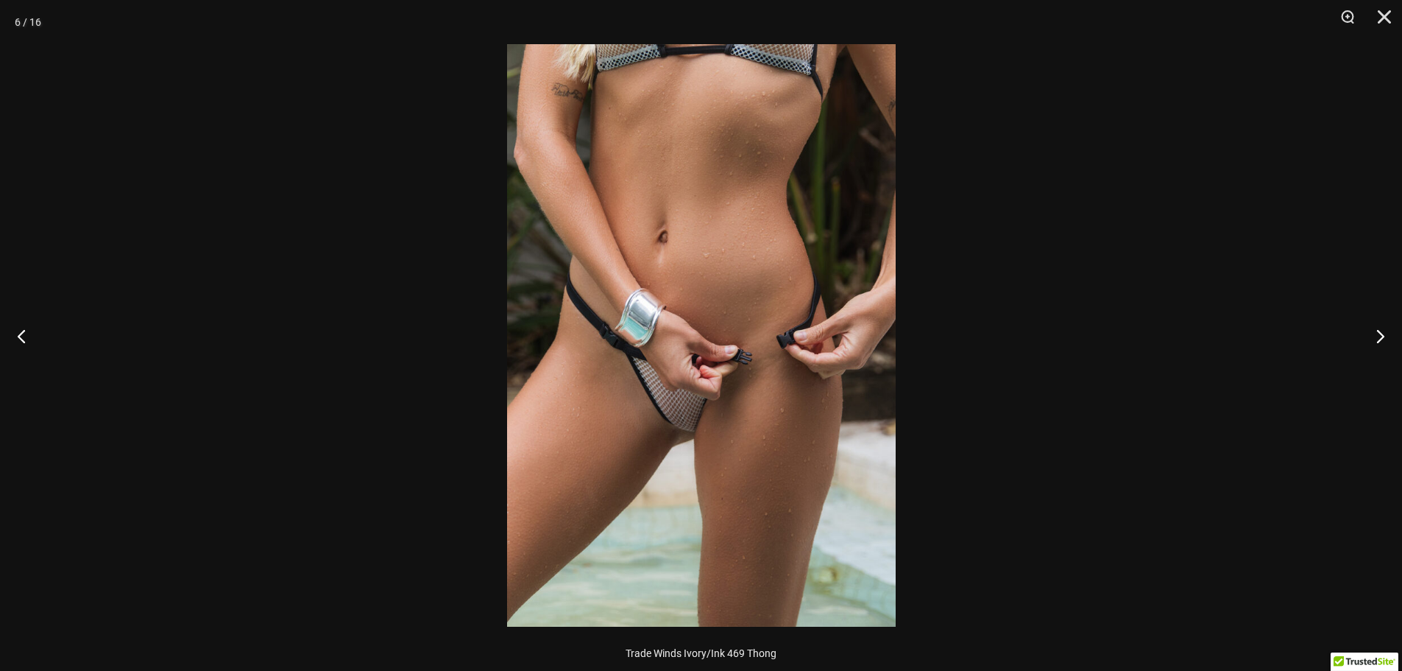
click at [778, 355] on img at bounding box center [701, 335] width 389 height 582
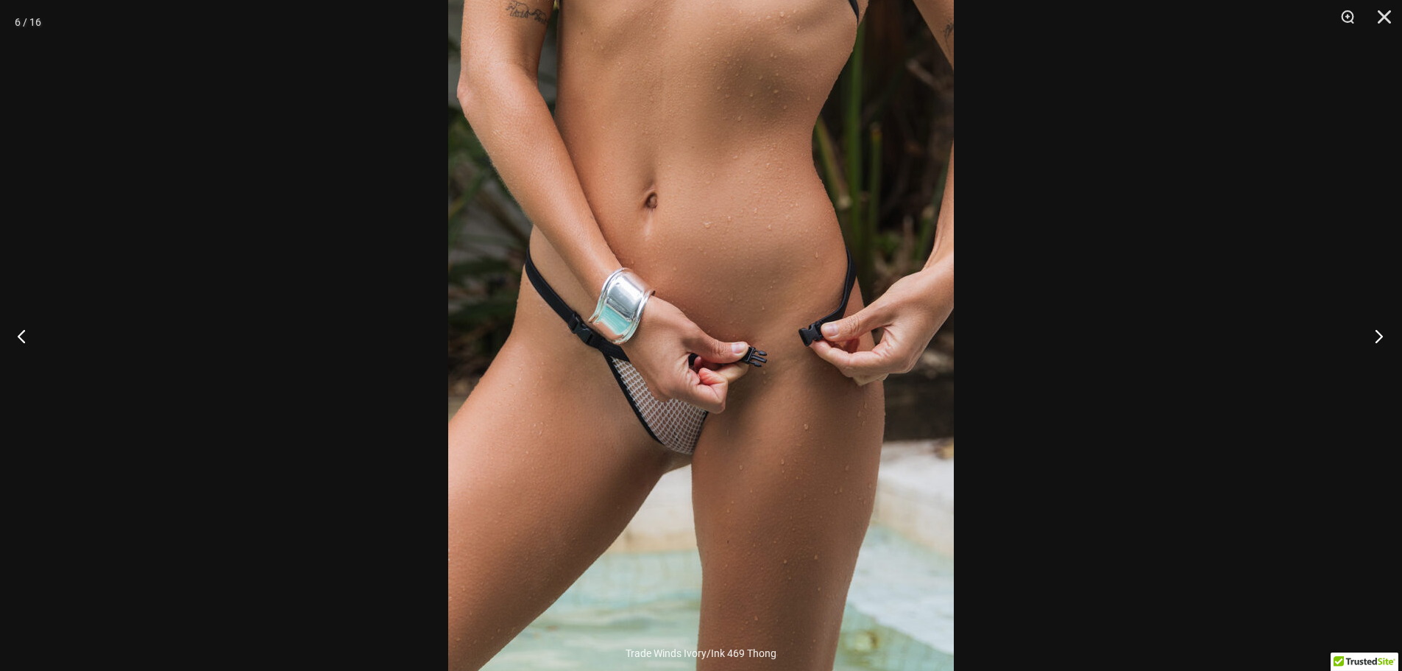
click at [1376, 332] on button "Next" at bounding box center [1374, 336] width 55 height 74
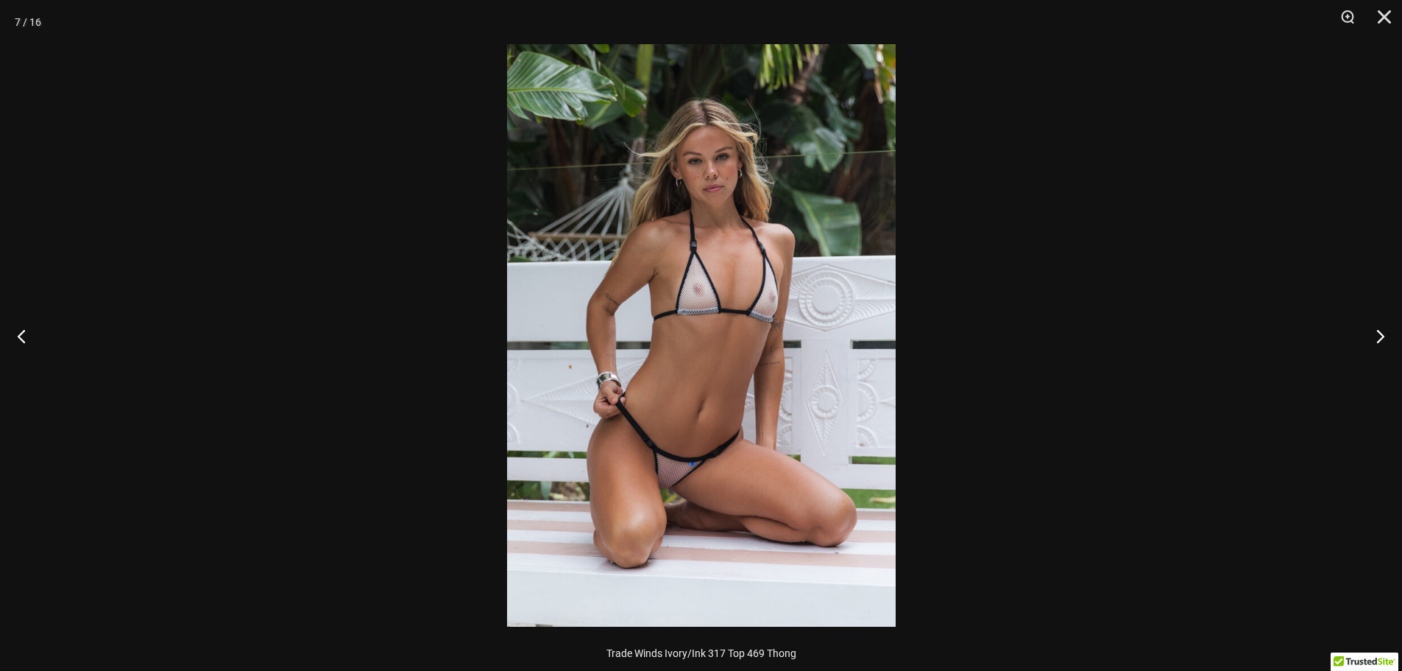
click at [706, 345] on img at bounding box center [701, 335] width 389 height 582
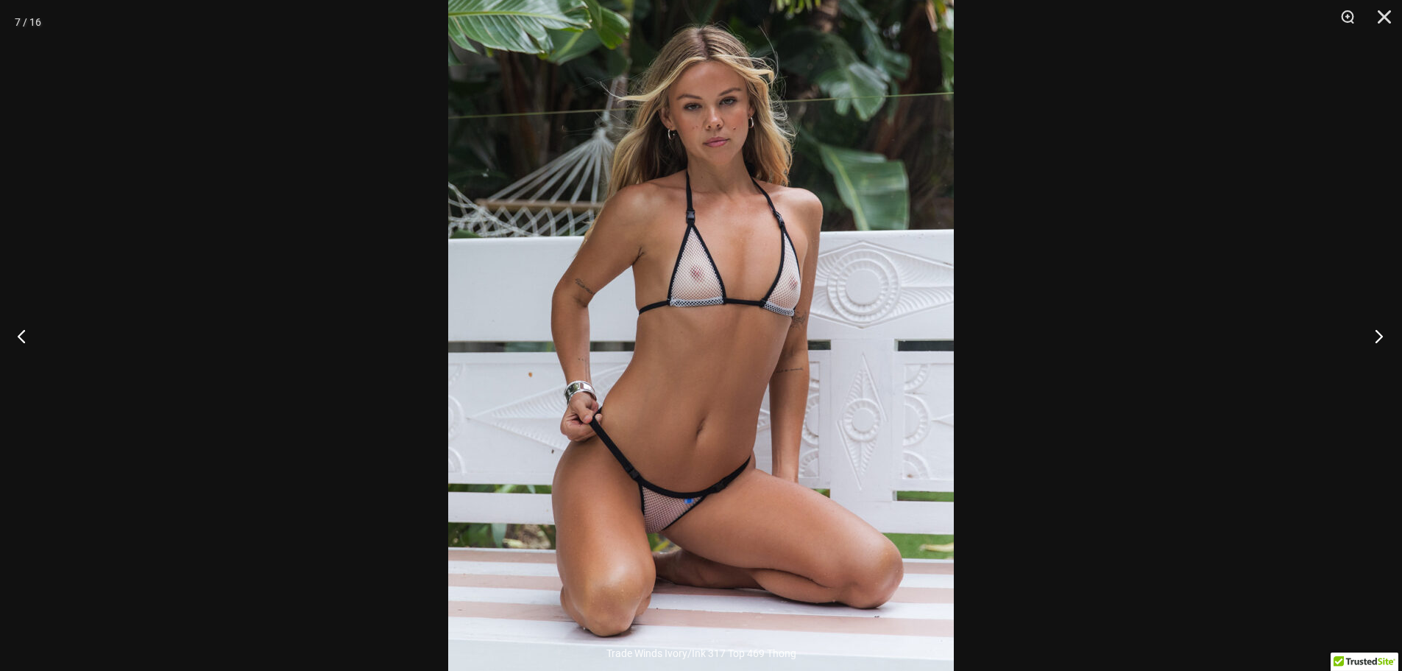
click at [1377, 334] on button "Next" at bounding box center [1374, 336] width 55 height 74
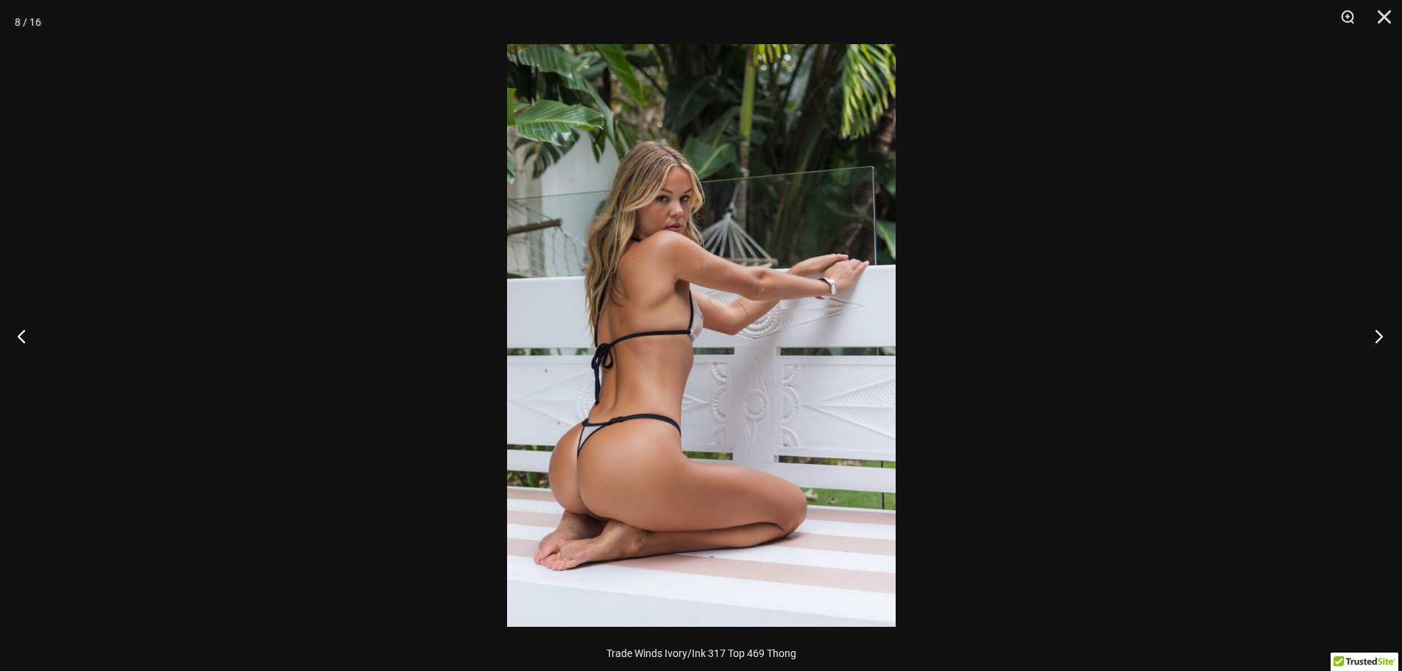
click at [1377, 334] on button "Next" at bounding box center [1374, 336] width 55 height 74
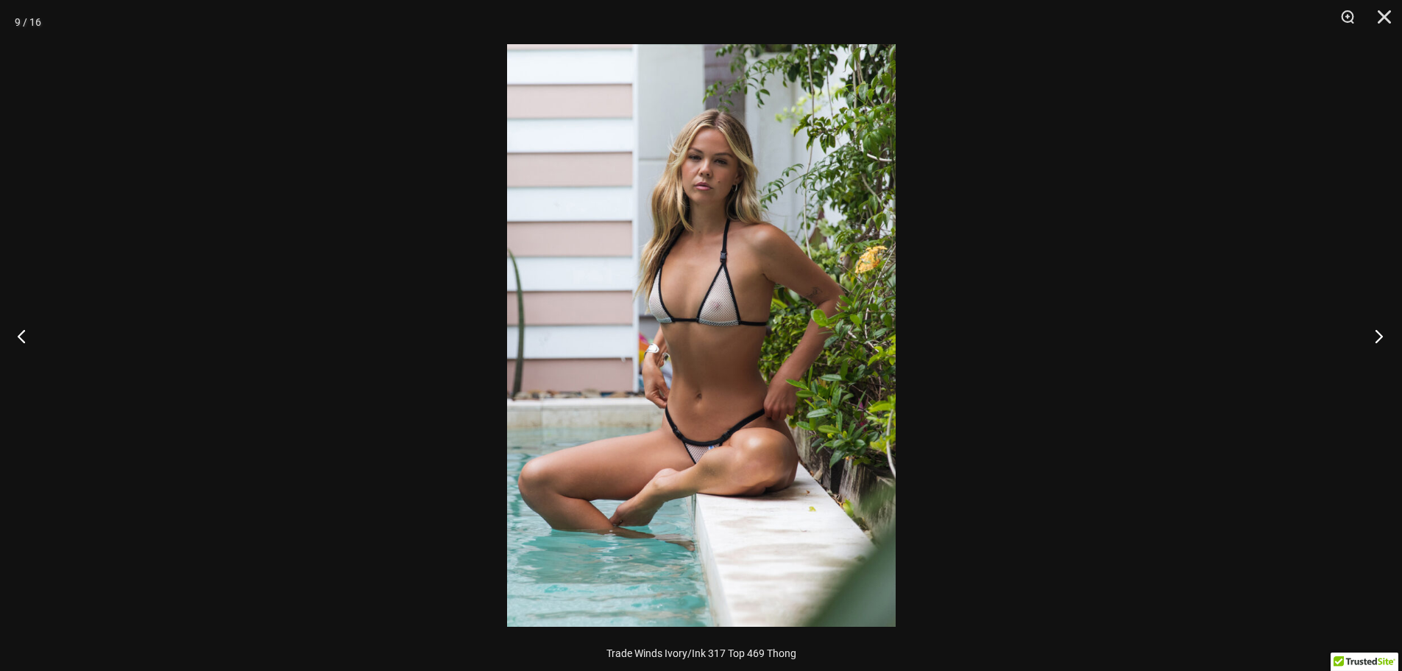
click at [1377, 334] on button "Next" at bounding box center [1374, 336] width 55 height 74
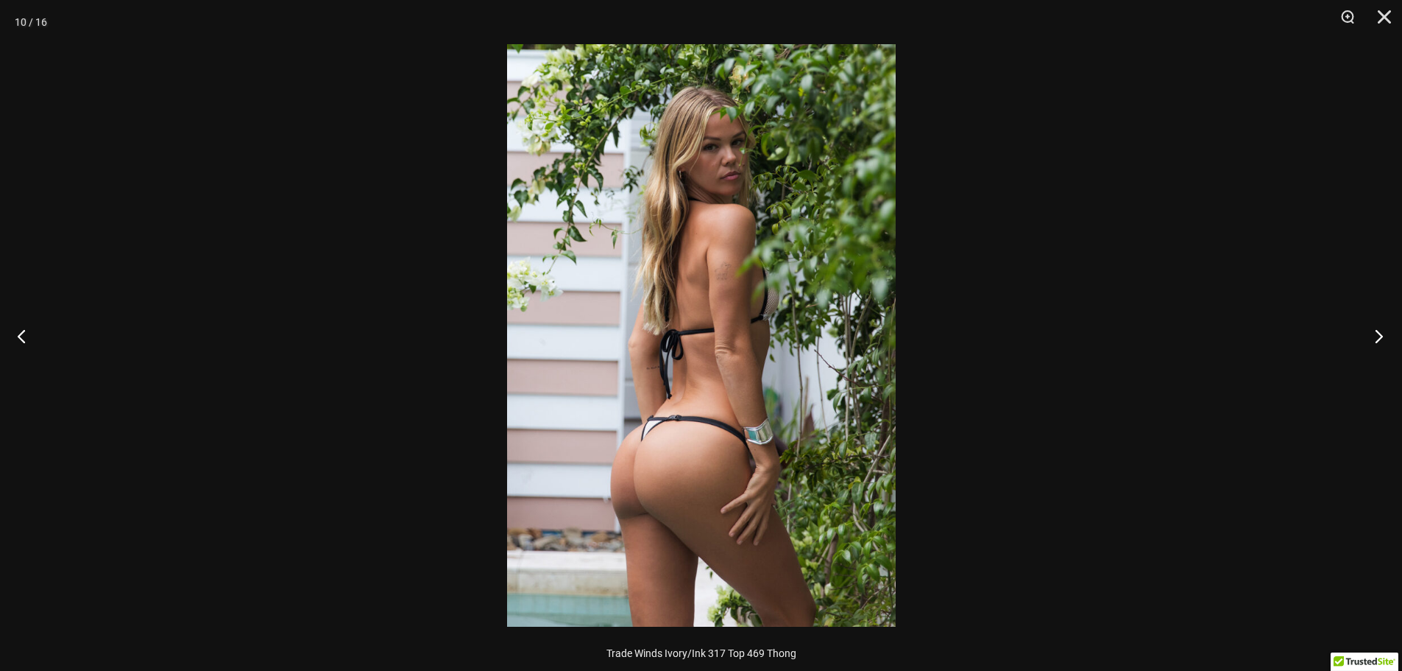
click at [1377, 334] on button "Next" at bounding box center [1374, 336] width 55 height 74
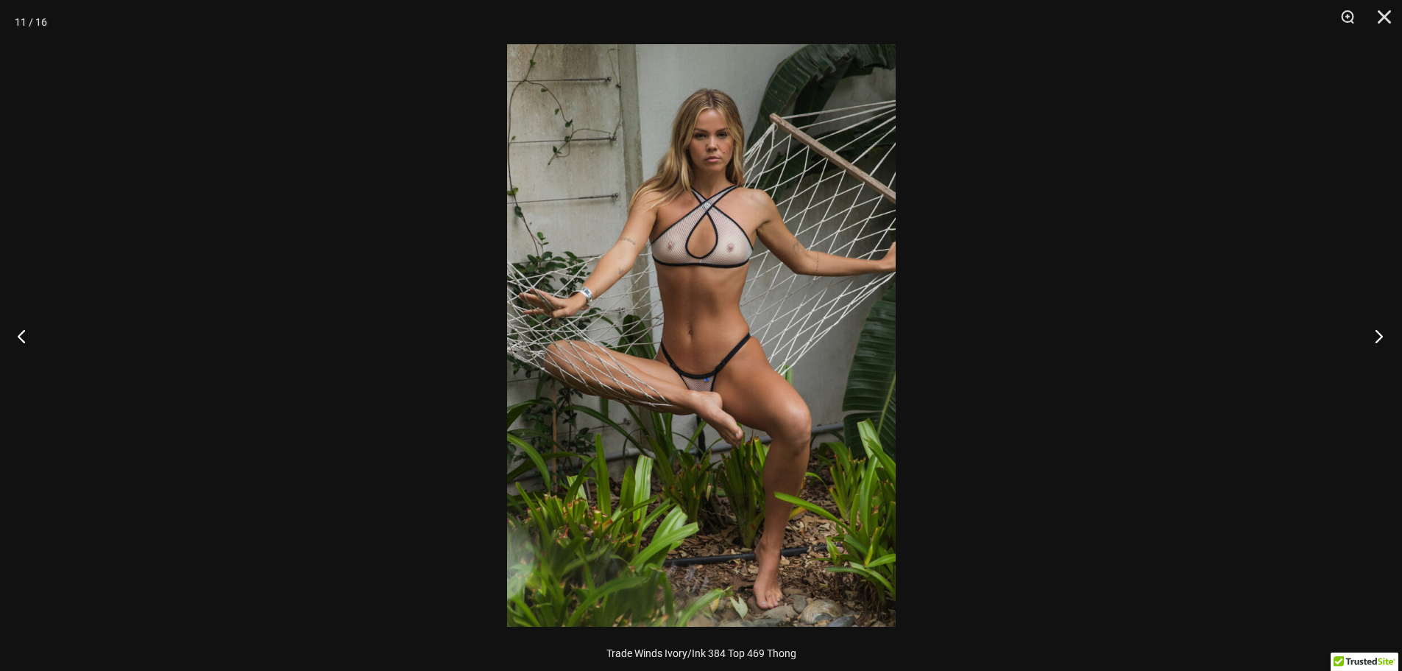
click at [1377, 334] on button "Next" at bounding box center [1374, 336] width 55 height 74
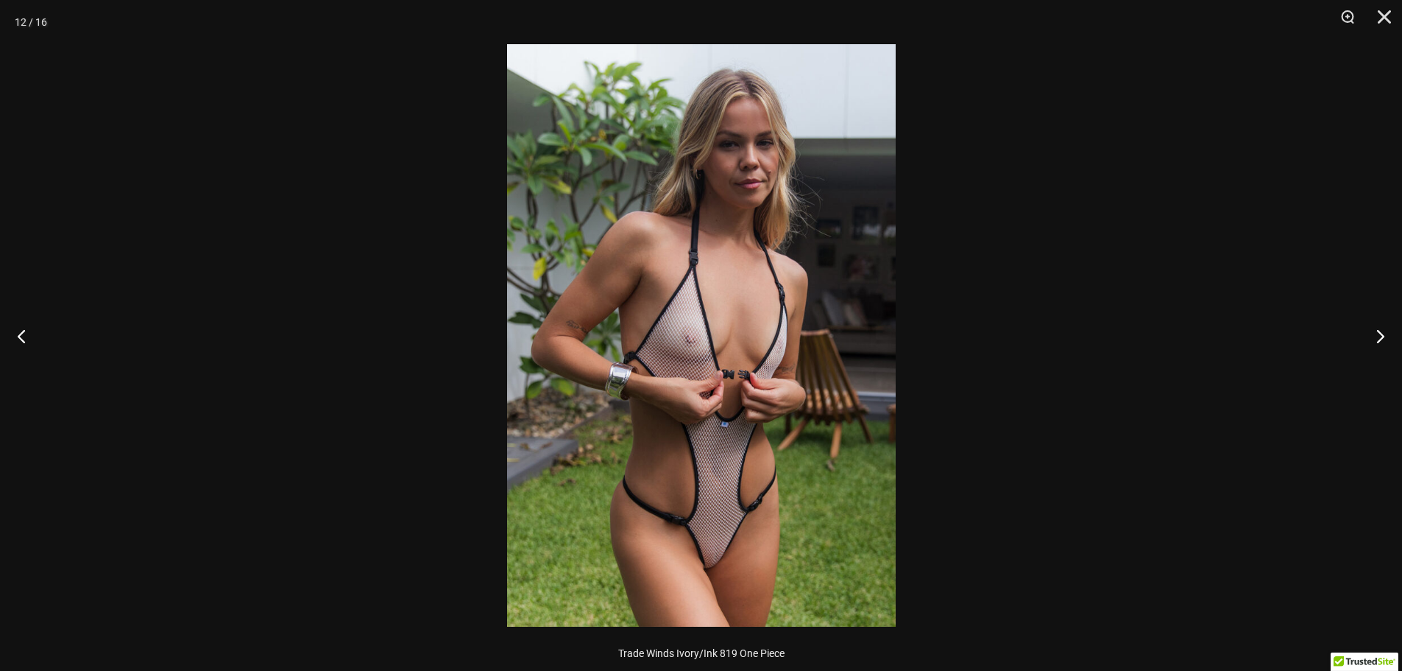
click at [835, 448] on img at bounding box center [701, 335] width 389 height 582
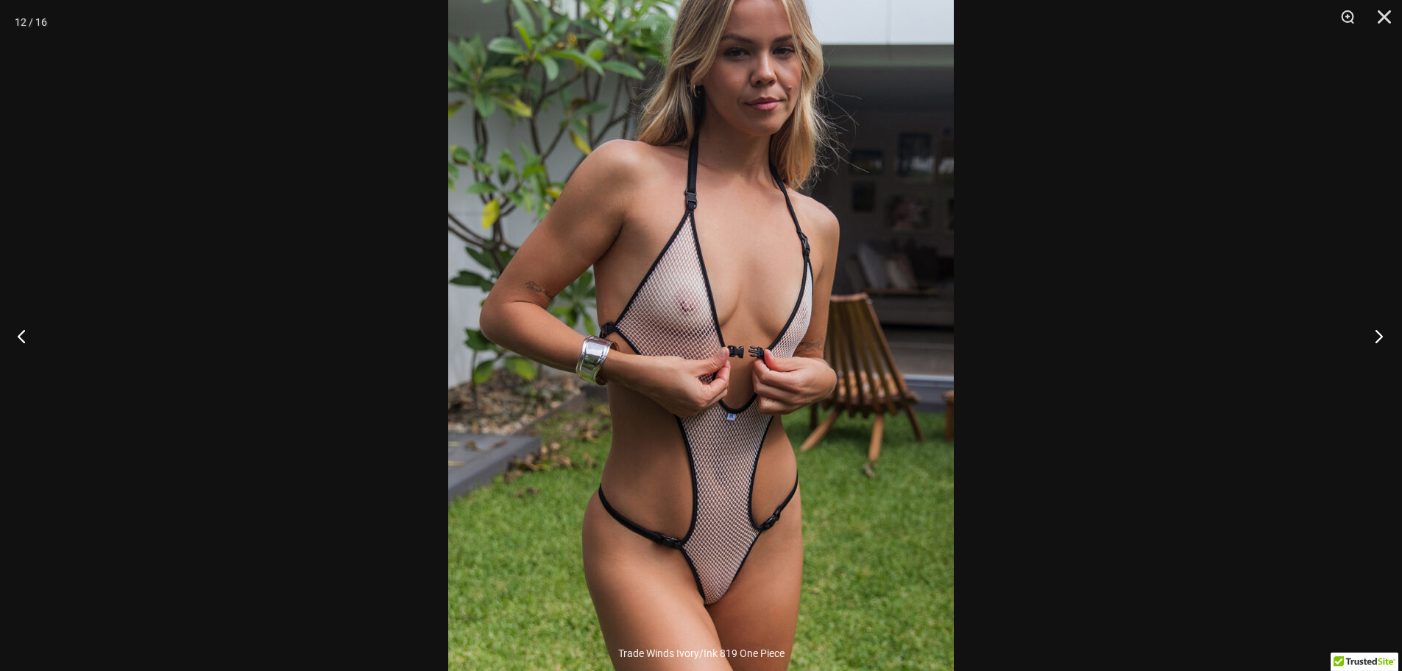
click at [1377, 338] on button "Next" at bounding box center [1374, 336] width 55 height 74
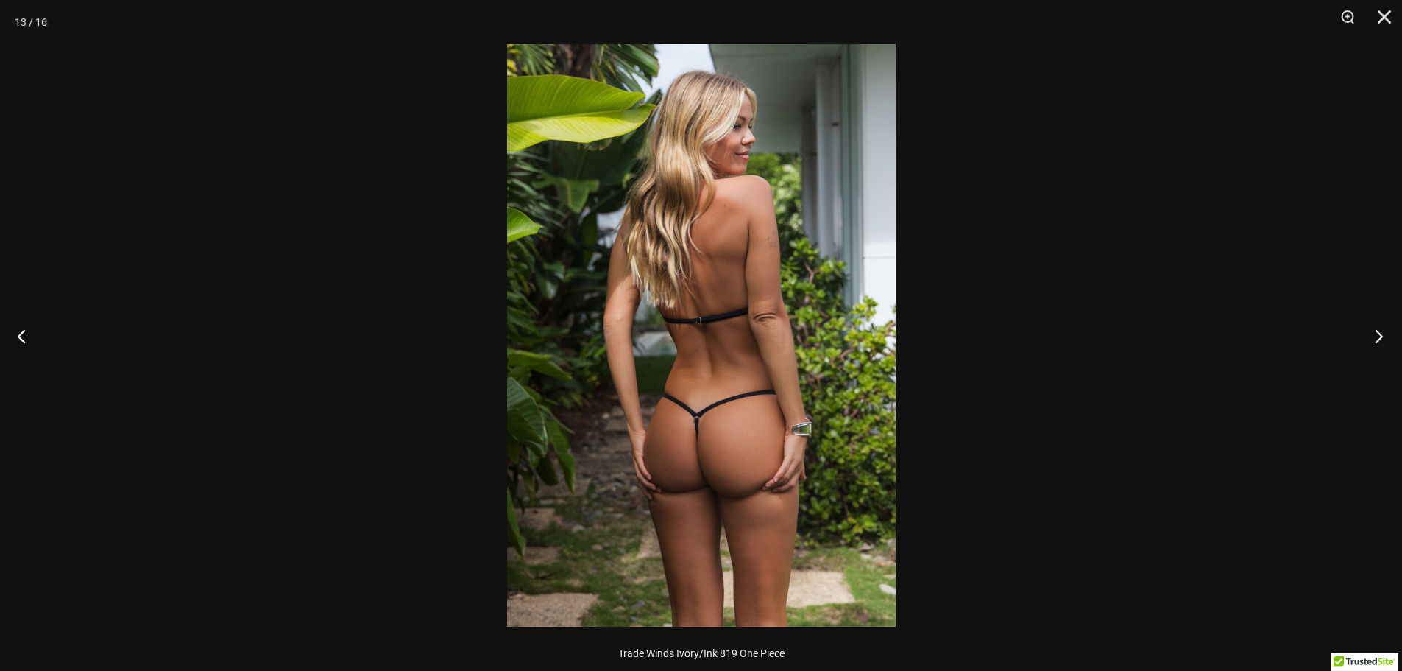
click at [1376, 337] on button "Next" at bounding box center [1374, 336] width 55 height 74
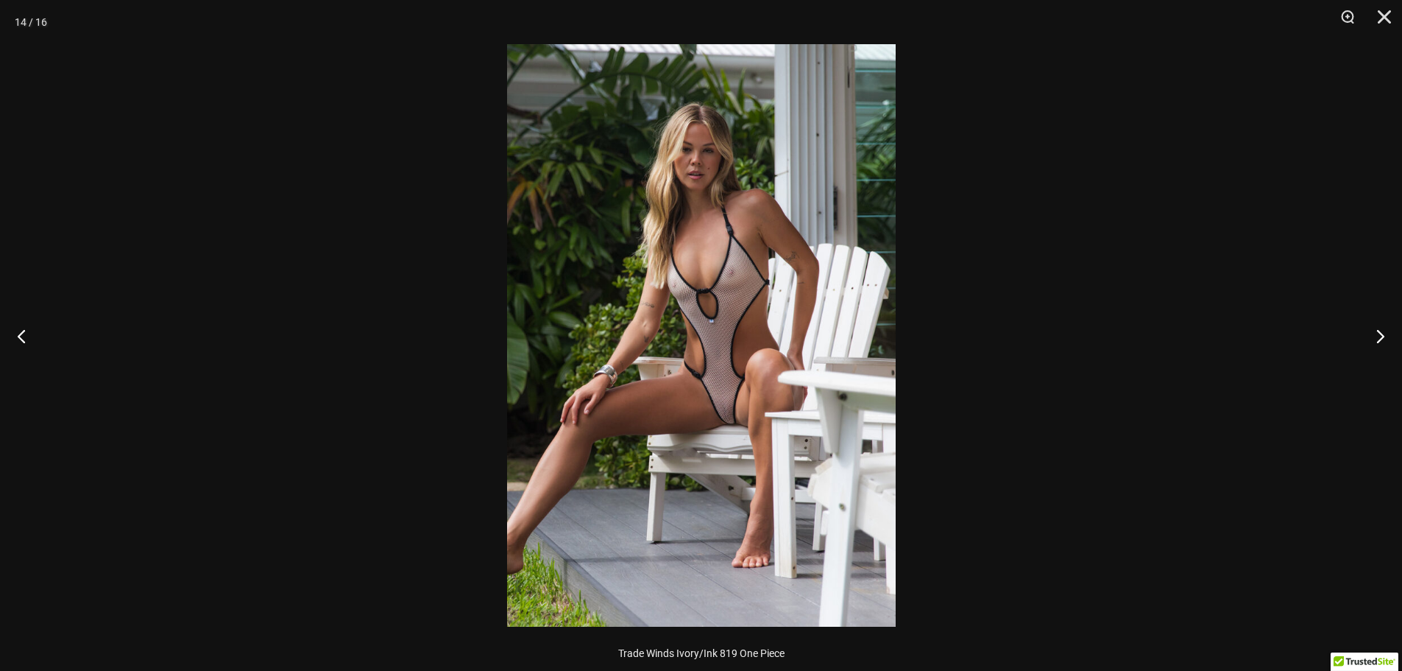
click at [764, 393] on img at bounding box center [701, 335] width 389 height 582
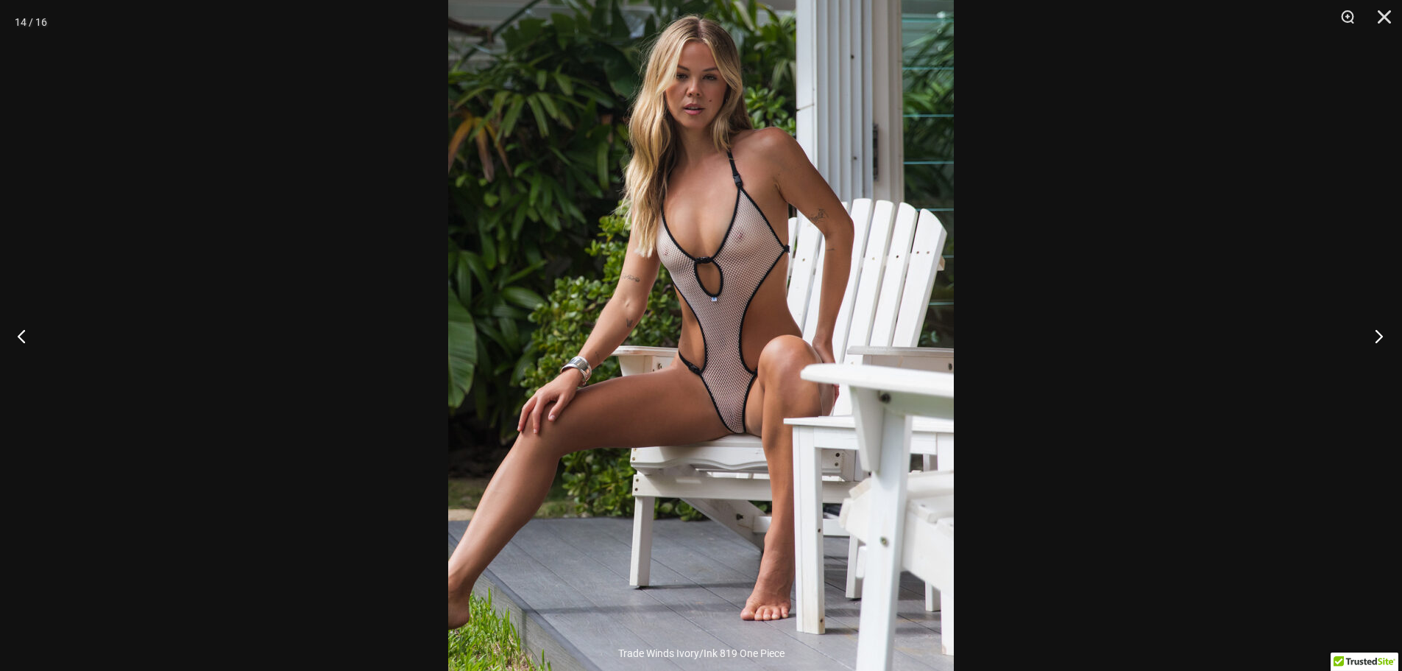
click at [1376, 333] on button "Next" at bounding box center [1374, 336] width 55 height 74
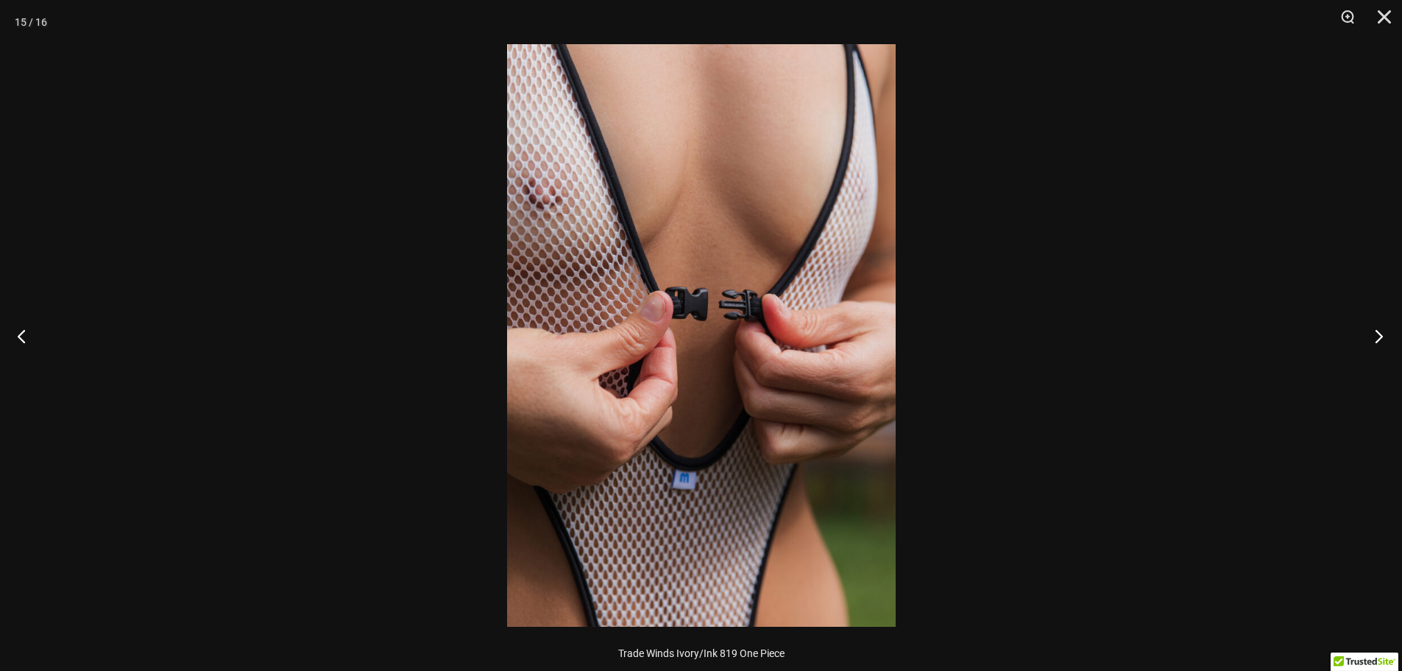
click at [1376, 333] on button "Next" at bounding box center [1374, 336] width 55 height 74
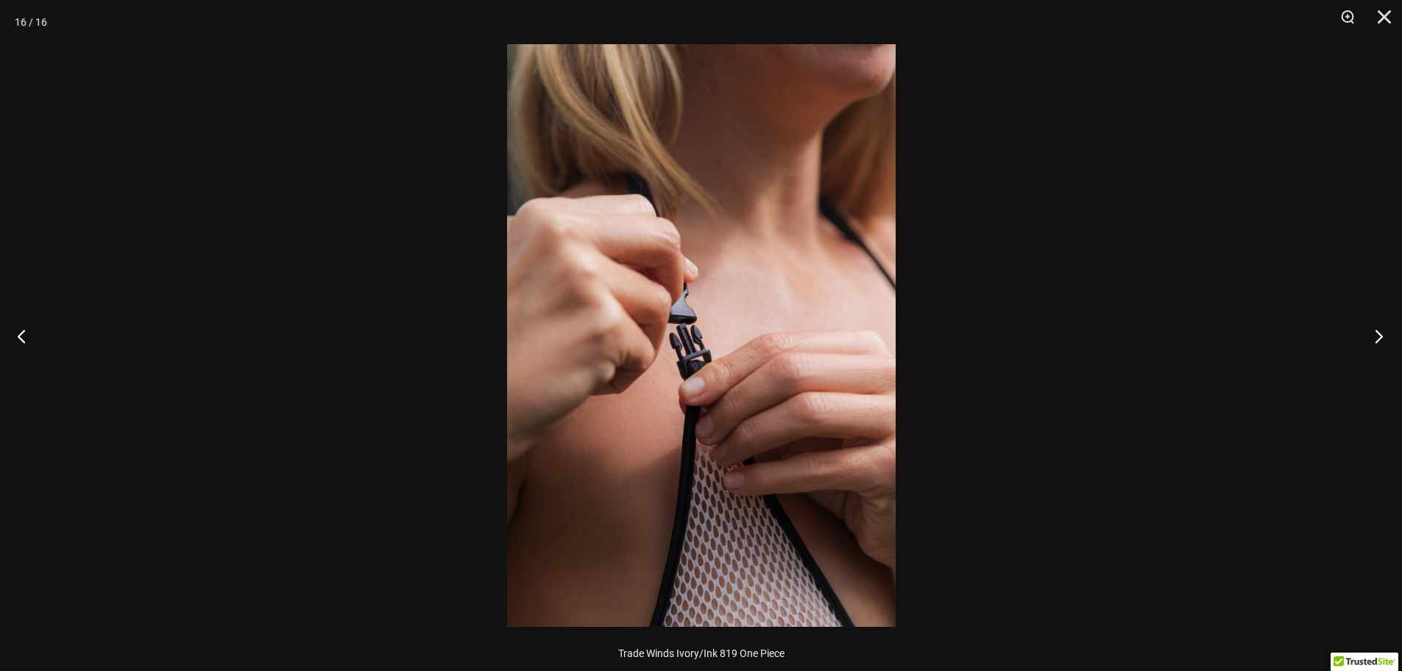
click at [1376, 333] on button "Next" at bounding box center [1374, 336] width 55 height 74
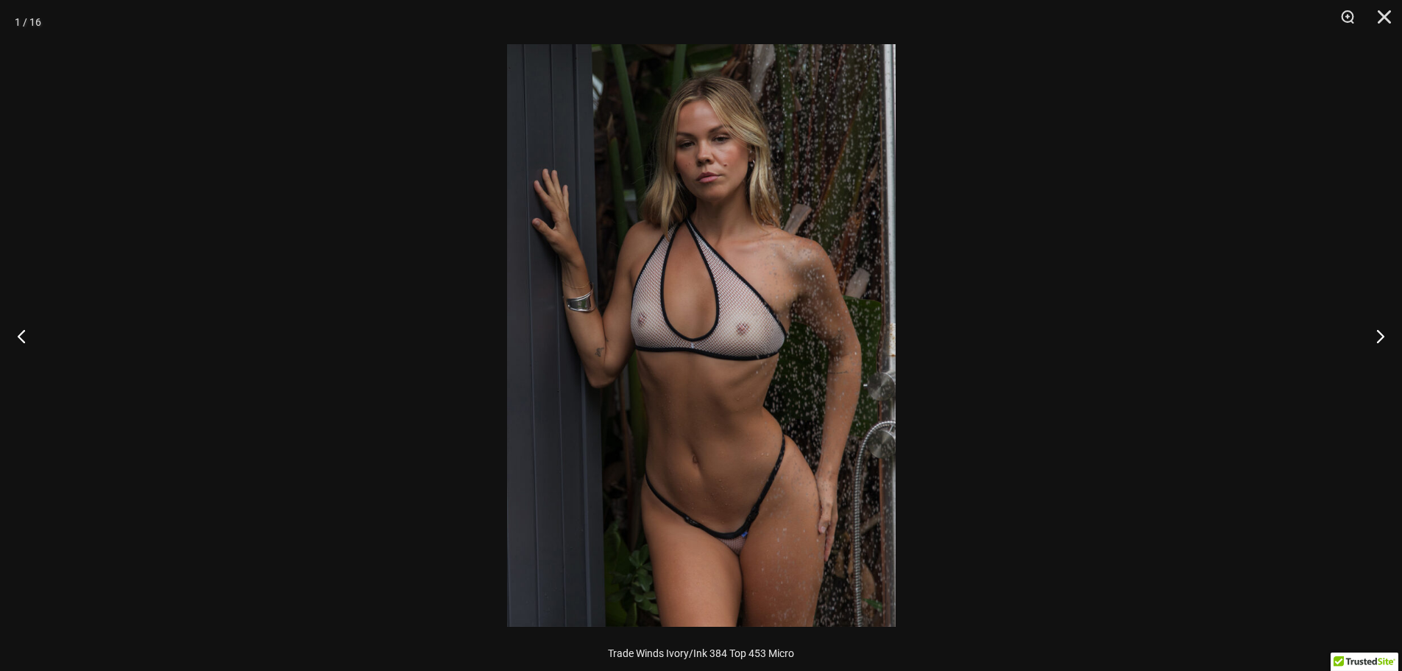
click at [1032, 344] on div at bounding box center [701, 335] width 1402 height 671
